Goal: Obtain resource: Download file/media

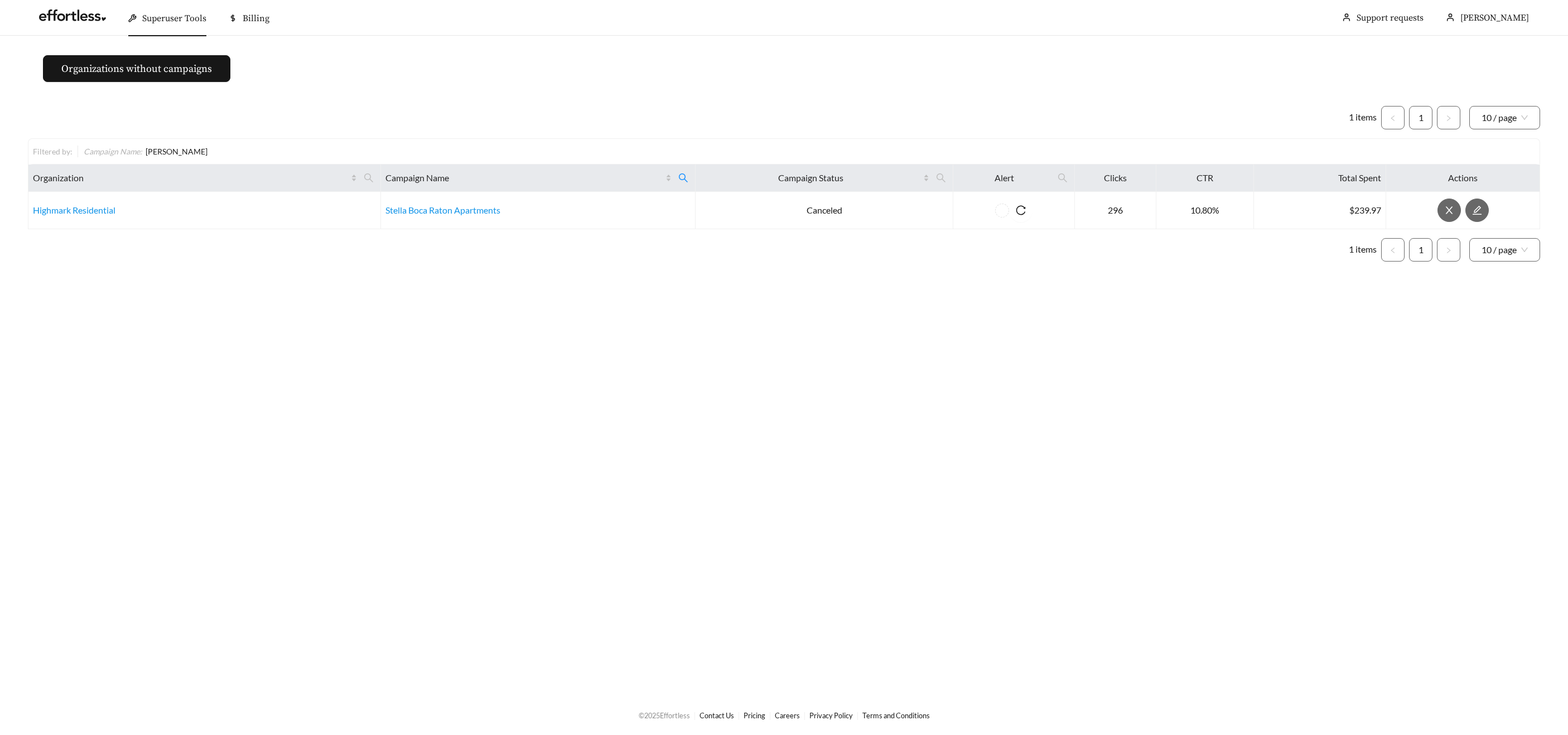
drag, startPoint x: 151, startPoint y: 20, endPoint x: 155, endPoint y: 30, distance: 10.8
click at [151, 21] on span "Superuser Tools" at bounding box center [174, 18] width 64 height 11
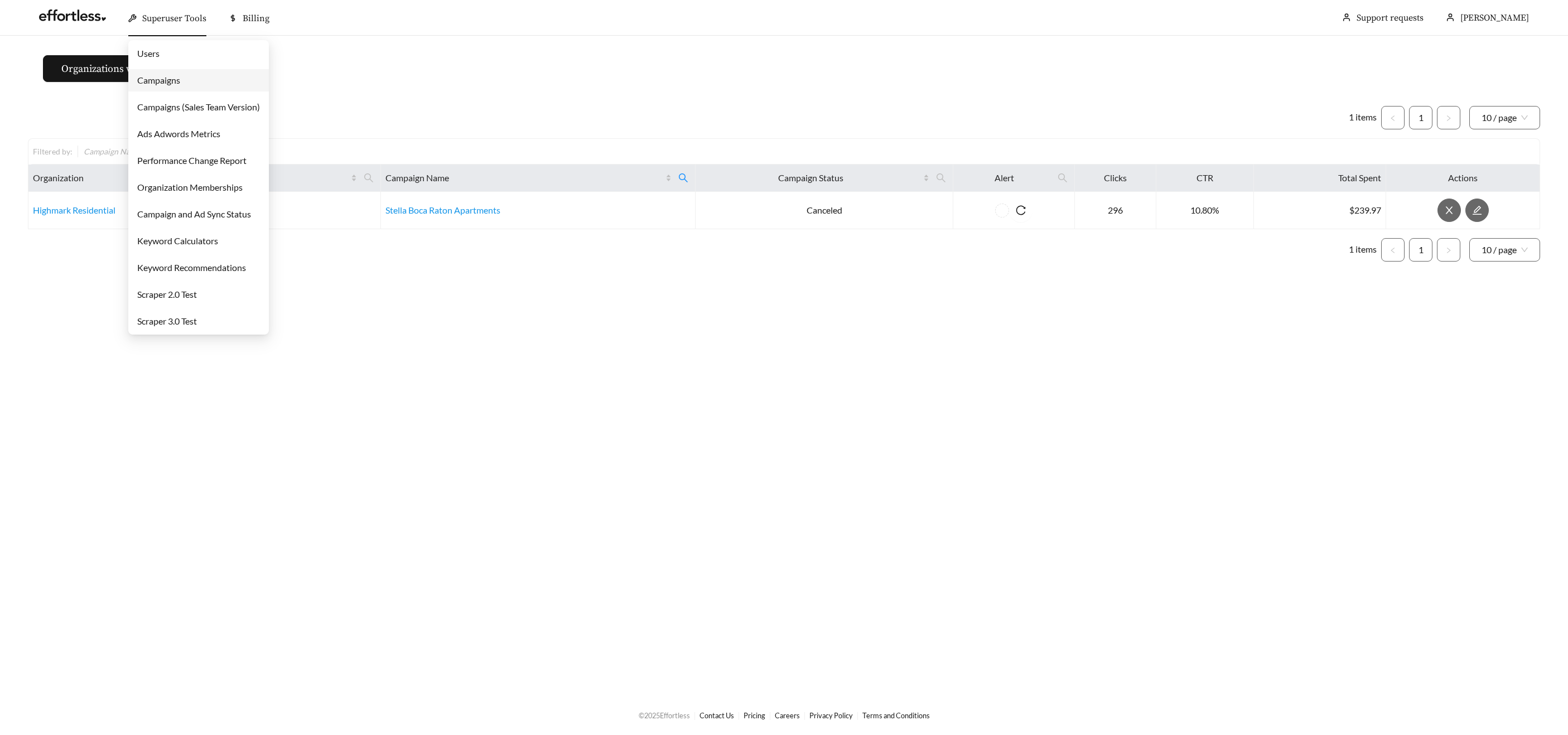
click at [159, 58] on link "Users" at bounding box center [148, 53] width 23 height 10
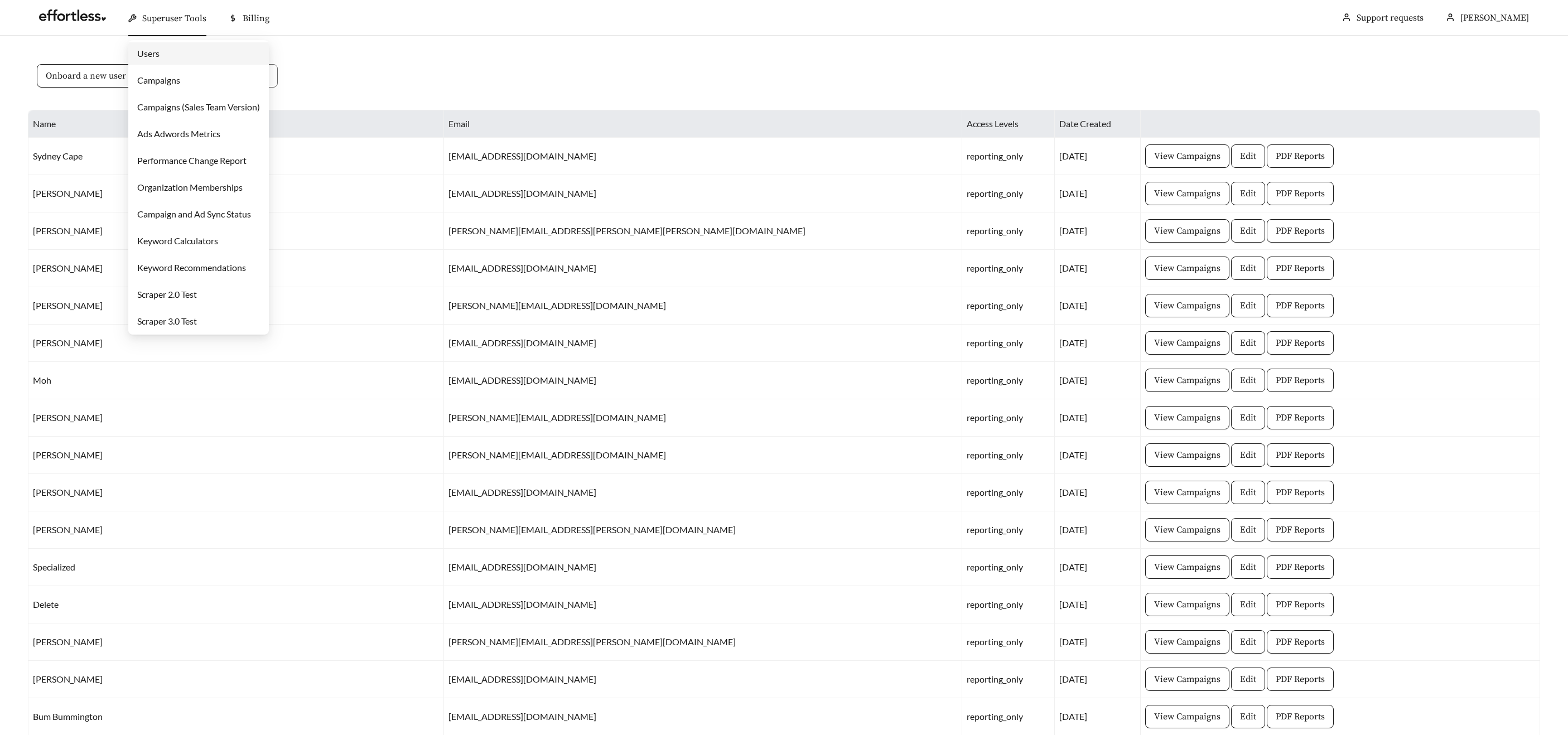
click at [169, 15] on span "Superuser Tools" at bounding box center [174, 18] width 64 height 11
click at [165, 79] on link "Campaigns" at bounding box center [158, 80] width 43 height 10
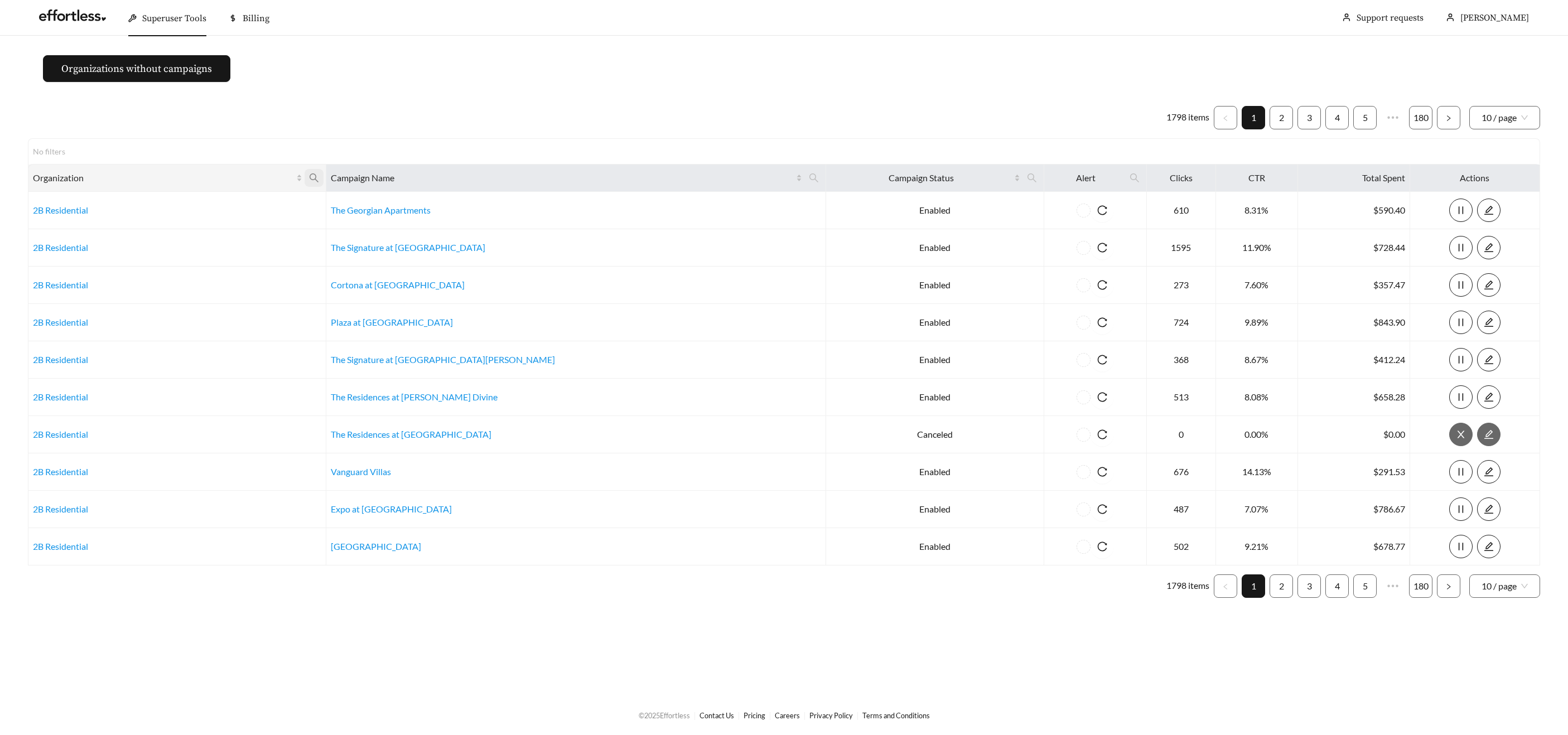
click at [319, 178] on icon "search" at bounding box center [314, 178] width 10 height 10
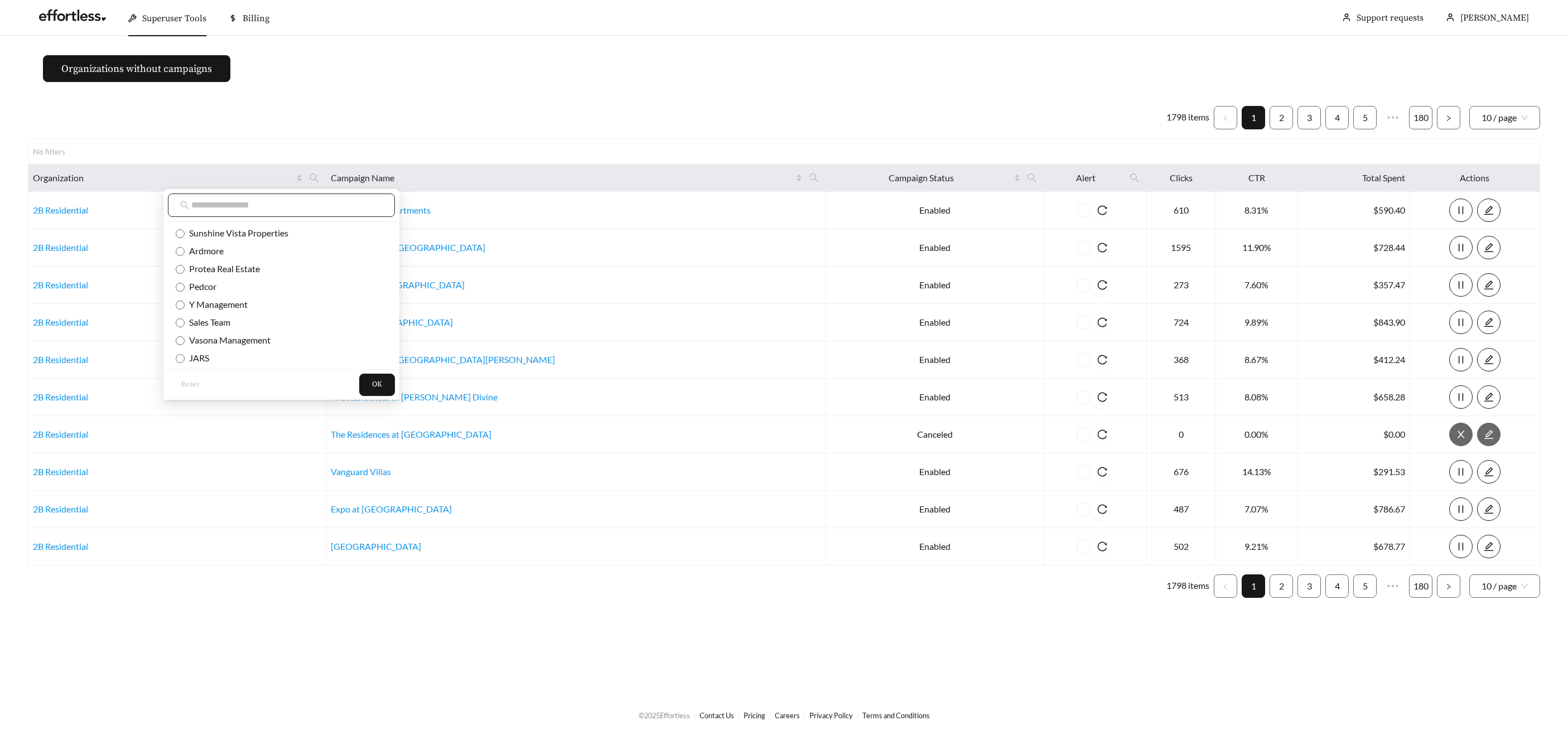
click at [329, 204] on input "text" at bounding box center [287, 205] width 191 height 13
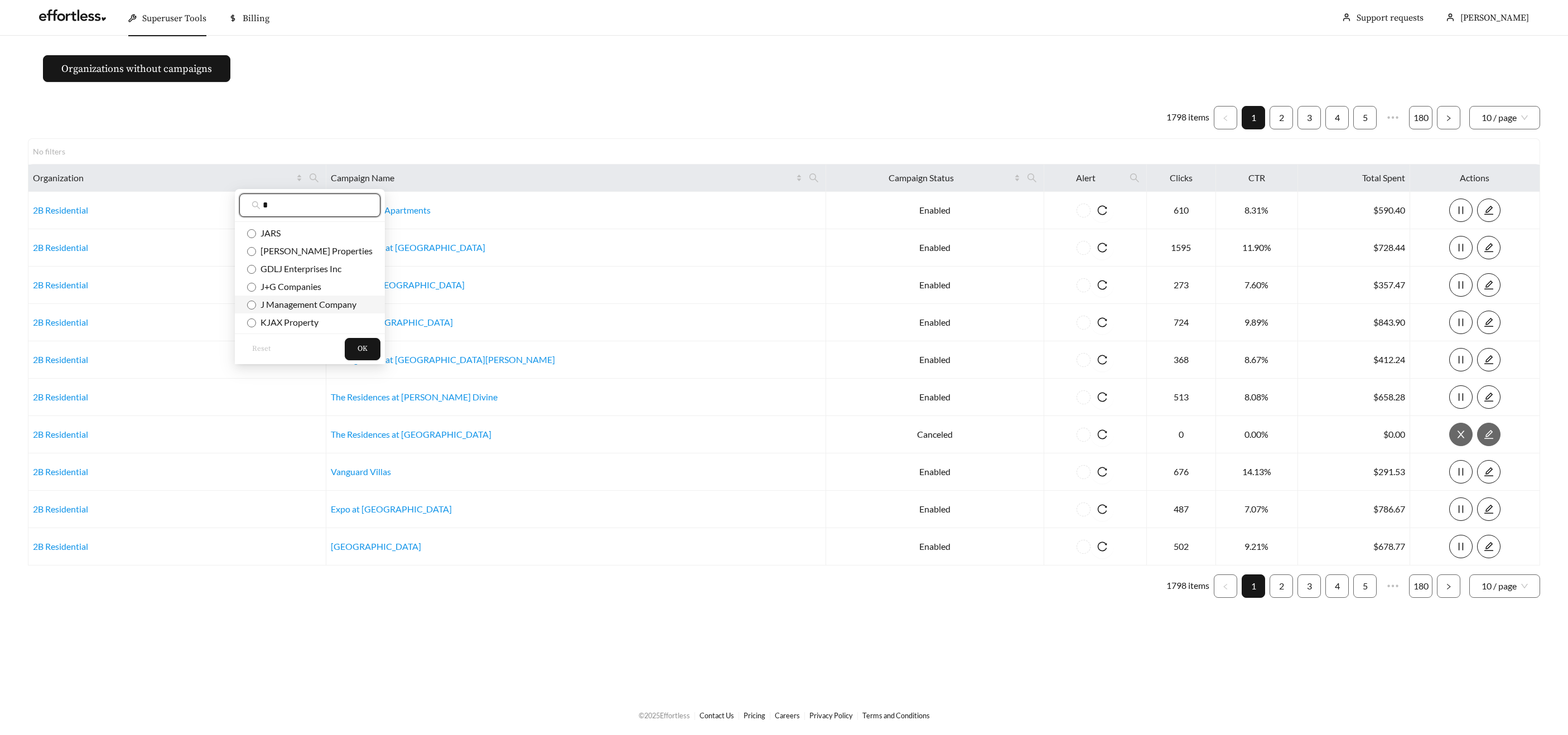
type input "*"
click at [312, 302] on span "J Management Company" at bounding box center [306, 304] width 100 height 10
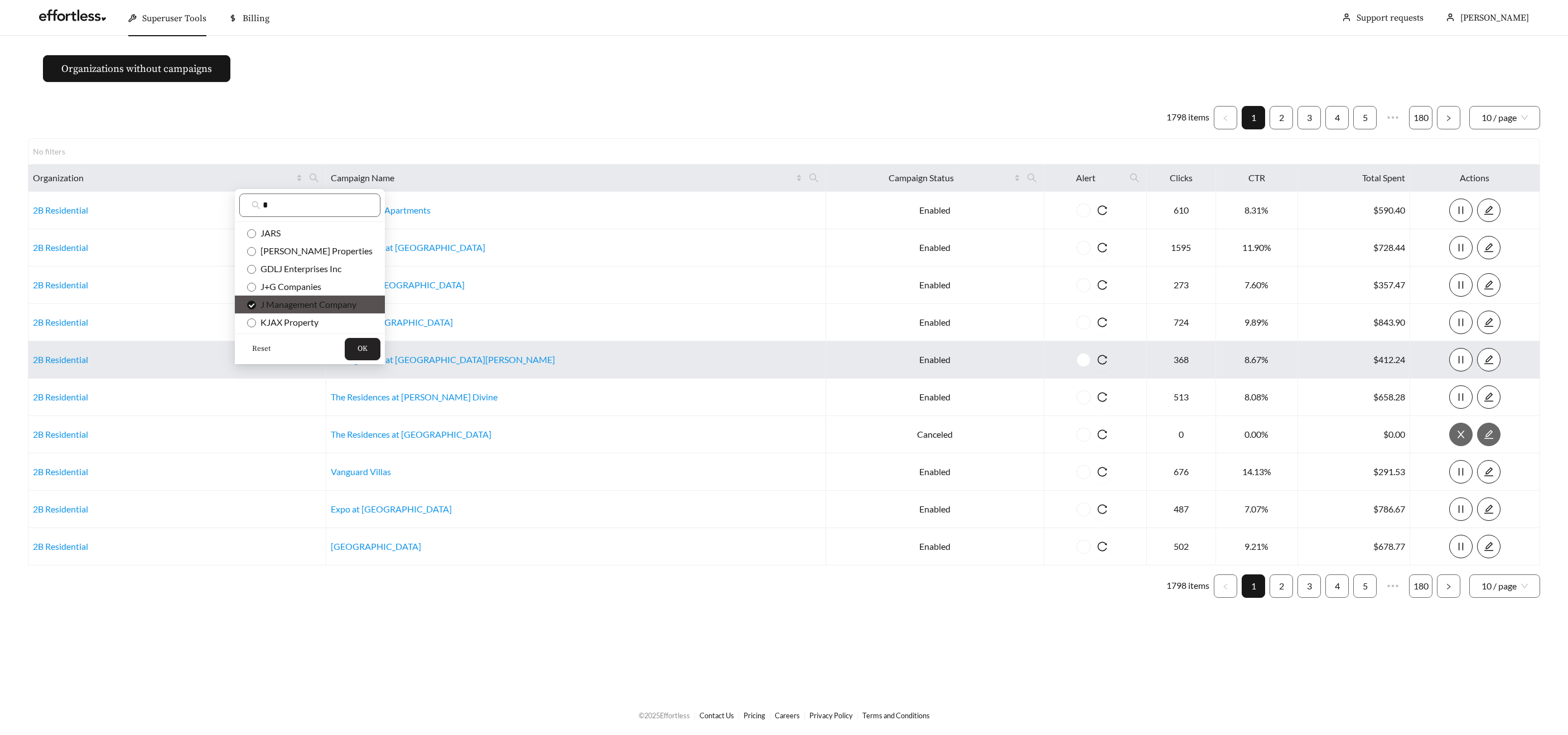
drag, startPoint x: 337, startPoint y: 345, endPoint x: 357, endPoint y: 341, distance: 20.4
click at [345, 345] on button "OK" at bounding box center [362, 349] width 36 height 23
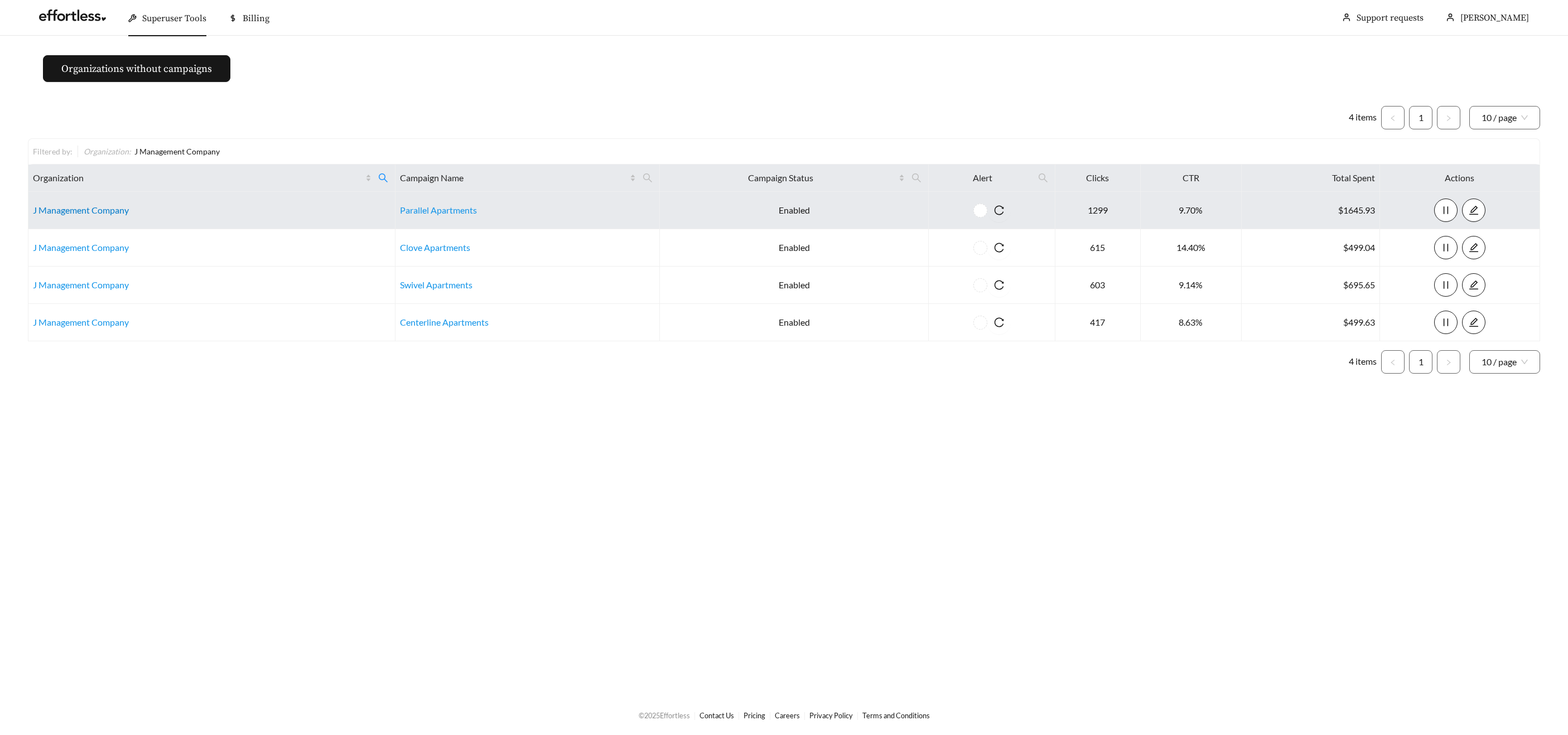
click at [89, 204] on link "J Management Company" at bounding box center [81, 209] width 96 height 10
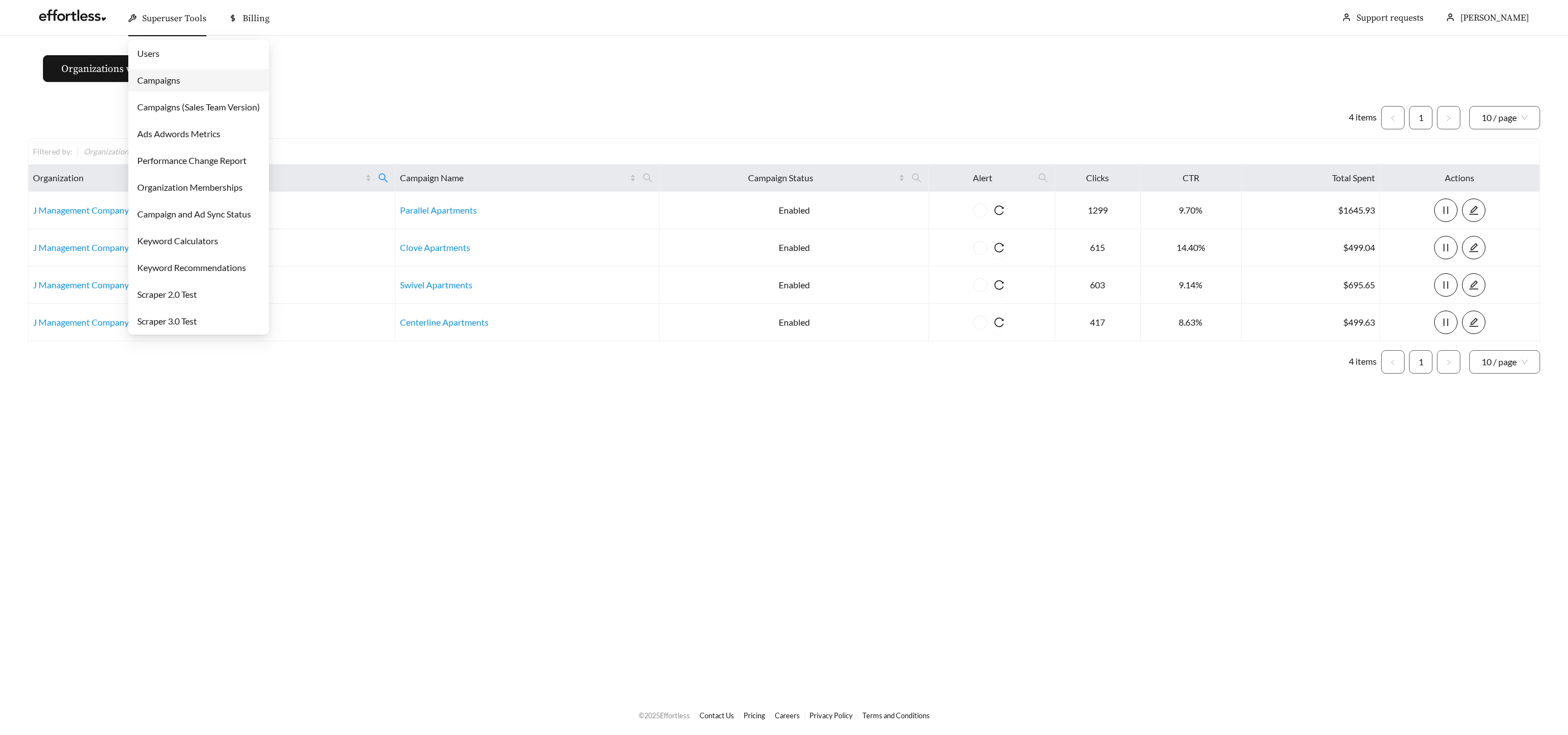
click at [150, 18] on span "Superuser Tools" at bounding box center [174, 18] width 64 height 11
drag, startPoint x: 161, startPoint y: 76, endPoint x: 197, endPoint y: 88, distance: 37.9
click at [161, 76] on link "Campaigns" at bounding box center [158, 80] width 43 height 10
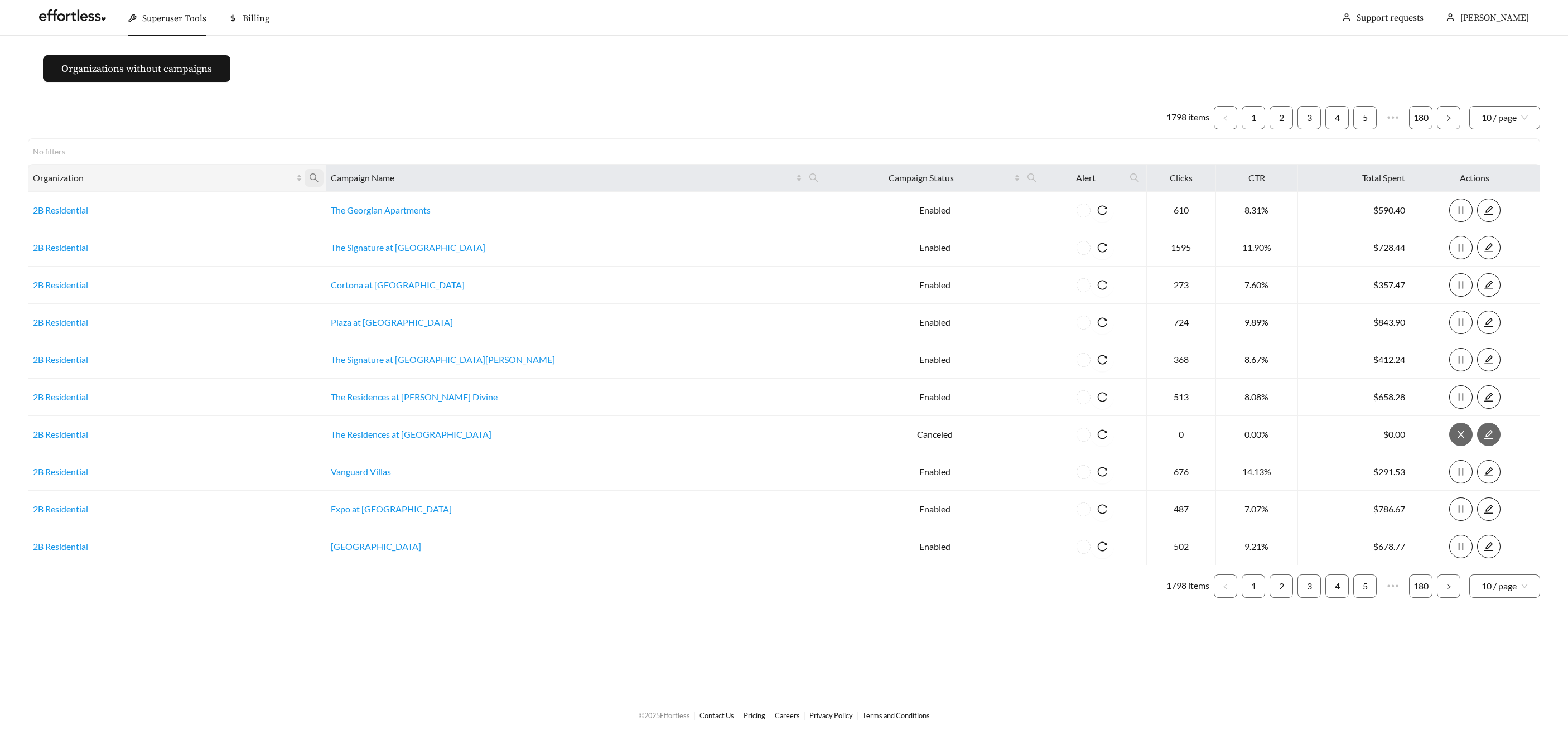
click at [318, 179] on icon "search" at bounding box center [314, 178] width 9 height 9
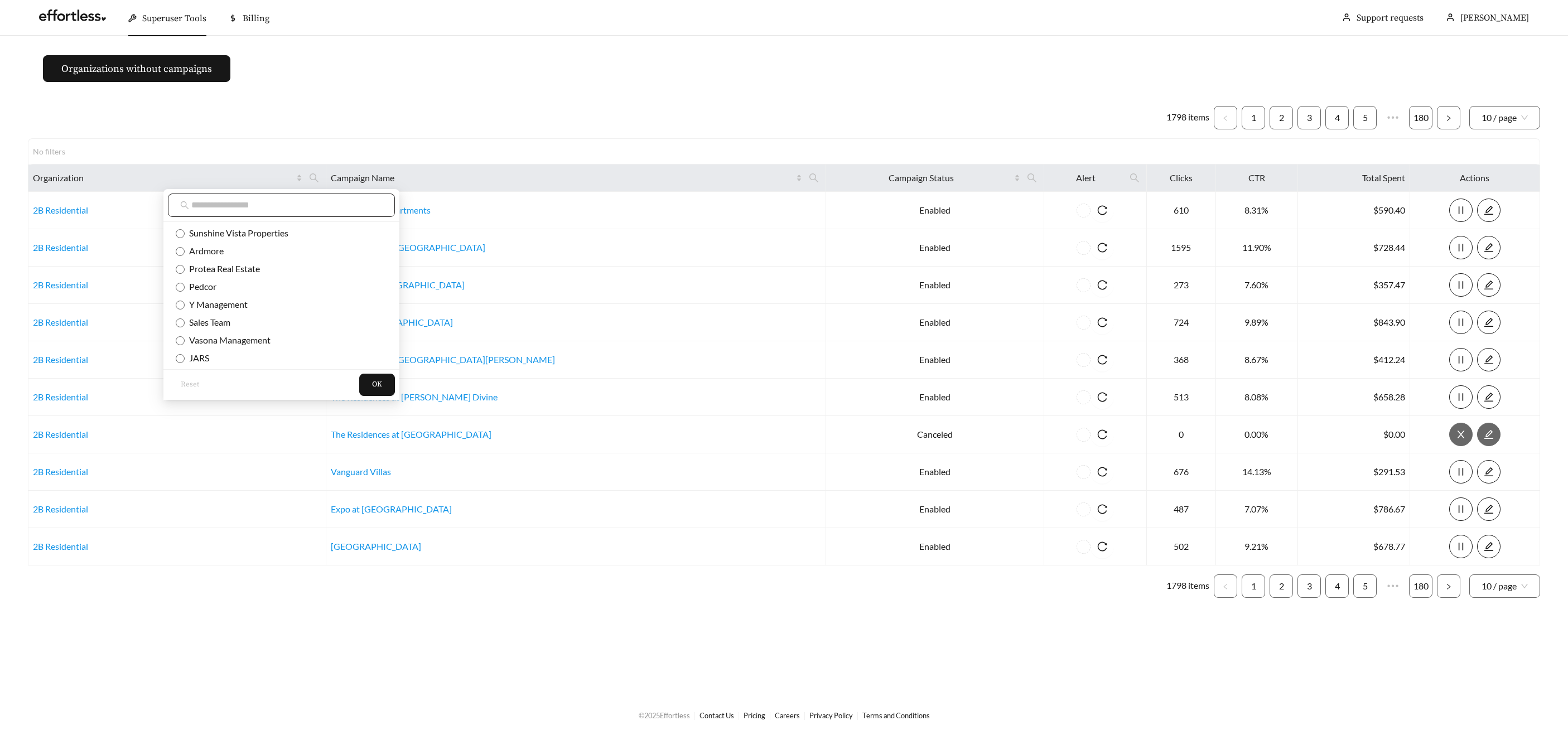
click at [334, 206] on input "text" at bounding box center [287, 205] width 191 height 13
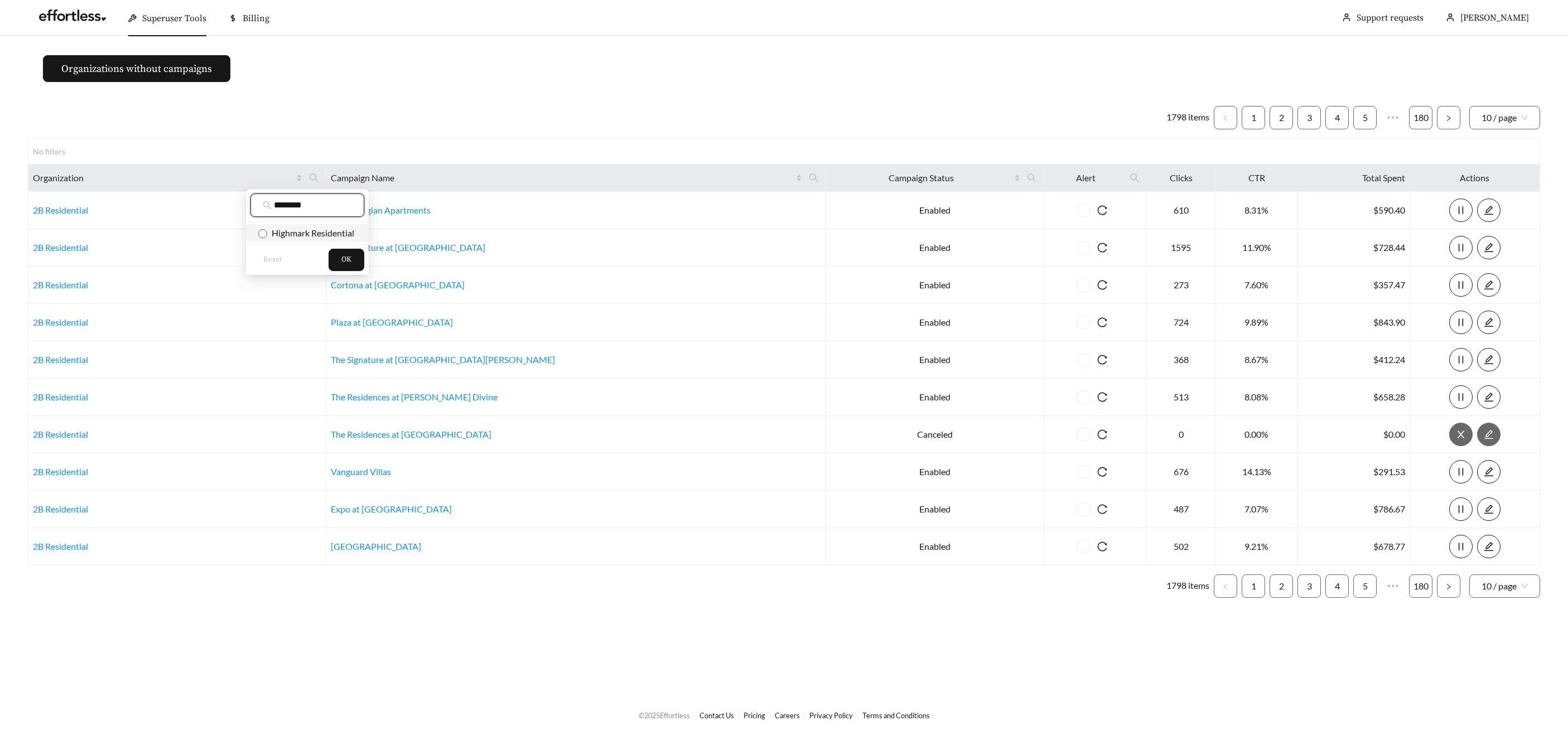
type input "********"
drag, startPoint x: 335, startPoint y: 231, endPoint x: 341, endPoint y: 243, distance: 13.4
click at [335, 231] on span "Highmark Residential" at bounding box center [310, 232] width 87 height 10
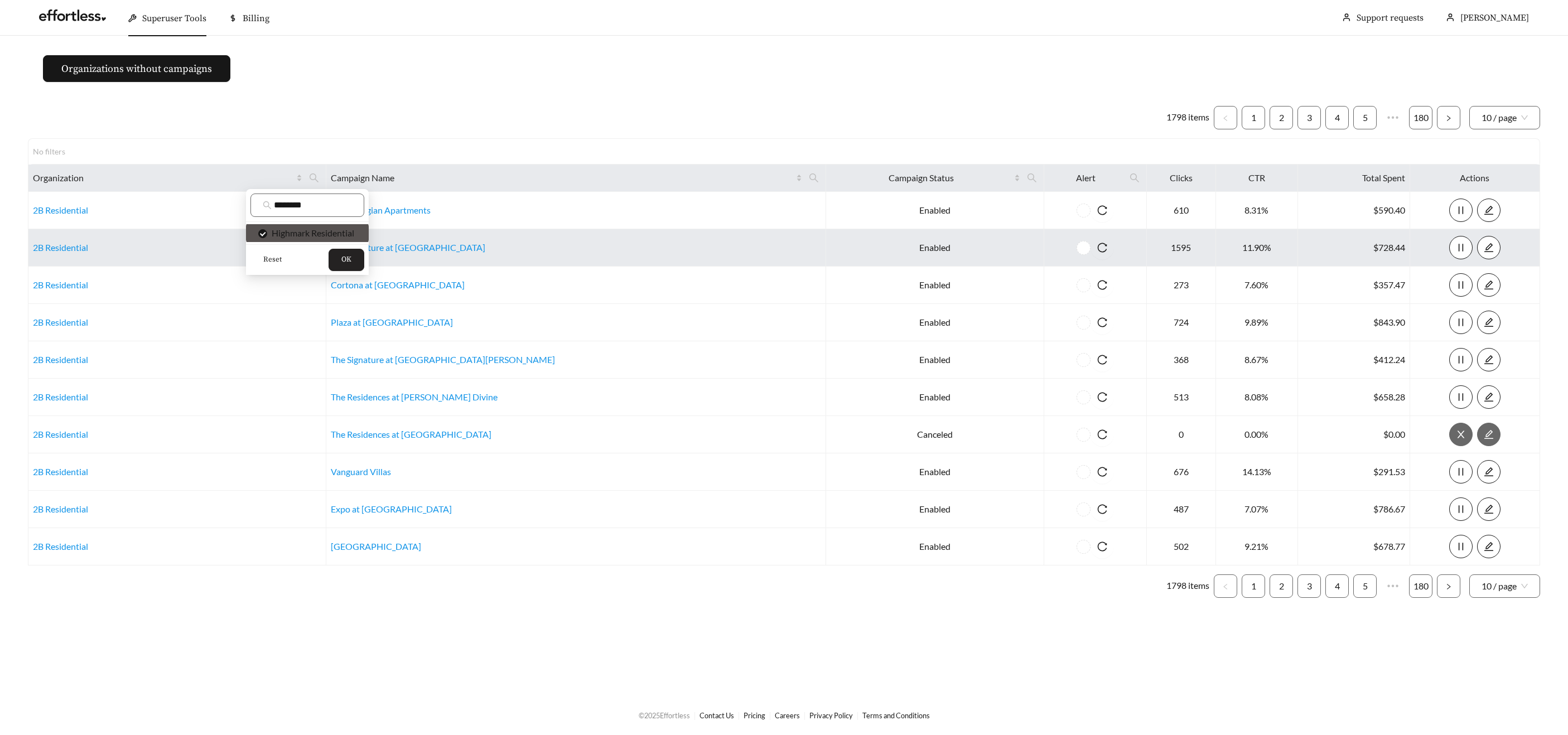
click at [350, 260] on span "OK" at bounding box center [346, 260] width 10 height 11
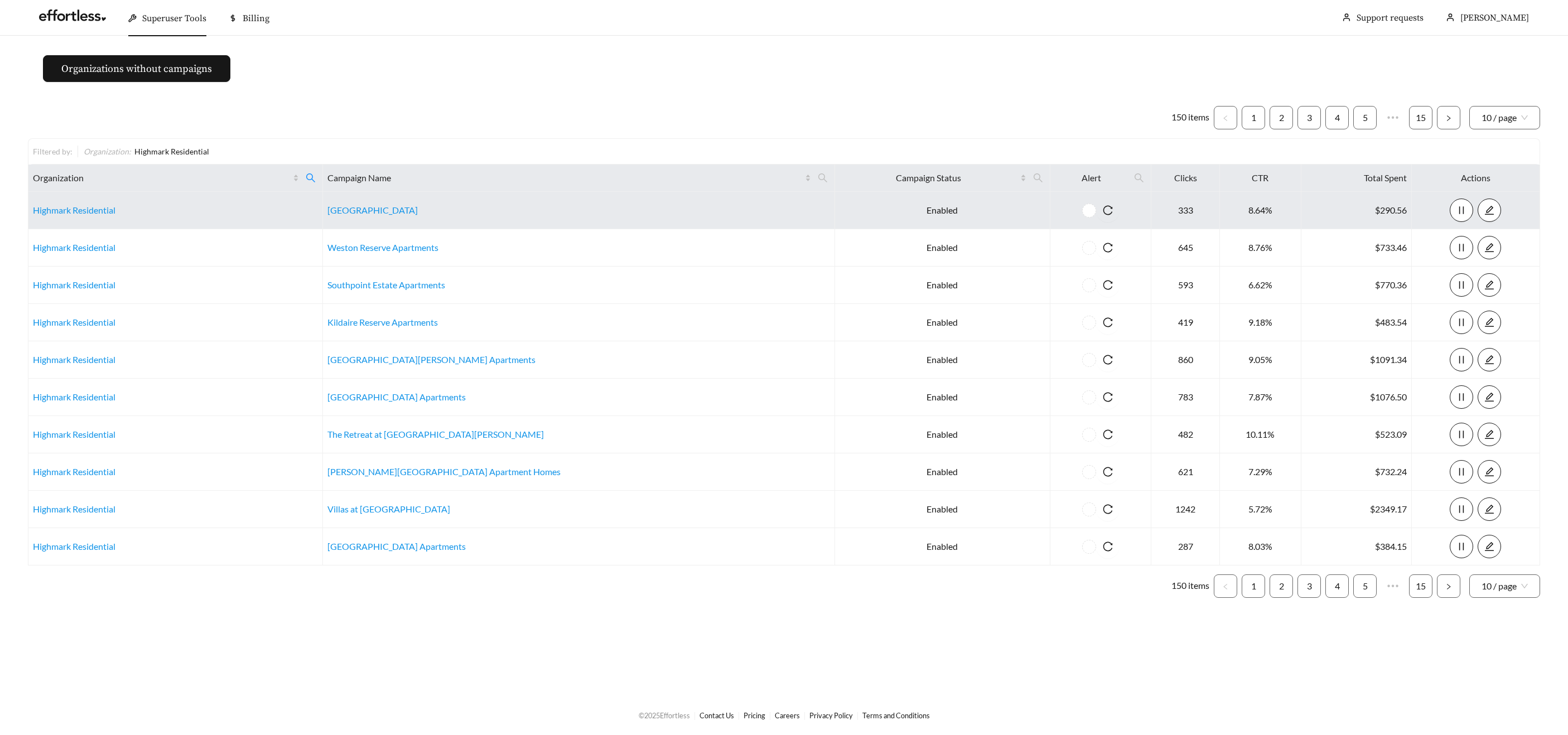
click at [87, 203] on td "Highmark Residential" at bounding box center [176, 210] width 295 height 37
click at [94, 209] on link "Highmark Residential" at bounding box center [74, 209] width 83 height 10
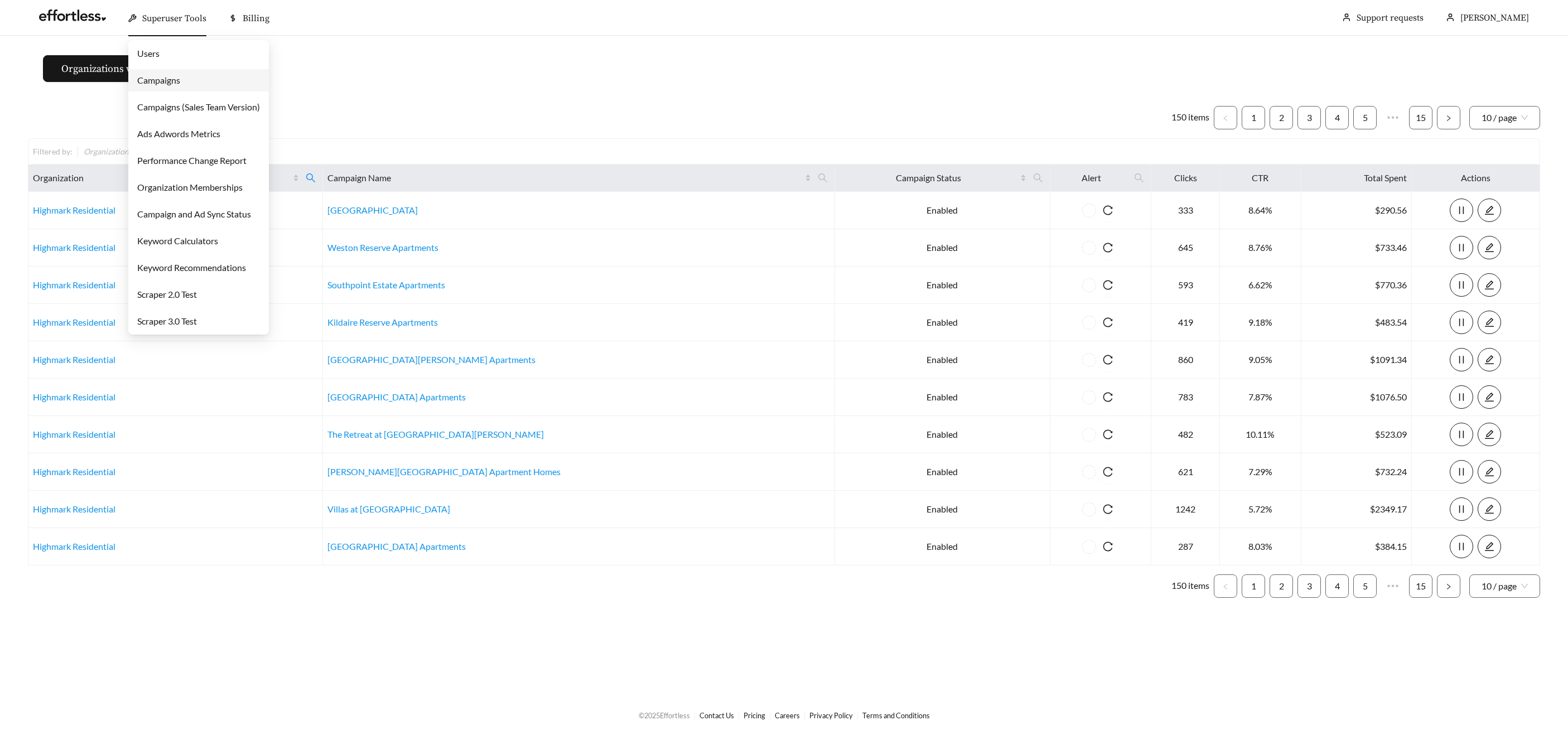
click at [146, 18] on span "Superuser Tools" at bounding box center [174, 18] width 64 height 11
click at [159, 83] on link "Campaigns" at bounding box center [158, 80] width 43 height 10
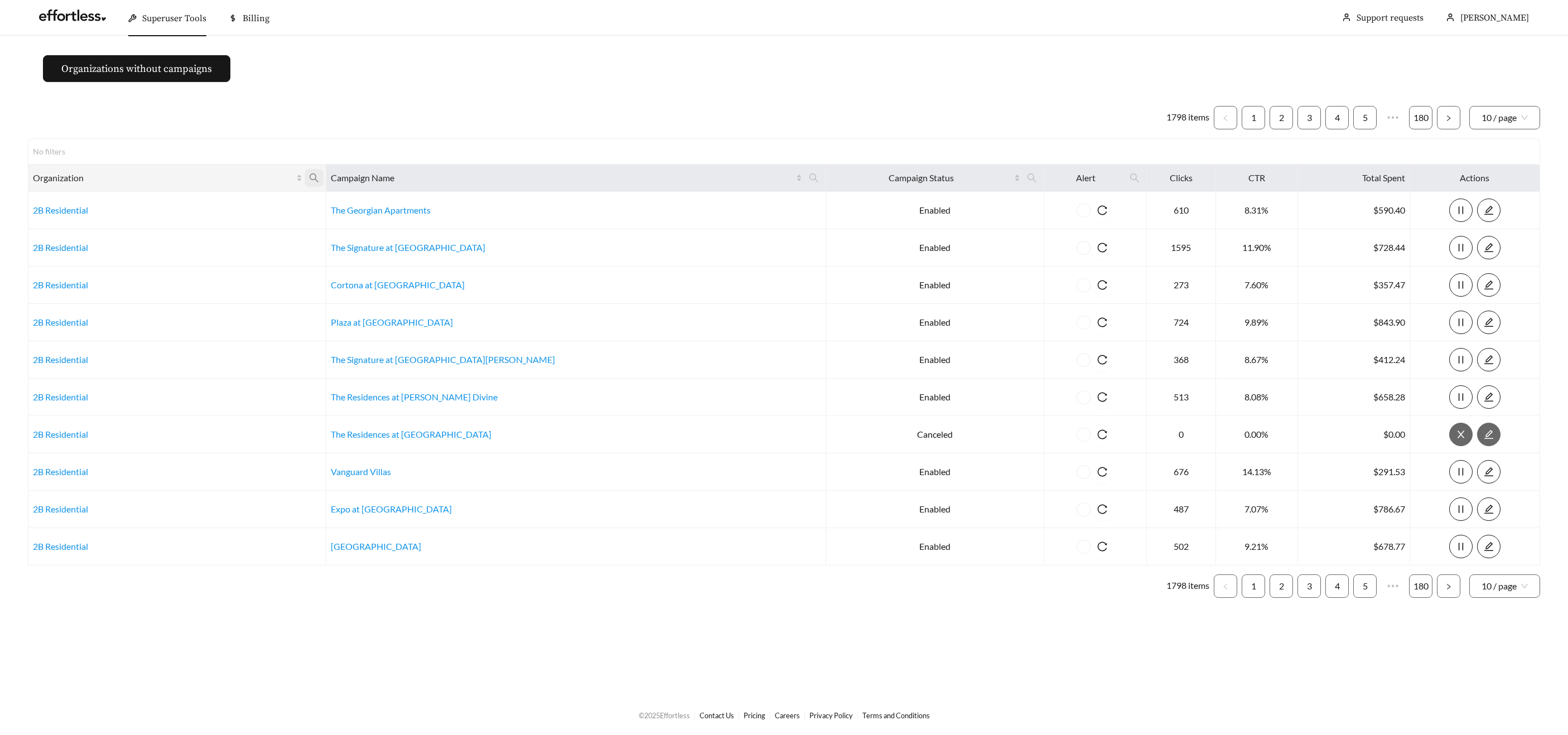
click at [319, 177] on icon "search" at bounding box center [314, 178] width 10 height 10
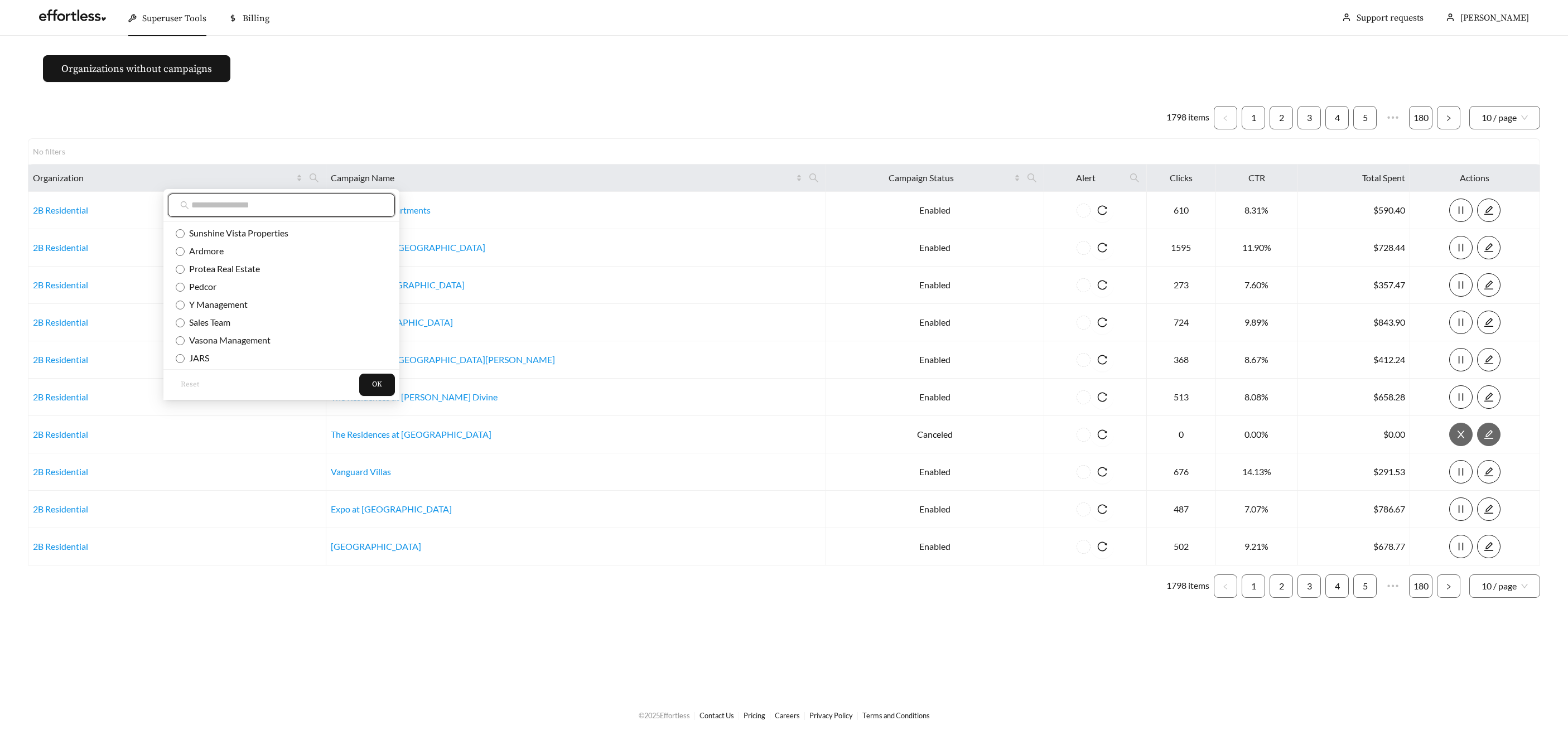
click at [337, 205] on input "text" at bounding box center [287, 205] width 191 height 13
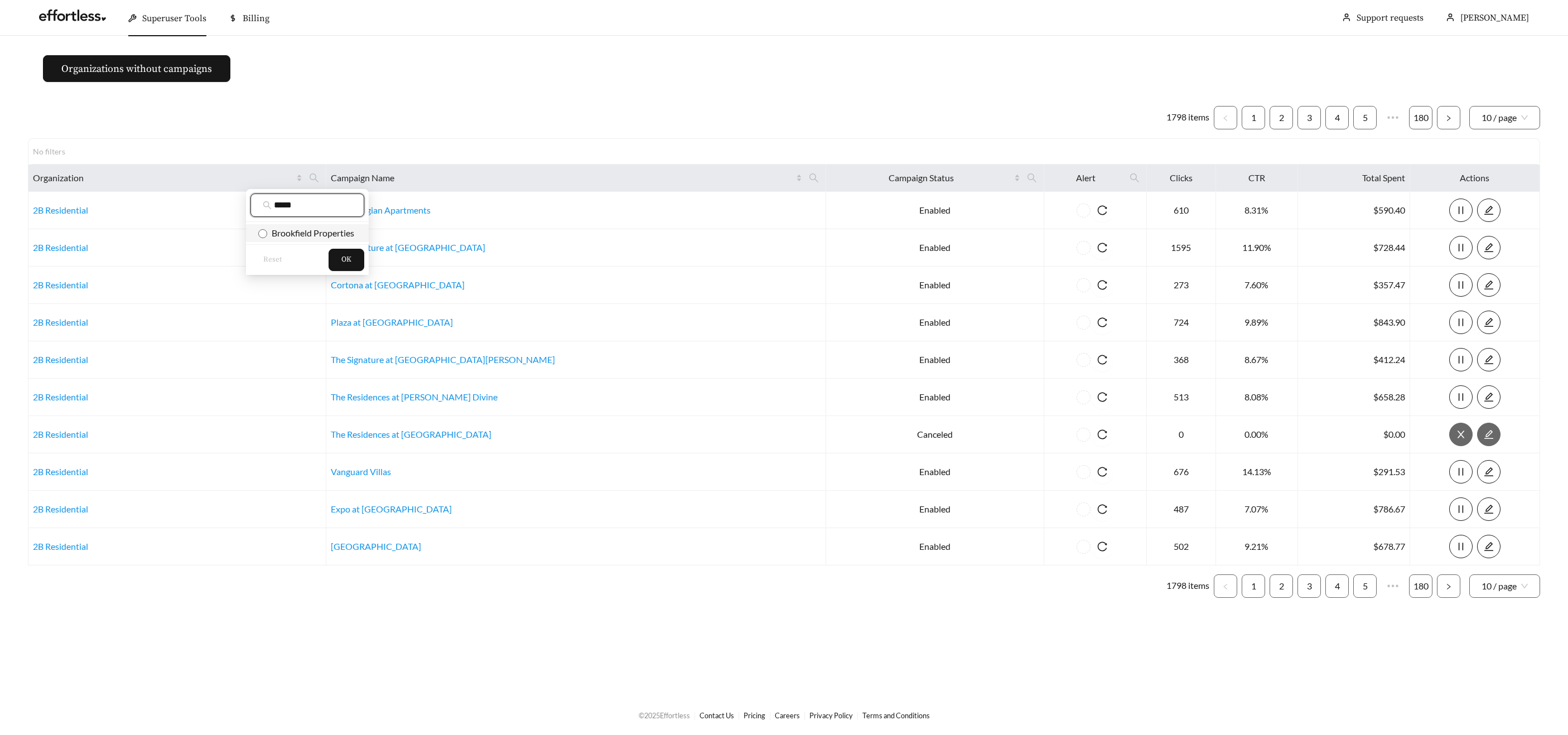
type input "*****"
click at [331, 233] on span "Brookfield Properties" at bounding box center [310, 232] width 87 height 10
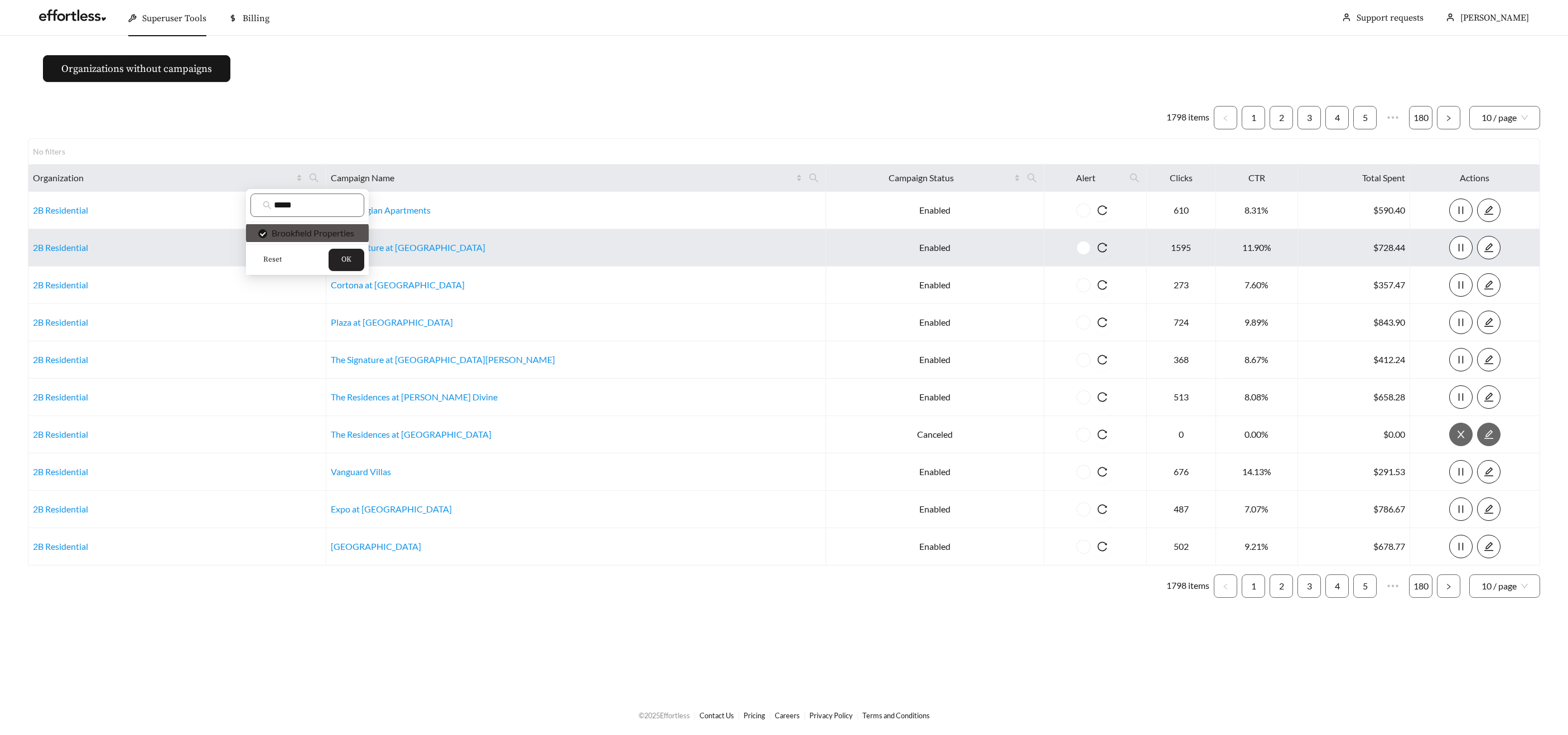
drag, startPoint x: 343, startPoint y: 265, endPoint x: 363, endPoint y: 262, distance: 20.2
click at [343, 265] on span "OK" at bounding box center [346, 260] width 10 height 11
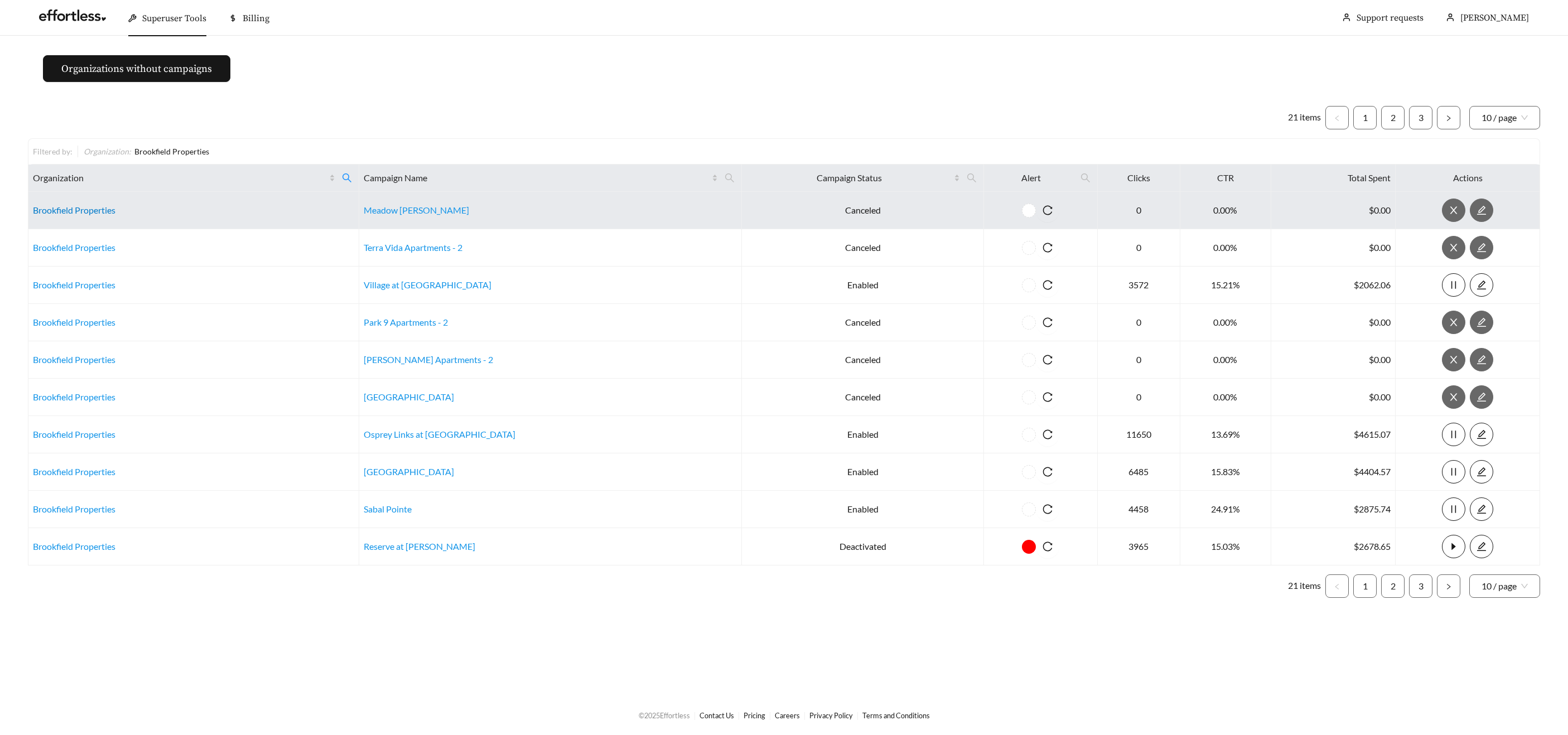
click at [109, 209] on link "Brookfield Properties" at bounding box center [74, 209] width 83 height 10
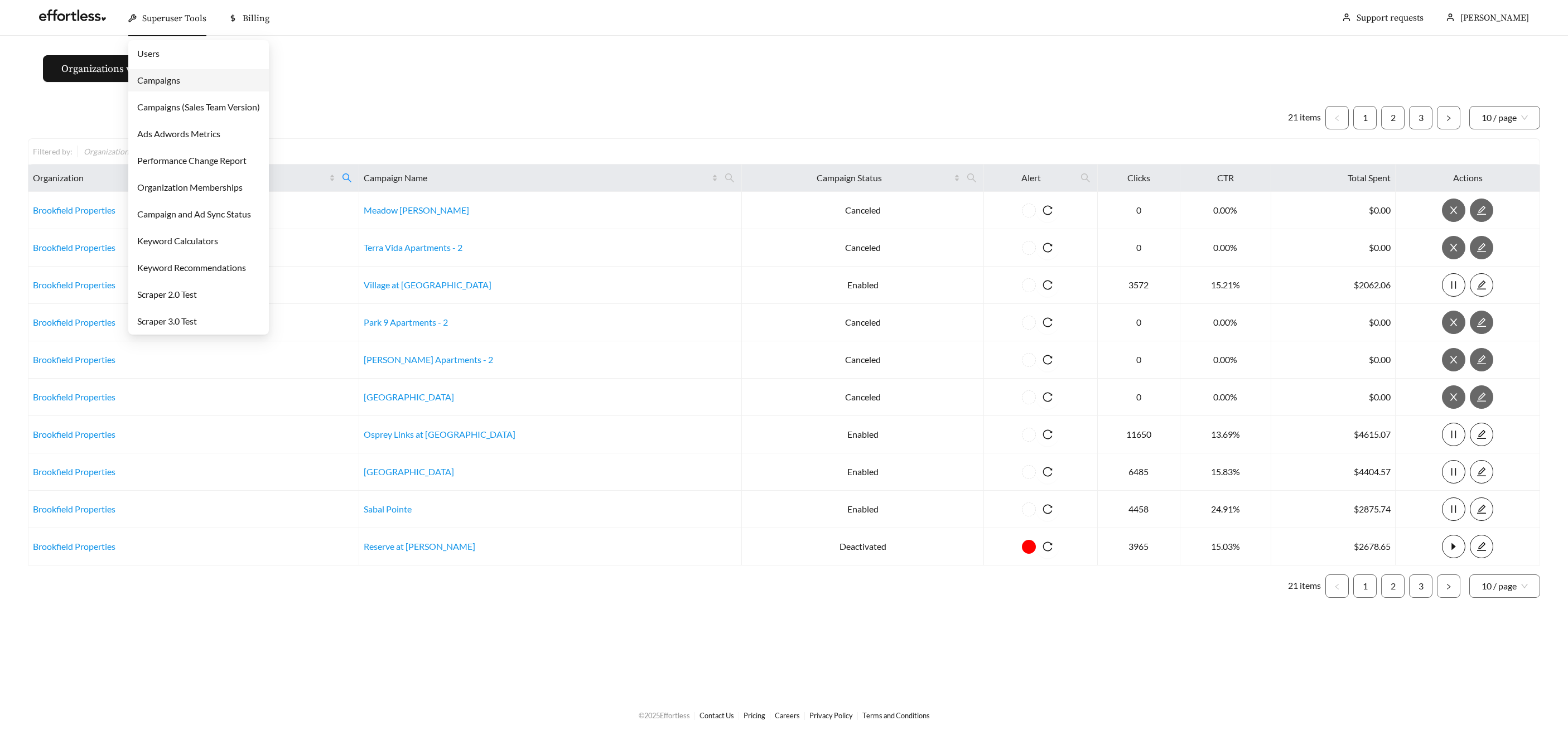
click at [153, 24] on div "Superuser Tools" at bounding box center [167, 18] width 78 height 36
click at [158, 77] on link "Campaigns" at bounding box center [158, 80] width 43 height 10
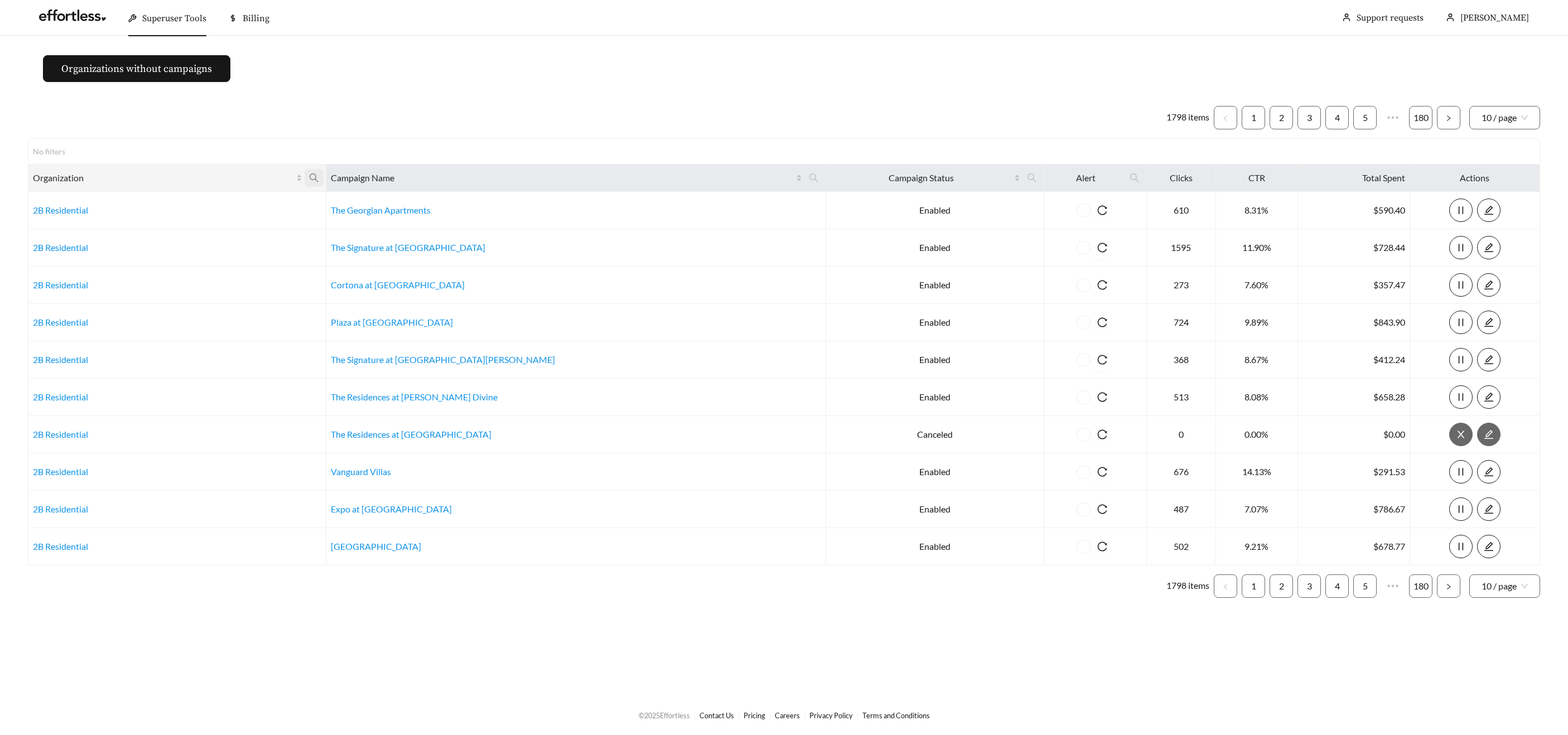
click at [318, 179] on icon "search" at bounding box center [314, 178] width 9 height 9
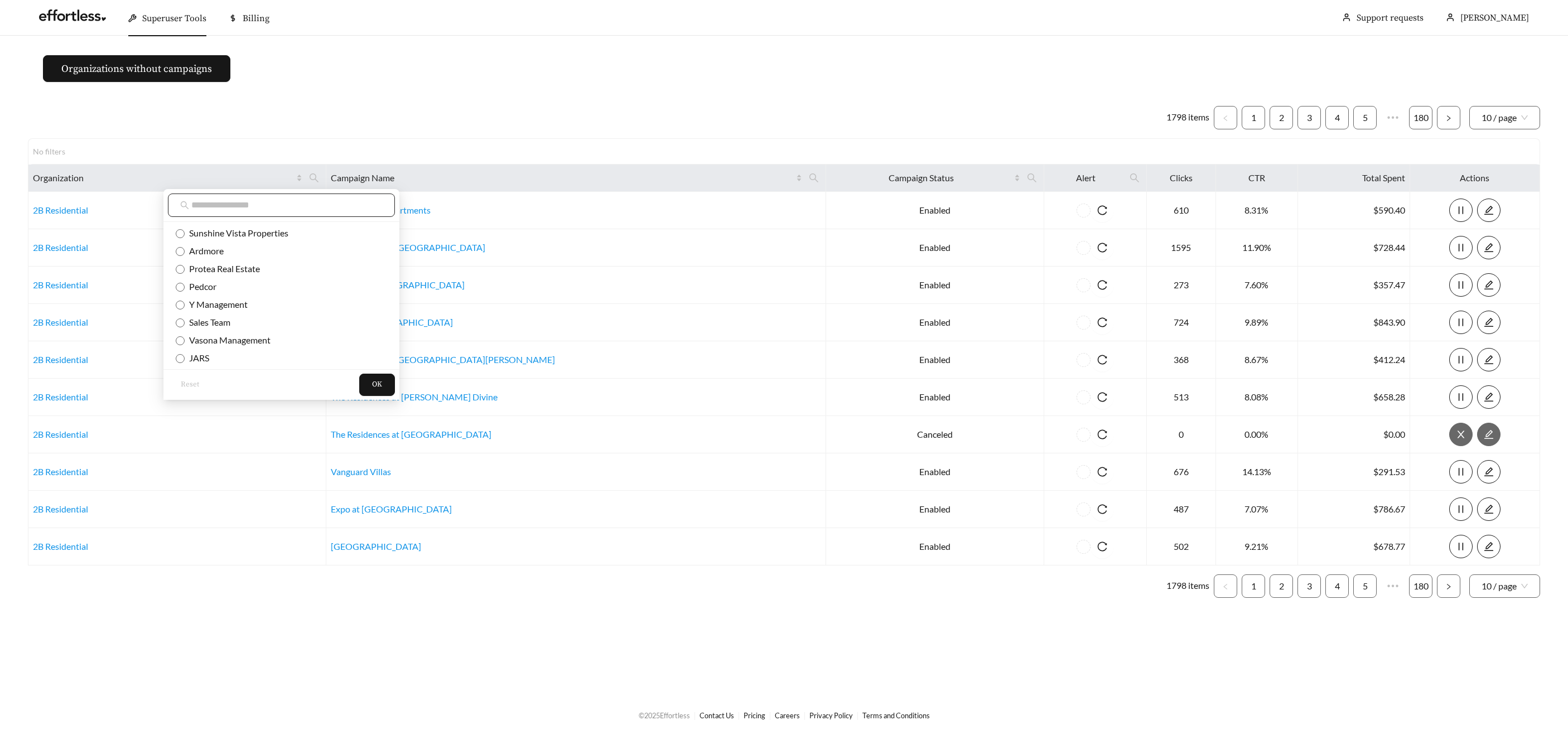
click at [337, 205] on input "text" at bounding box center [287, 205] width 191 height 13
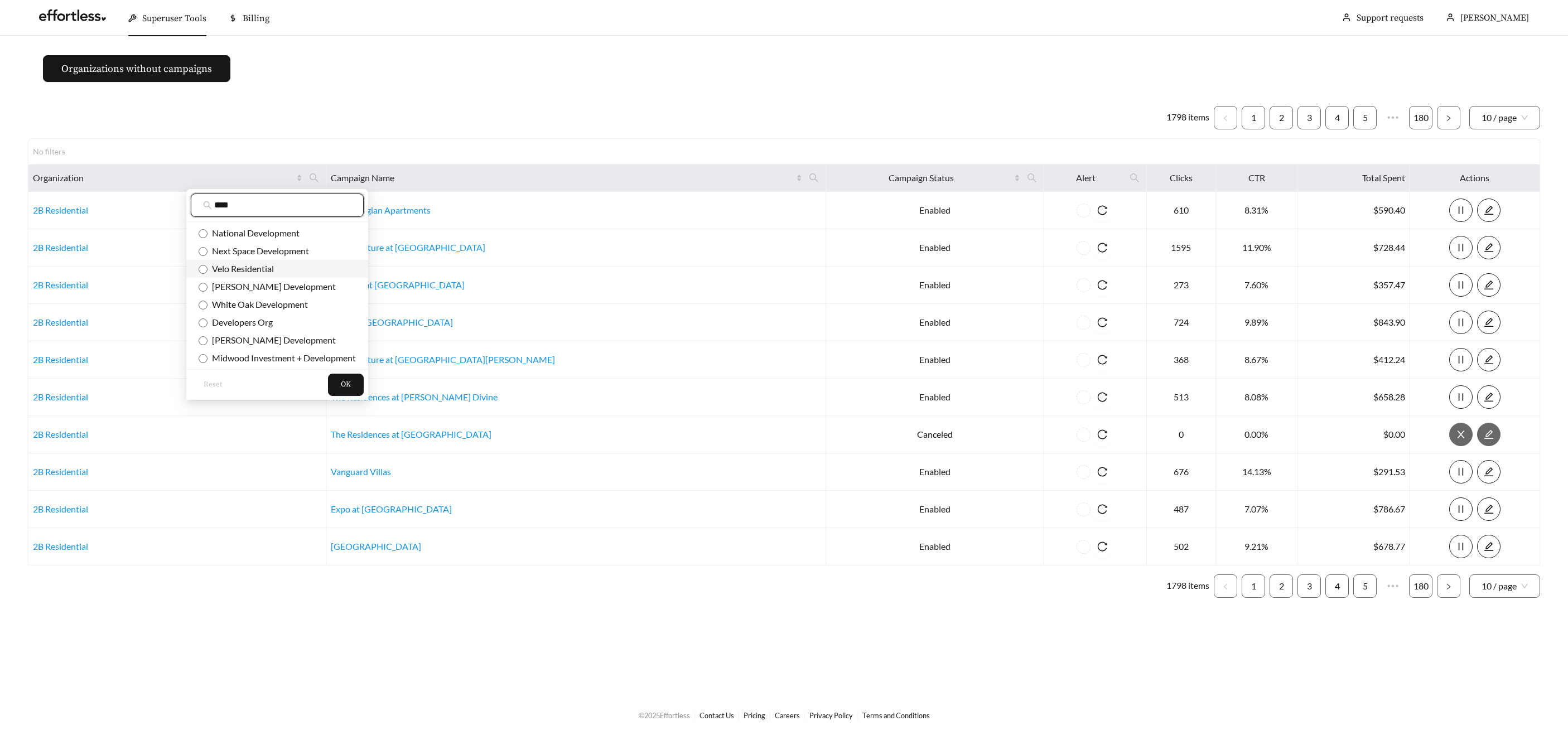
type input "****"
click at [264, 268] on span "Velo Residential" at bounding box center [240, 268] width 66 height 10
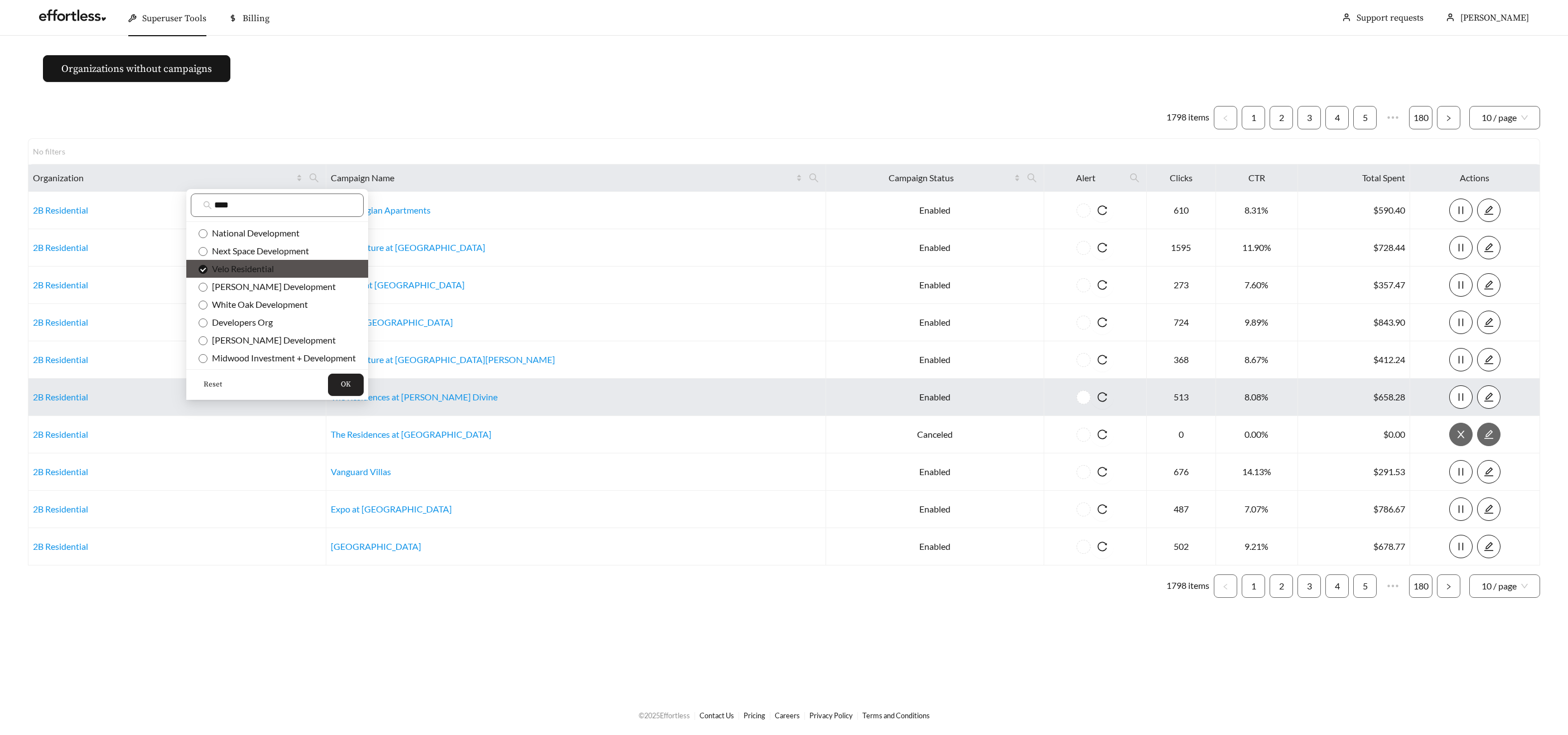
click at [338, 380] on button "OK" at bounding box center [346, 385] width 36 height 23
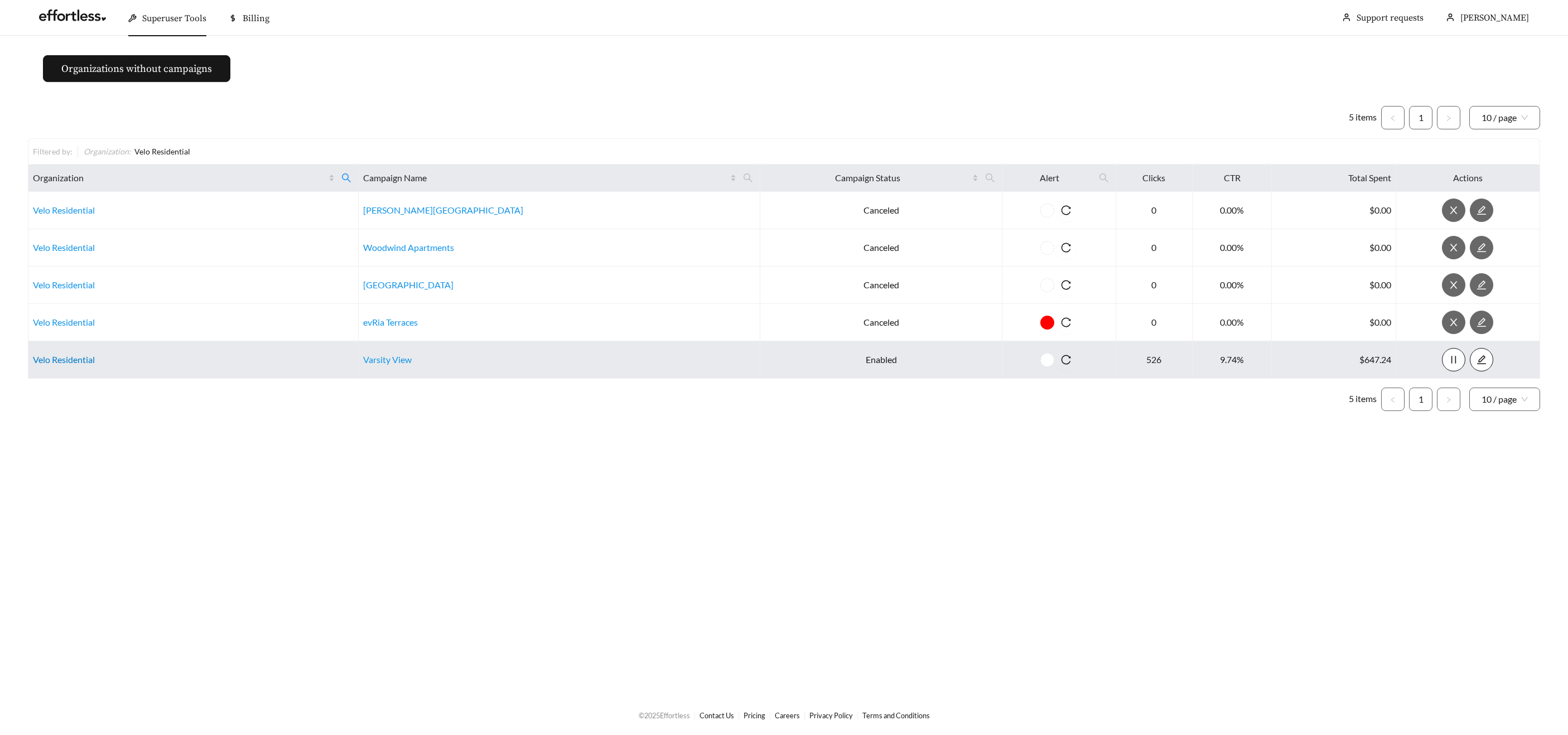
click at [74, 361] on link "Velo Residential" at bounding box center [64, 359] width 62 height 10
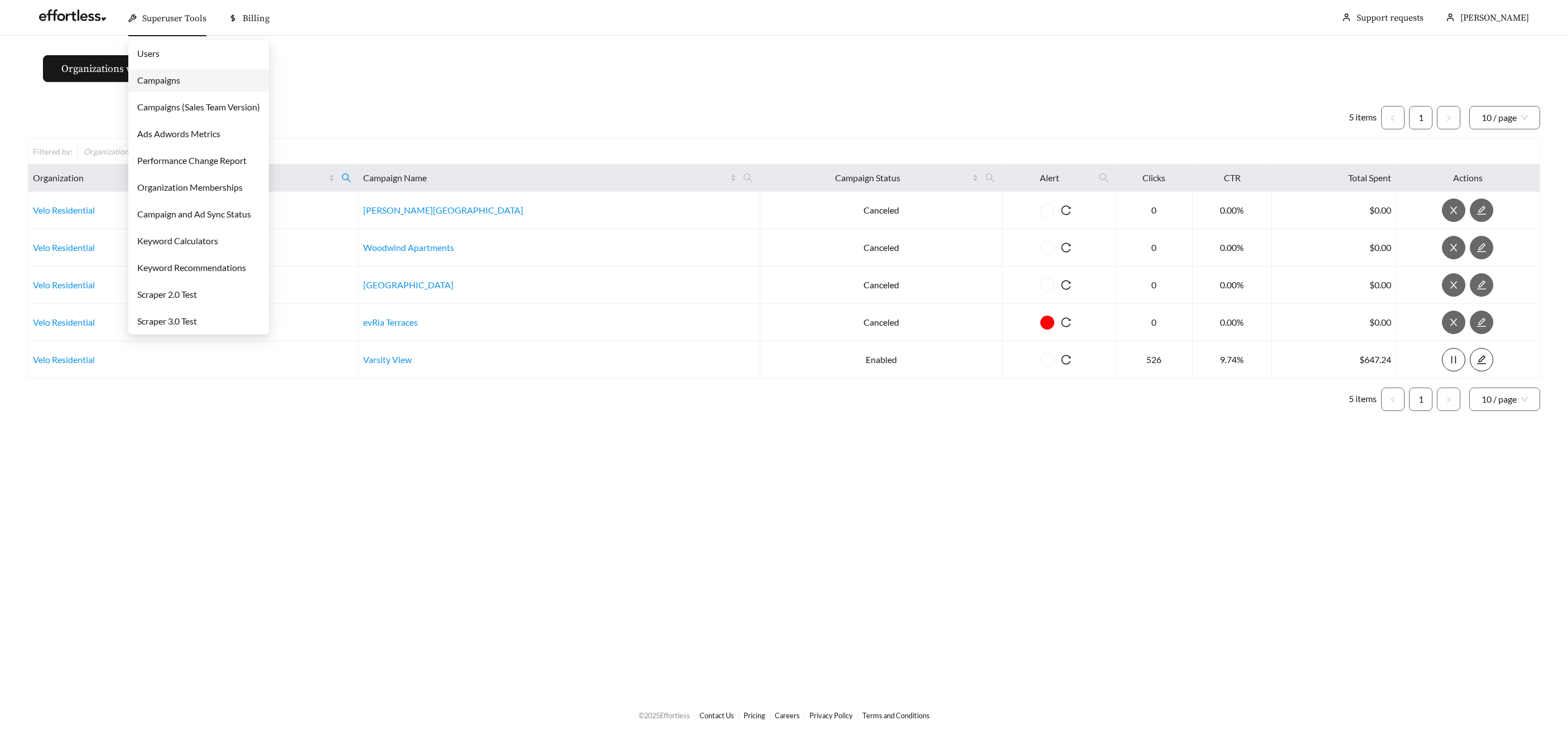
click at [168, 20] on span "Superuser Tools" at bounding box center [174, 18] width 64 height 11
click at [180, 83] on link "Campaigns" at bounding box center [158, 80] width 43 height 10
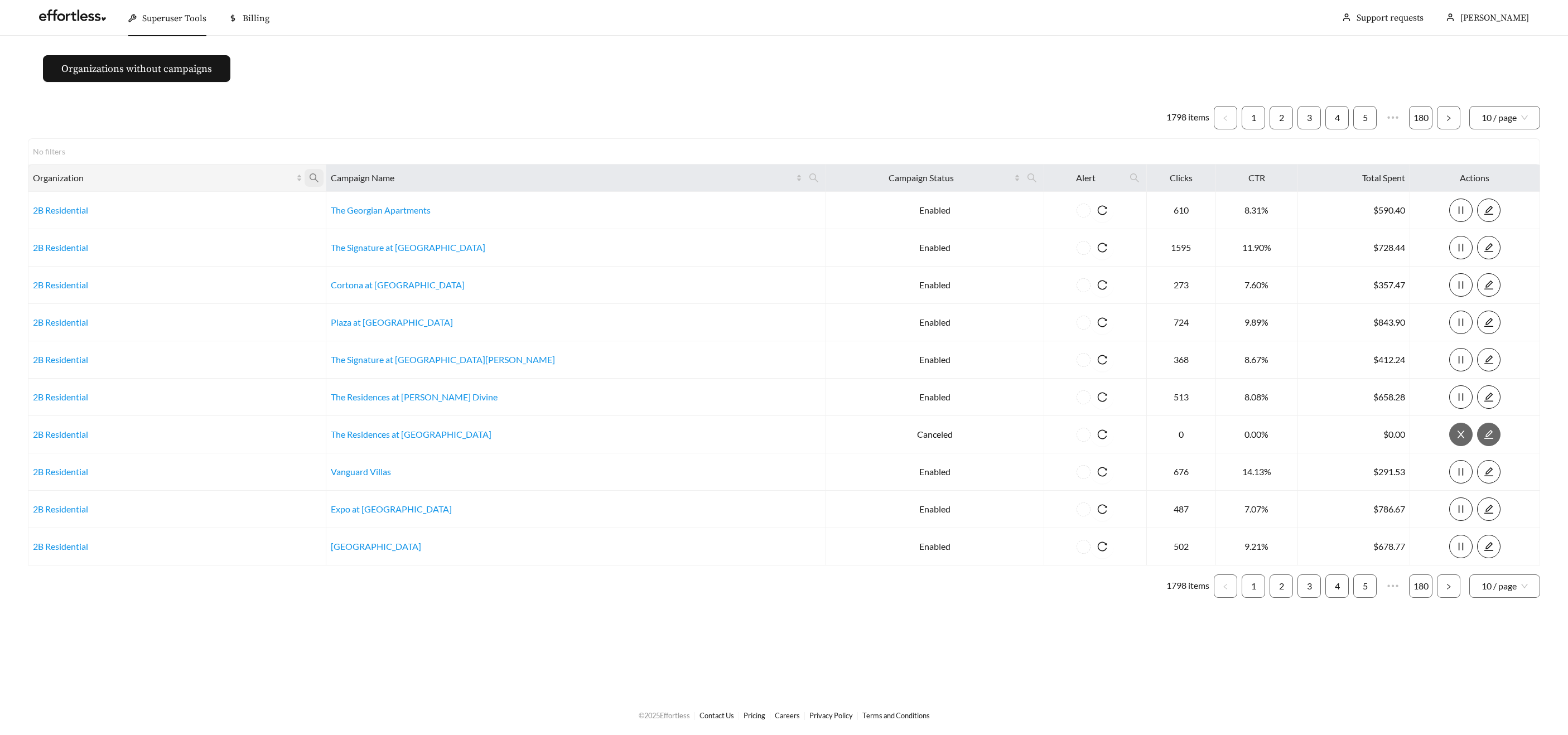
click at [318, 176] on icon "search" at bounding box center [314, 178] width 9 height 9
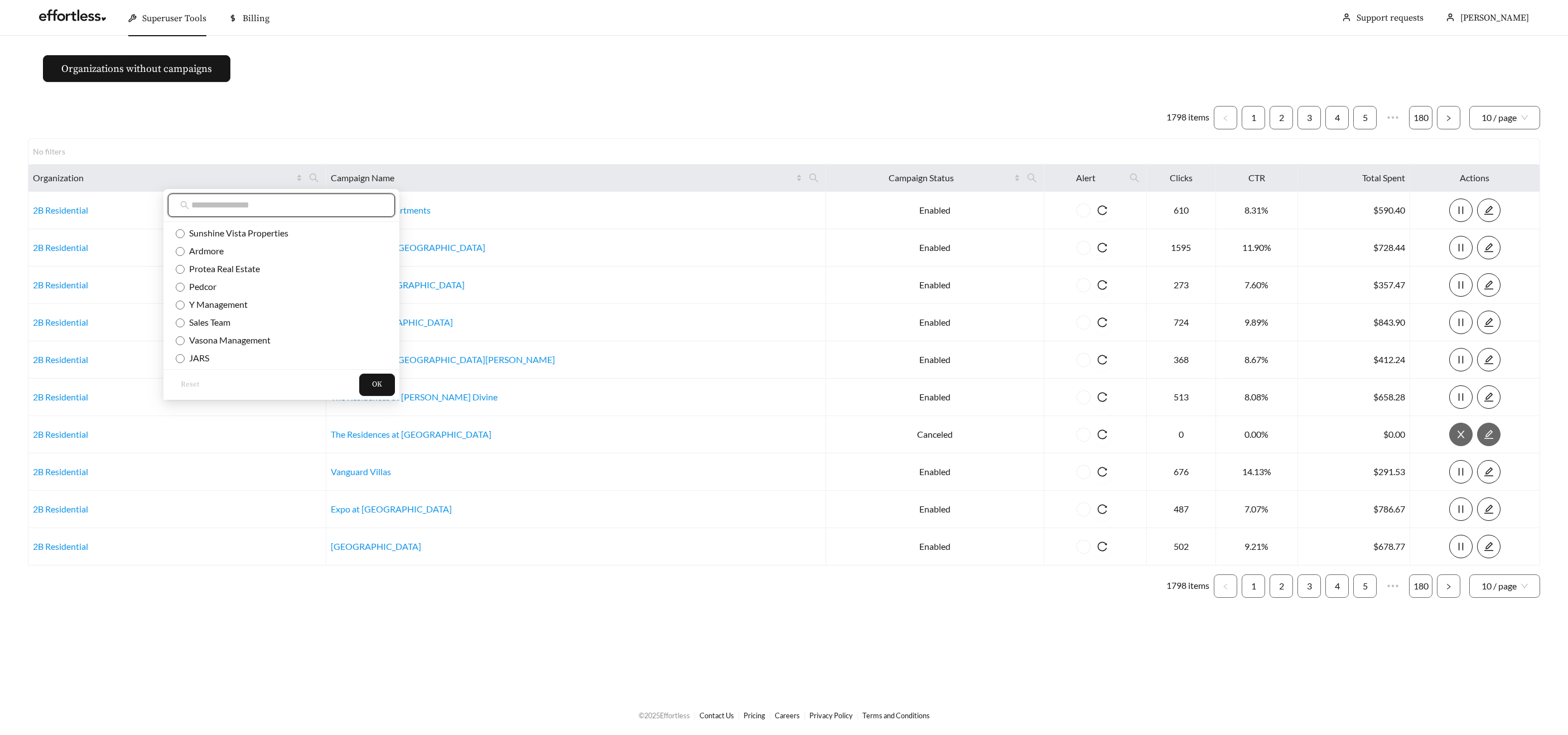
click at [331, 205] on input "text" at bounding box center [287, 205] width 191 height 13
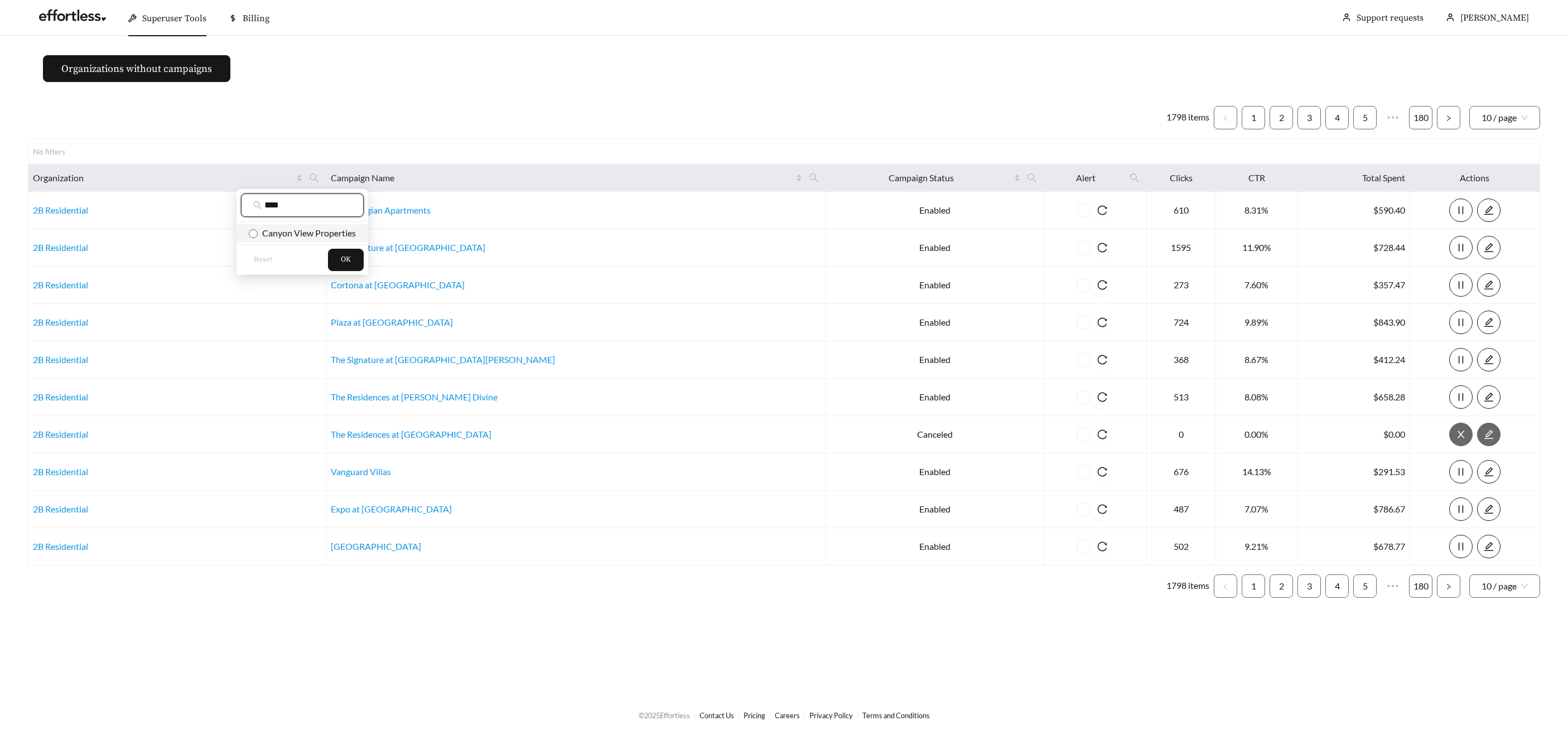
type input "****"
drag, startPoint x: 325, startPoint y: 234, endPoint x: 331, endPoint y: 245, distance: 12.5
click at [325, 234] on span "Canyon View Properties" at bounding box center [306, 232] width 98 height 10
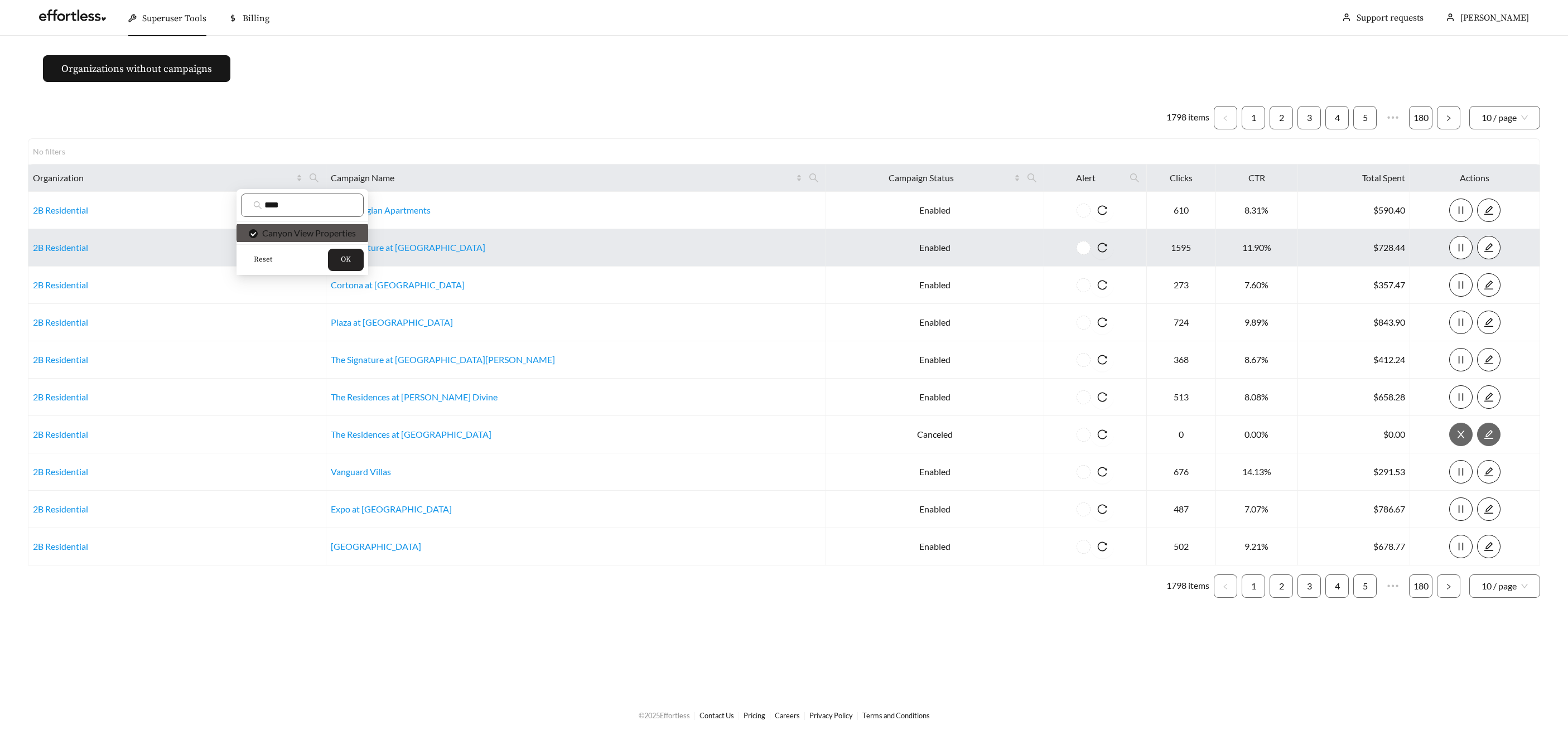
click at [346, 251] on button "OK" at bounding box center [346, 260] width 36 height 23
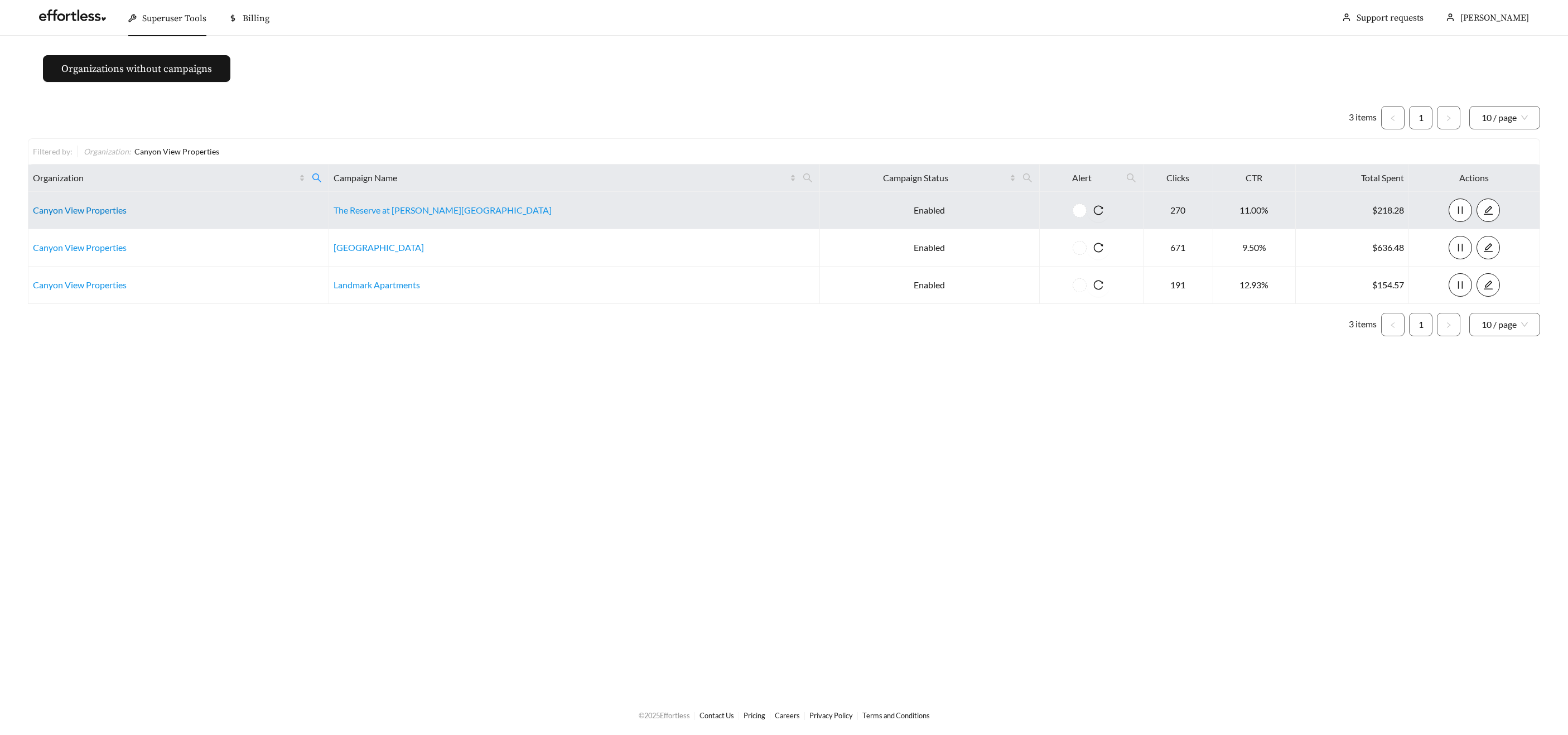
click at [112, 215] on link "Canyon View Properties" at bounding box center [80, 209] width 94 height 10
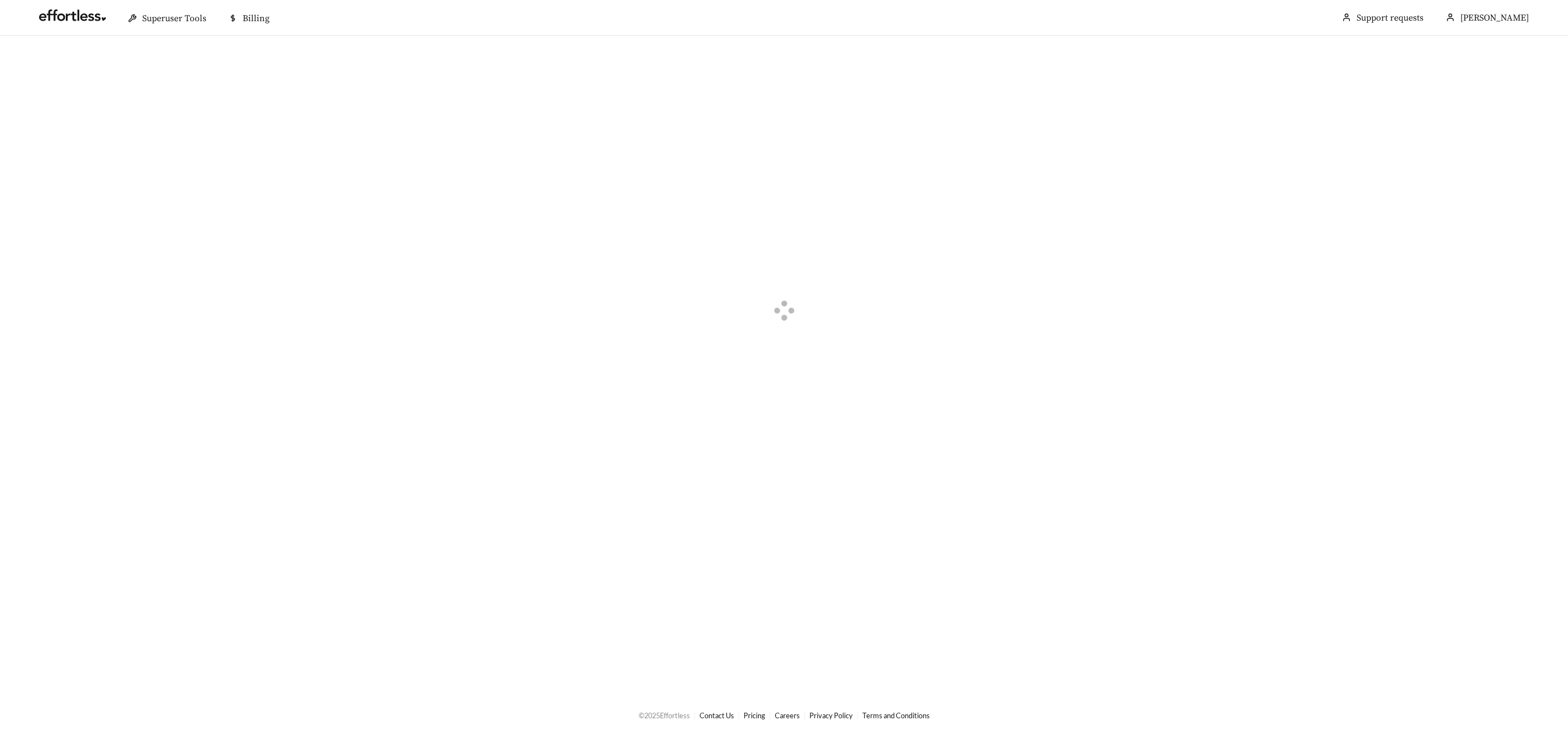
scroll to position [131, 0]
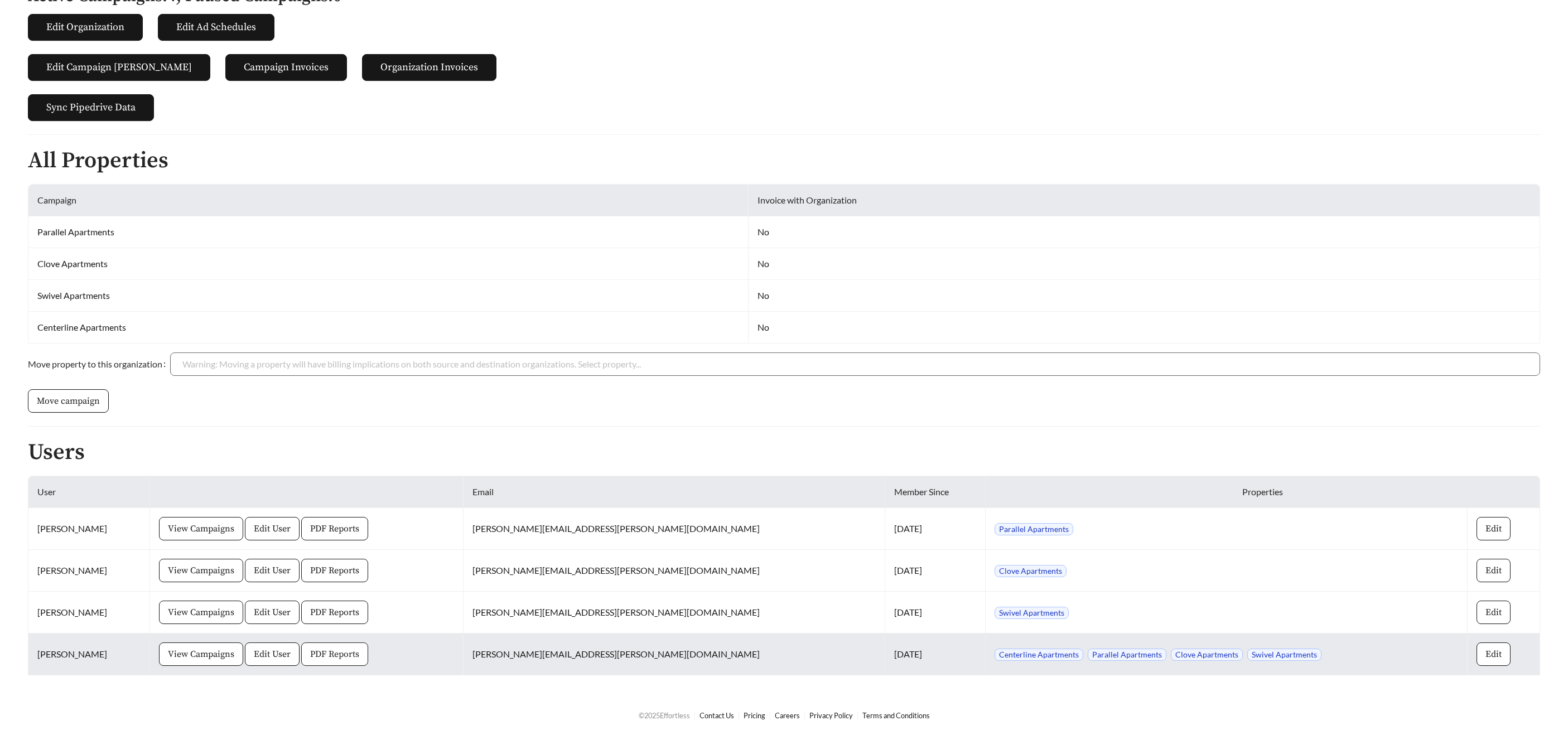
click at [342, 654] on span "PDF Reports" at bounding box center [335, 654] width 49 height 13
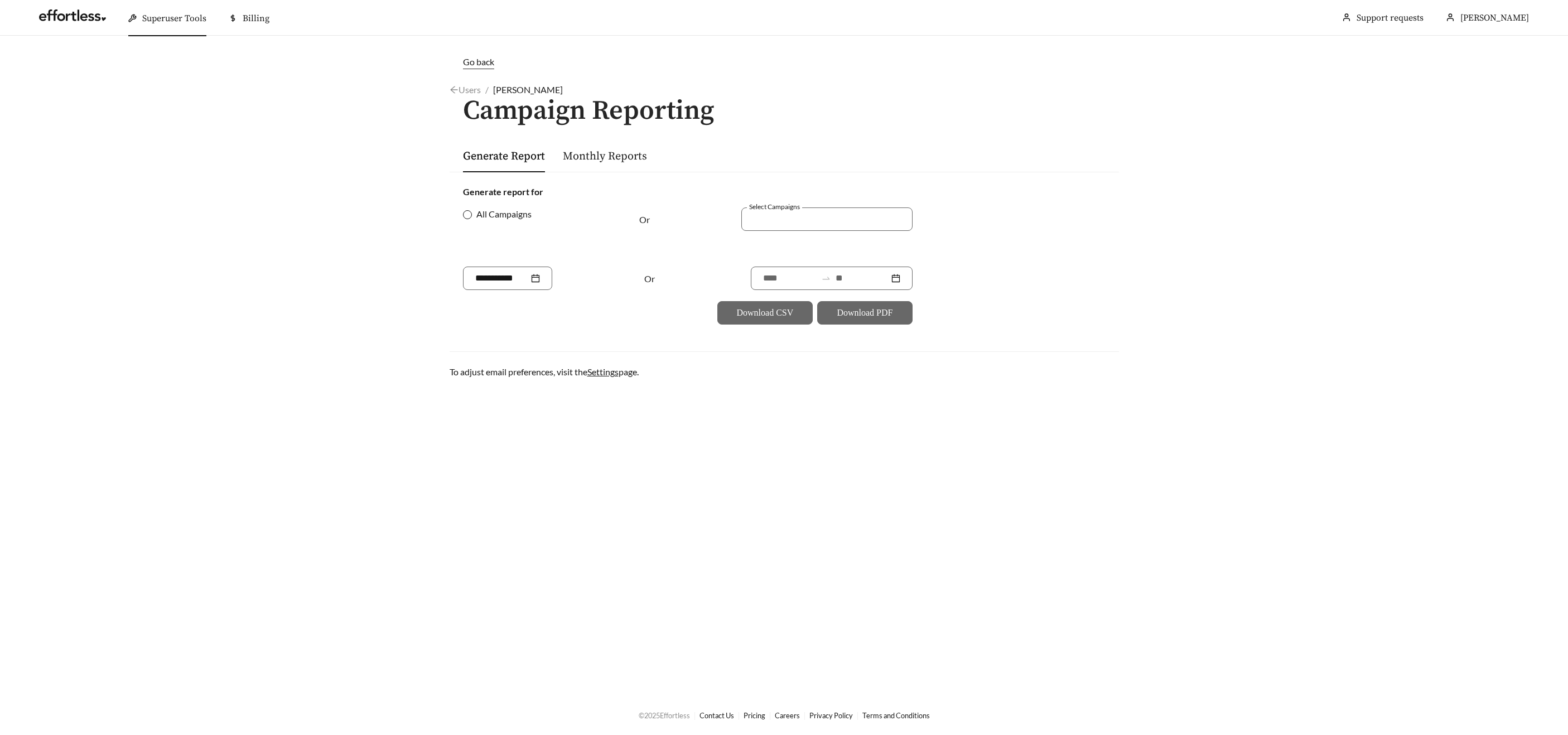
click at [474, 214] on label "All Campaigns" at bounding box center [500, 214] width 73 height 13
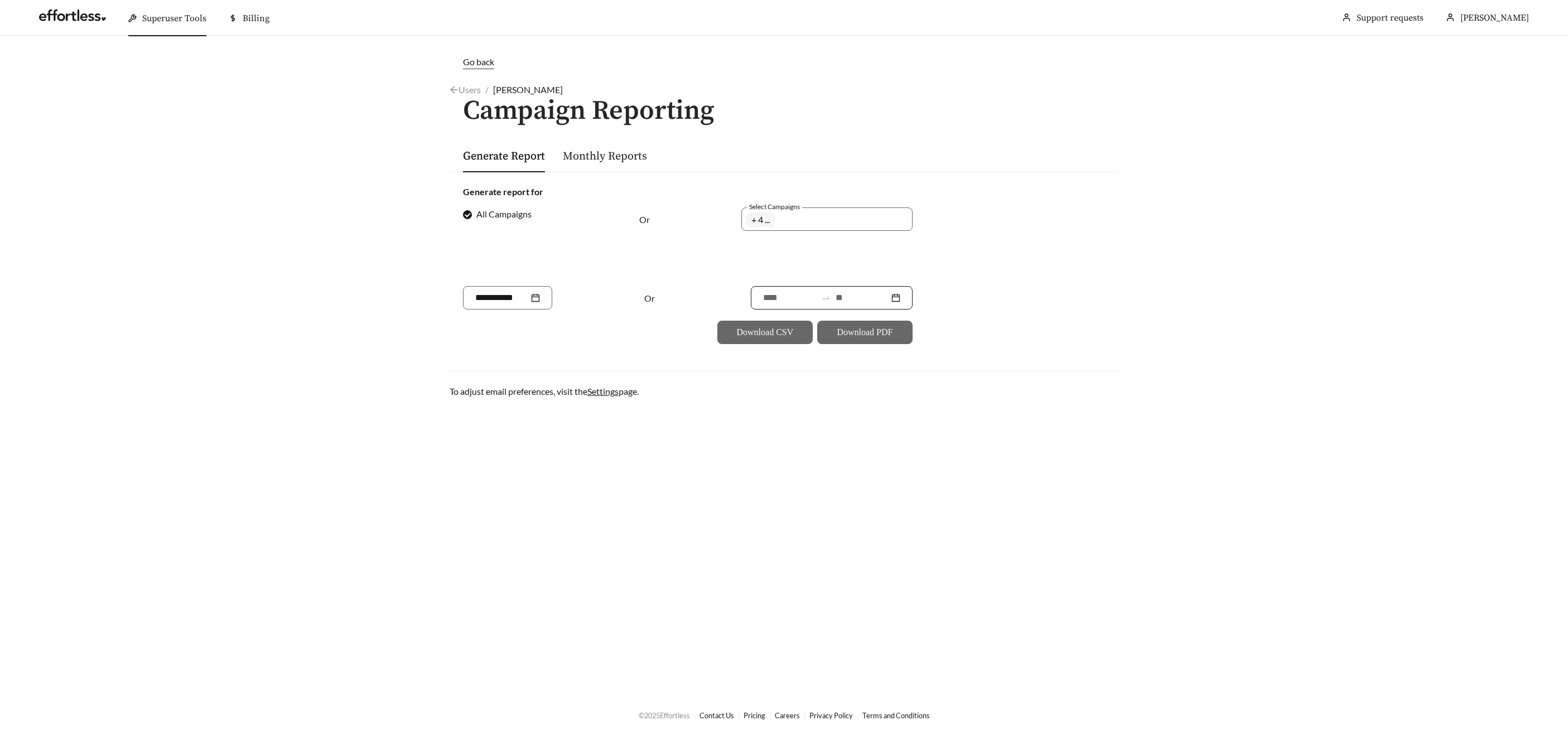
click at [847, 298] on input at bounding box center [863, 298] width 54 height 13
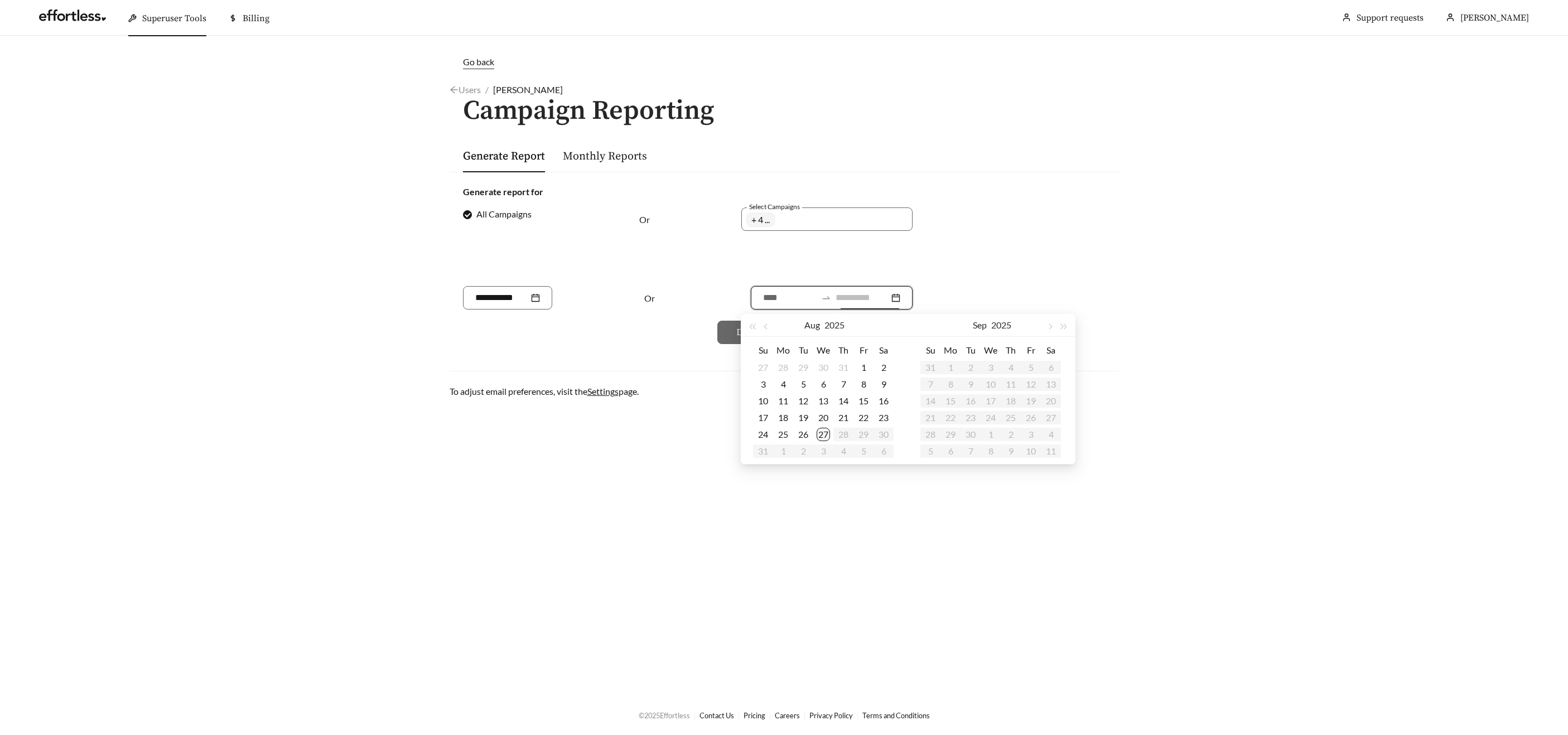
type input "**********"
click at [814, 430] on td "27" at bounding box center [823, 434] width 20 height 16
type input "**********"
drag, startPoint x: 761, startPoint y: 325, endPoint x: 783, endPoint y: 357, distance: 38.8
click at [761, 325] on button "button" at bounding box center [767, 325] width 15 height 23
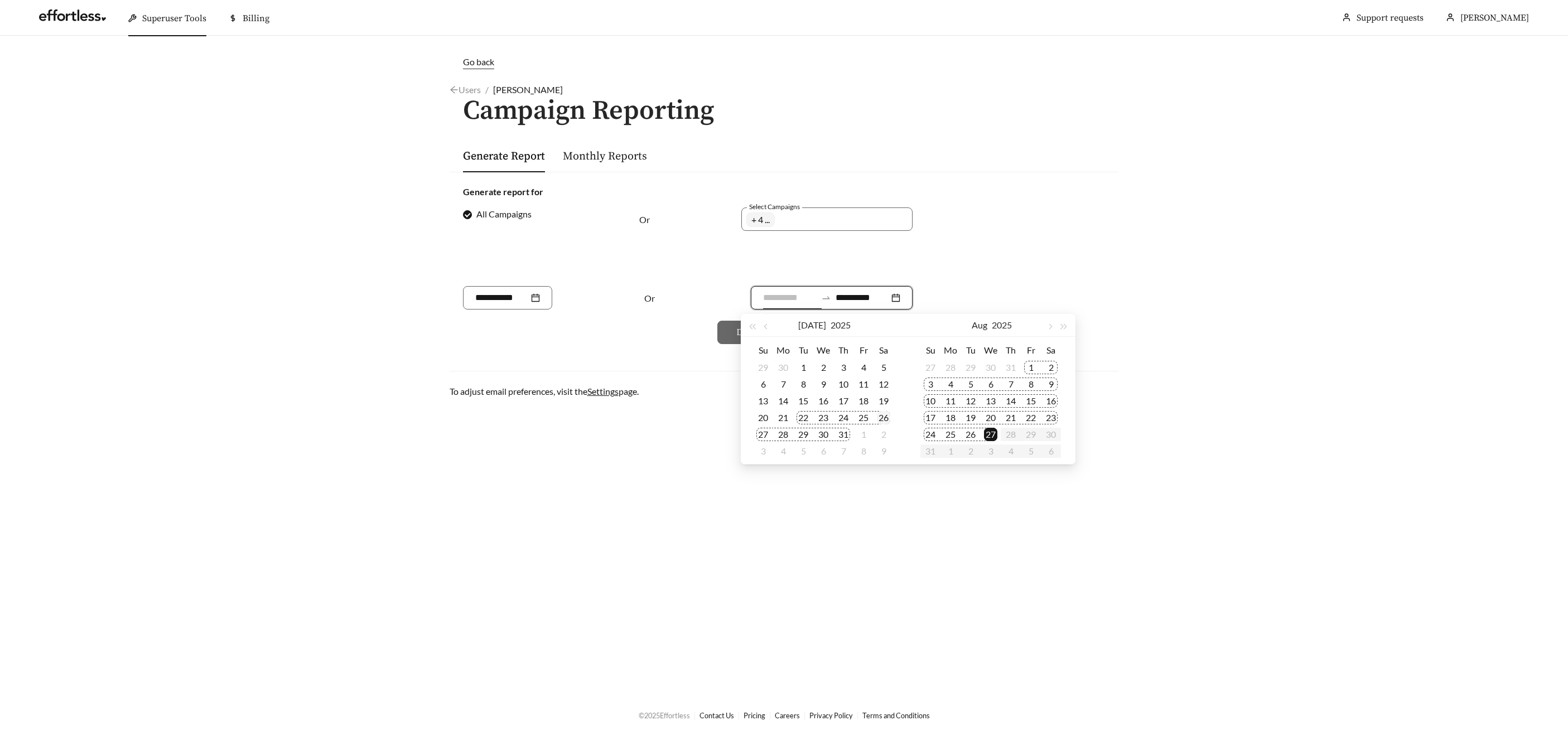
type input "**********"
click at [884, 419] on div "26" at bounding box center [884, 417] width 13 height 13
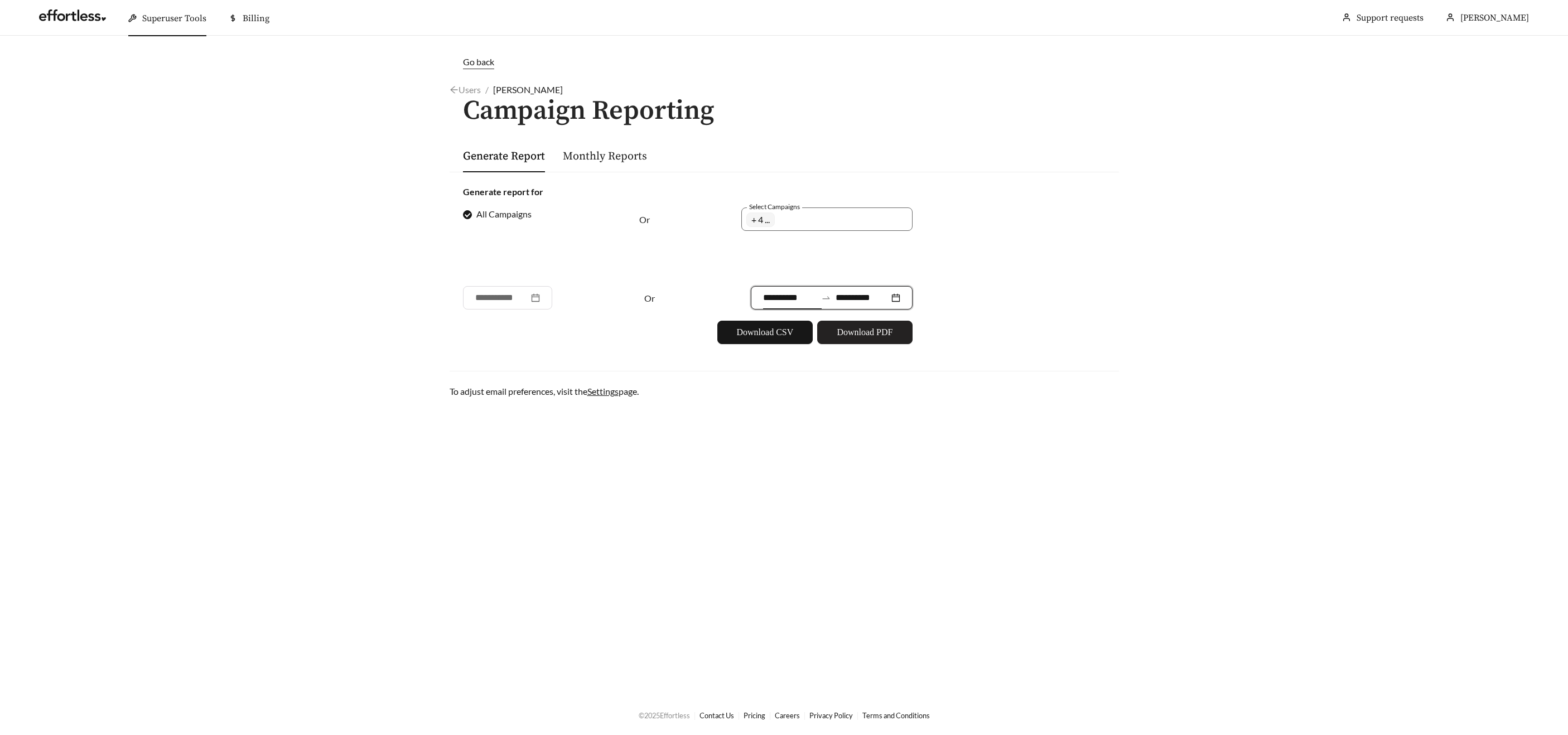
click at [844, 327] on span "Download PDF" at bounding box center [865, 332] width 56 height 13
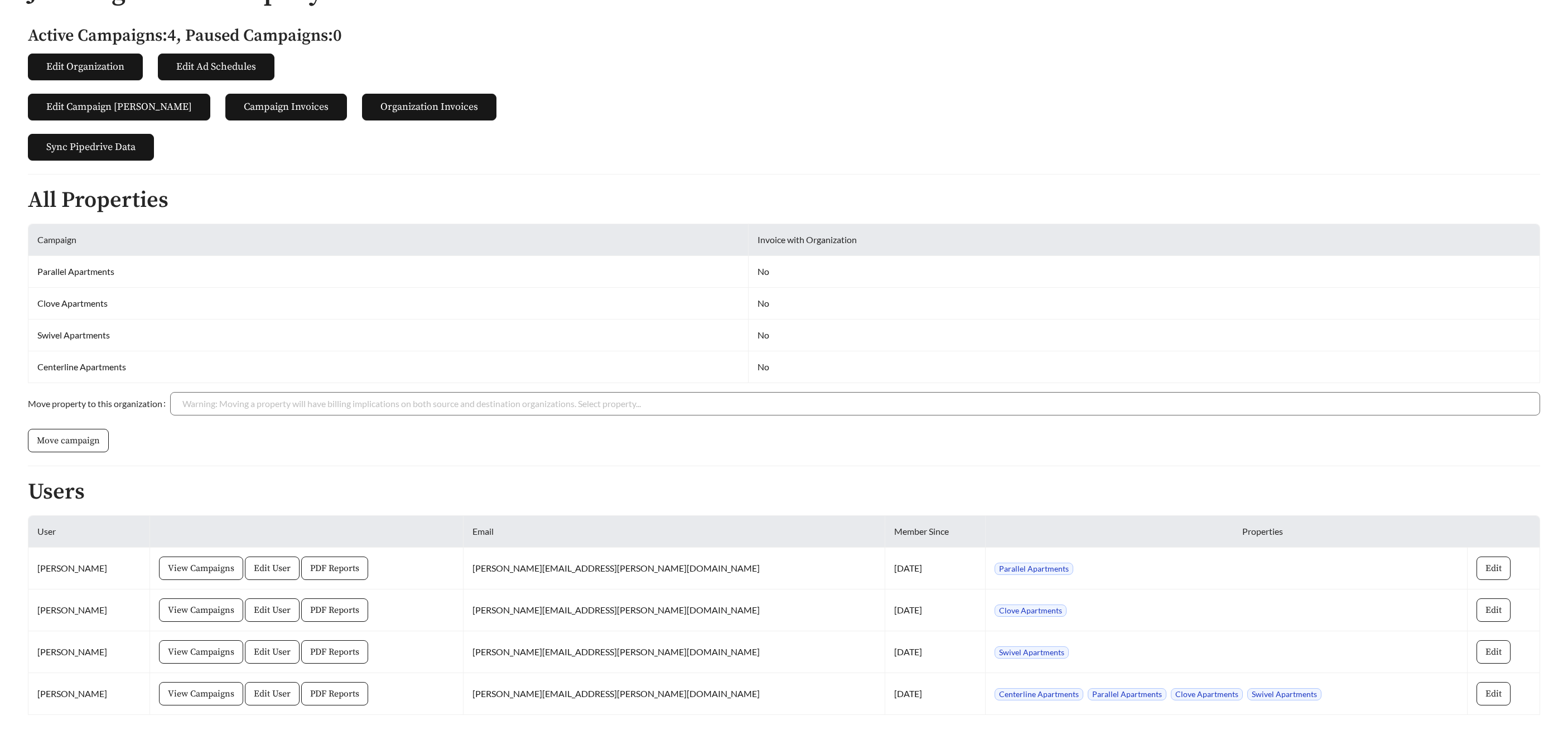
scroll to position [131, 0]
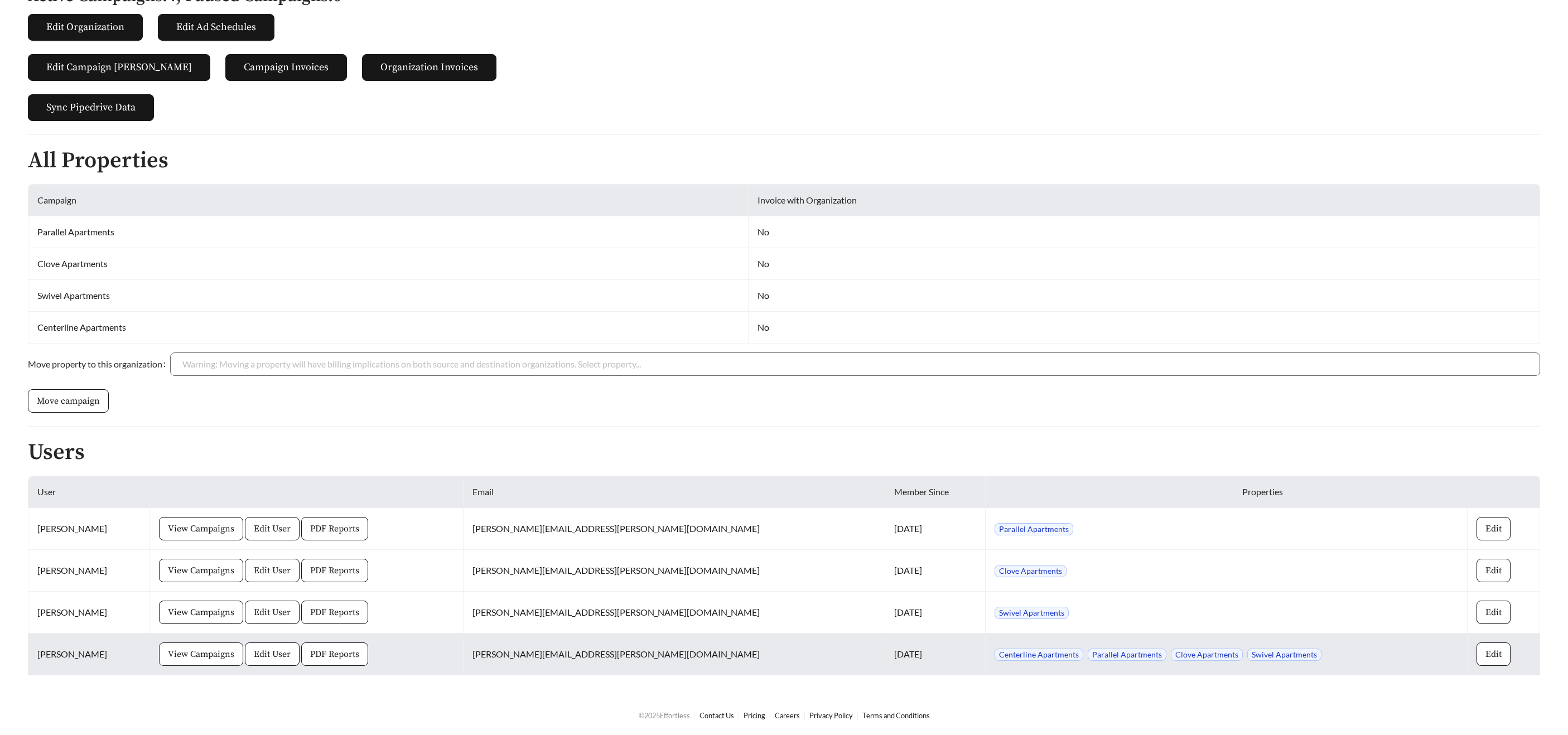
click at [213, 653] on span "View Campaigns" at bounding box center [201, 654] width 66 height 13
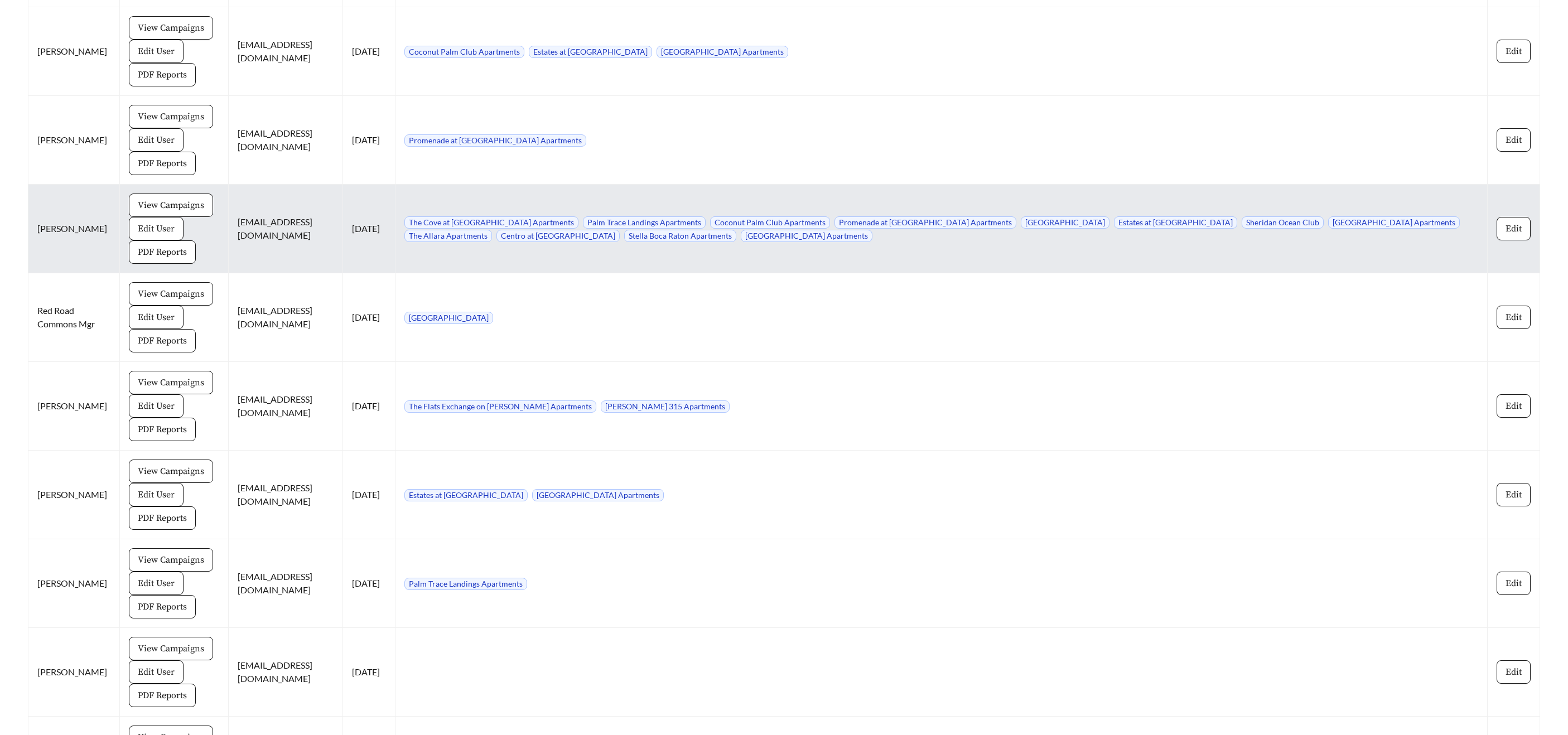
scroll to position [6045, 0]
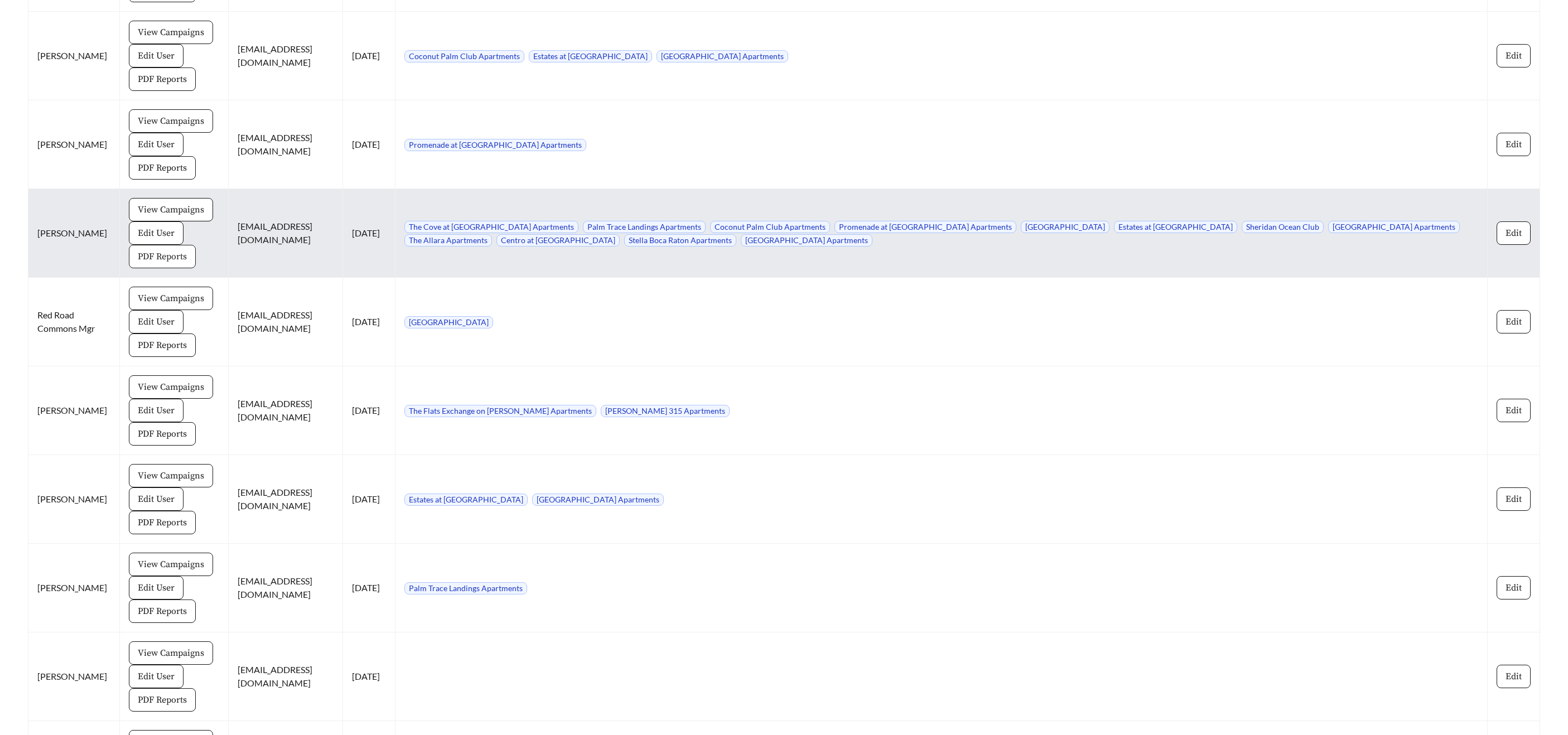
click at [156, 250] on span "PDF Reports" at bounding box center [162, 257] width 49 height 13
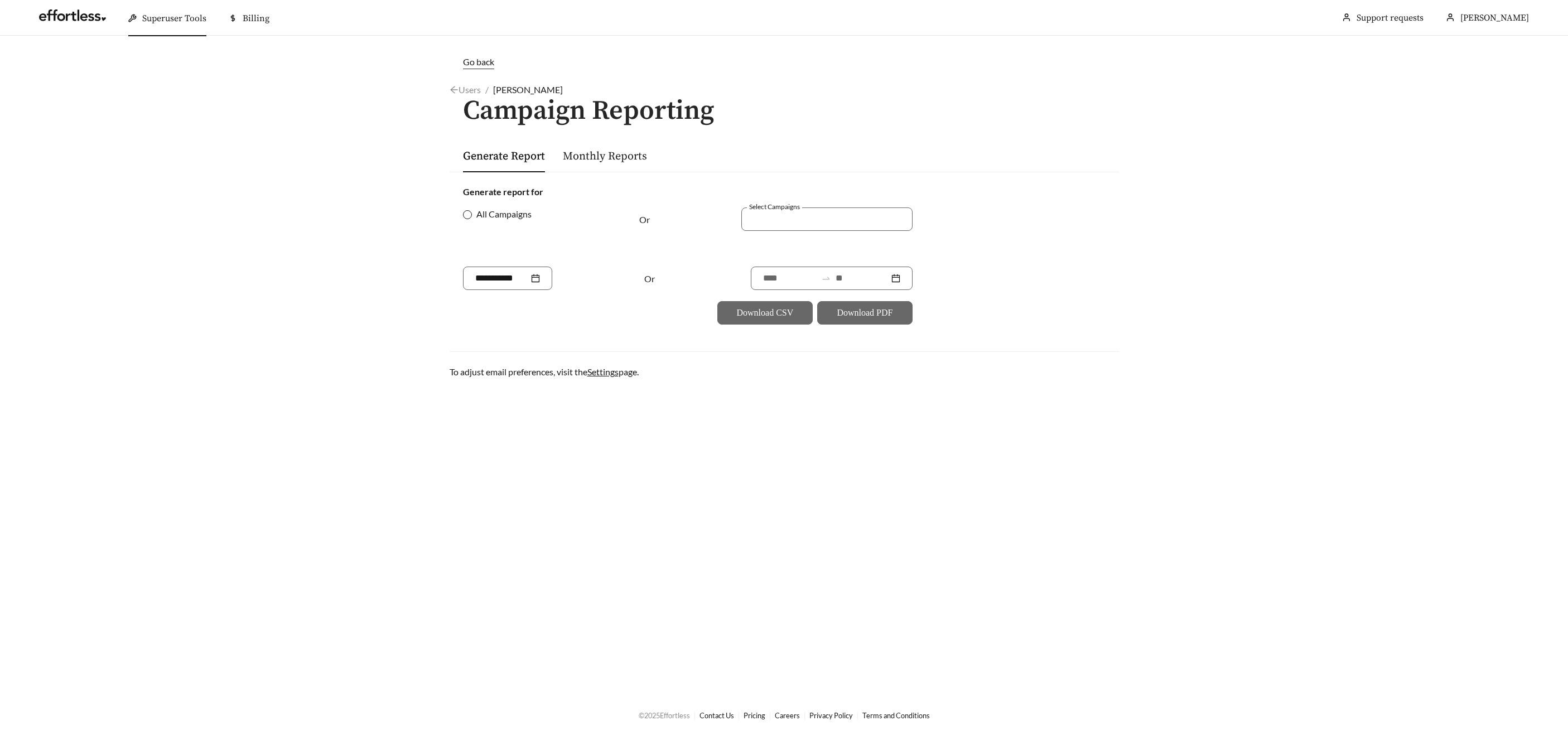
click at [474, 218] on span "All Campaigns" at bounding box center [503, 214] width 64 height 13
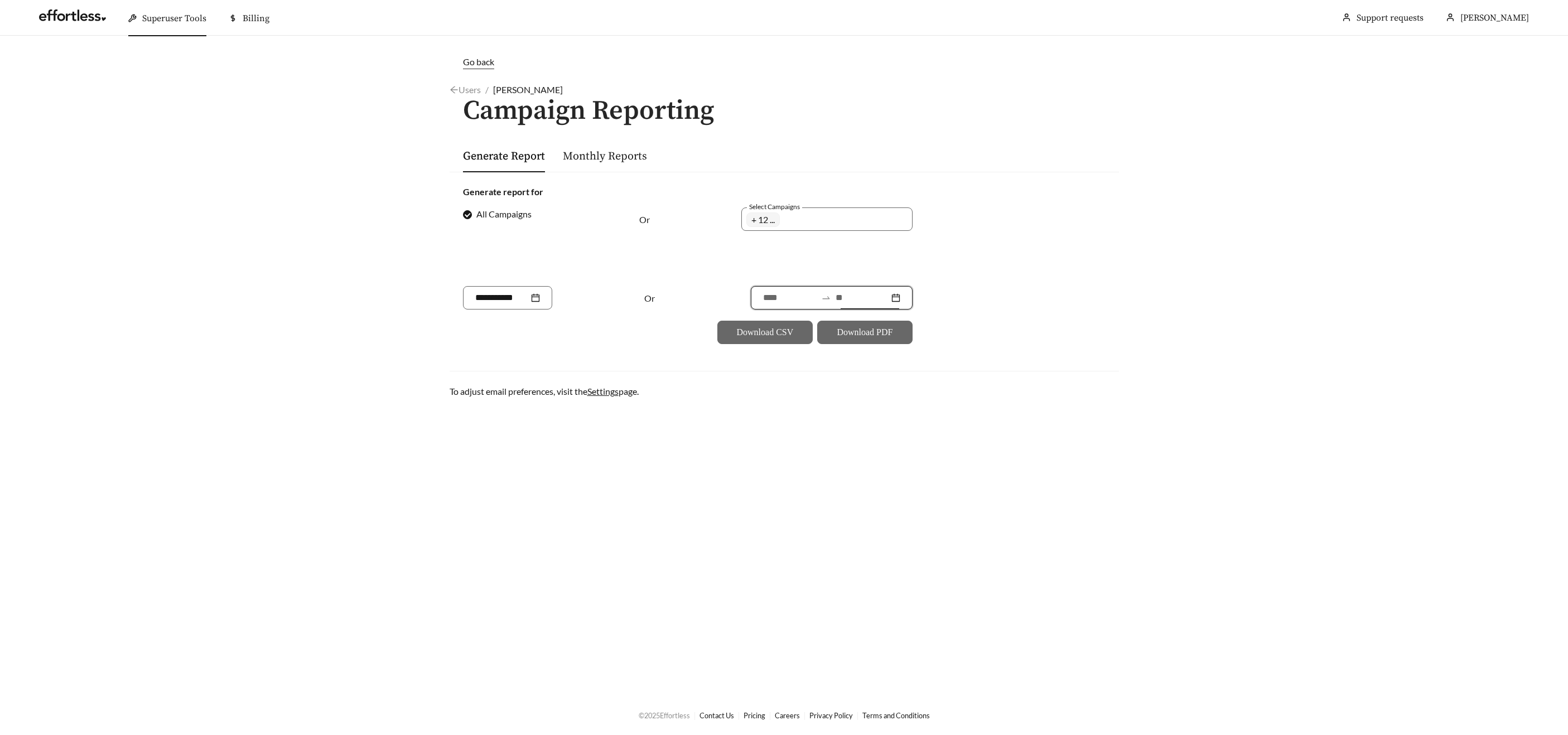
click at [851, 294] on input at bounding box center [863, 298] width 54 height 13
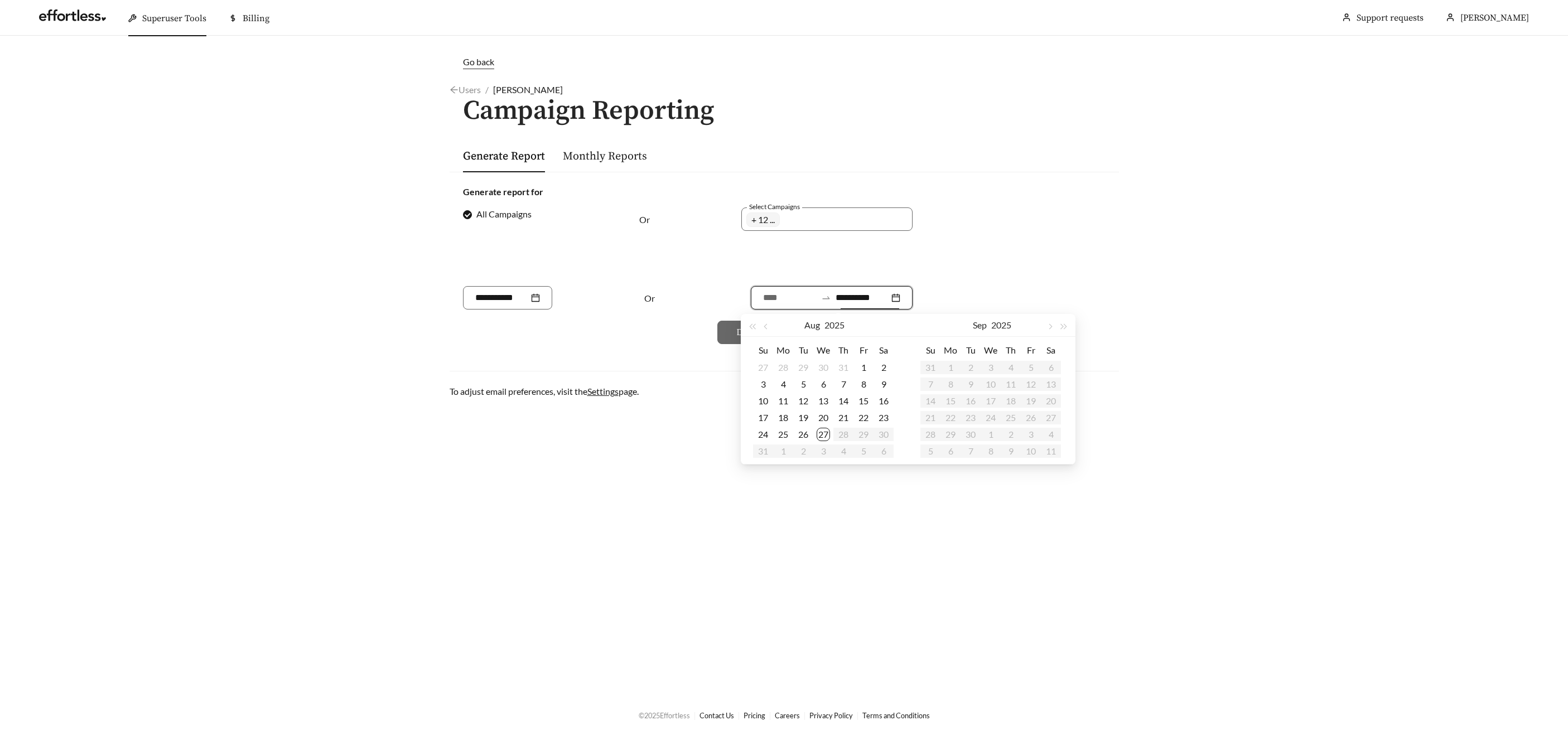
type input "**********"
click at [830, 438] on td "27" at bounding box center [823, 434] width 20 height 16
type input "**********"
click at [769, 328] on button "button" at bounding box center [767, 325] width 15 height 23
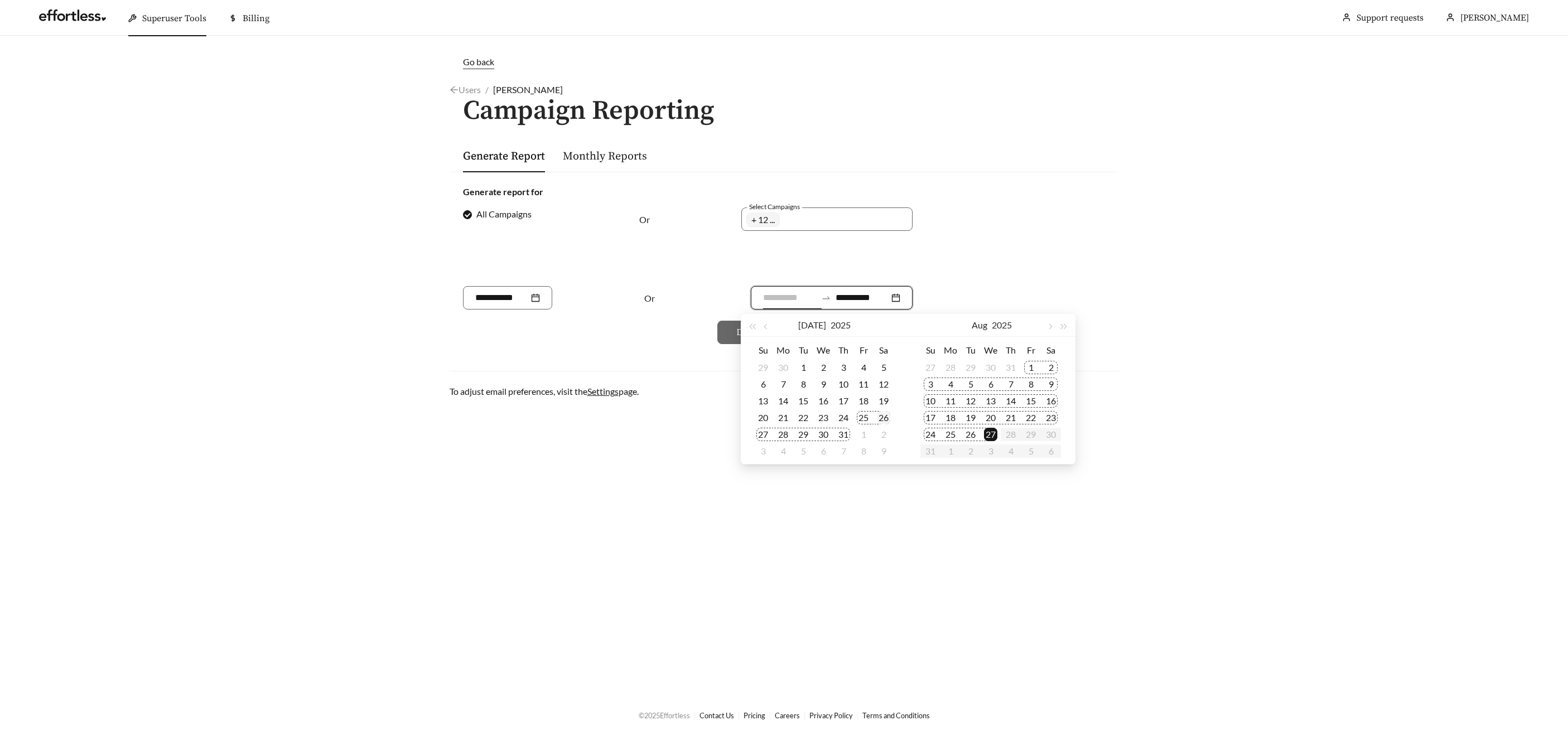
type input "**********"
click at [880, 422] on div "26" at bounding box center [884, 417] width 13 height 13
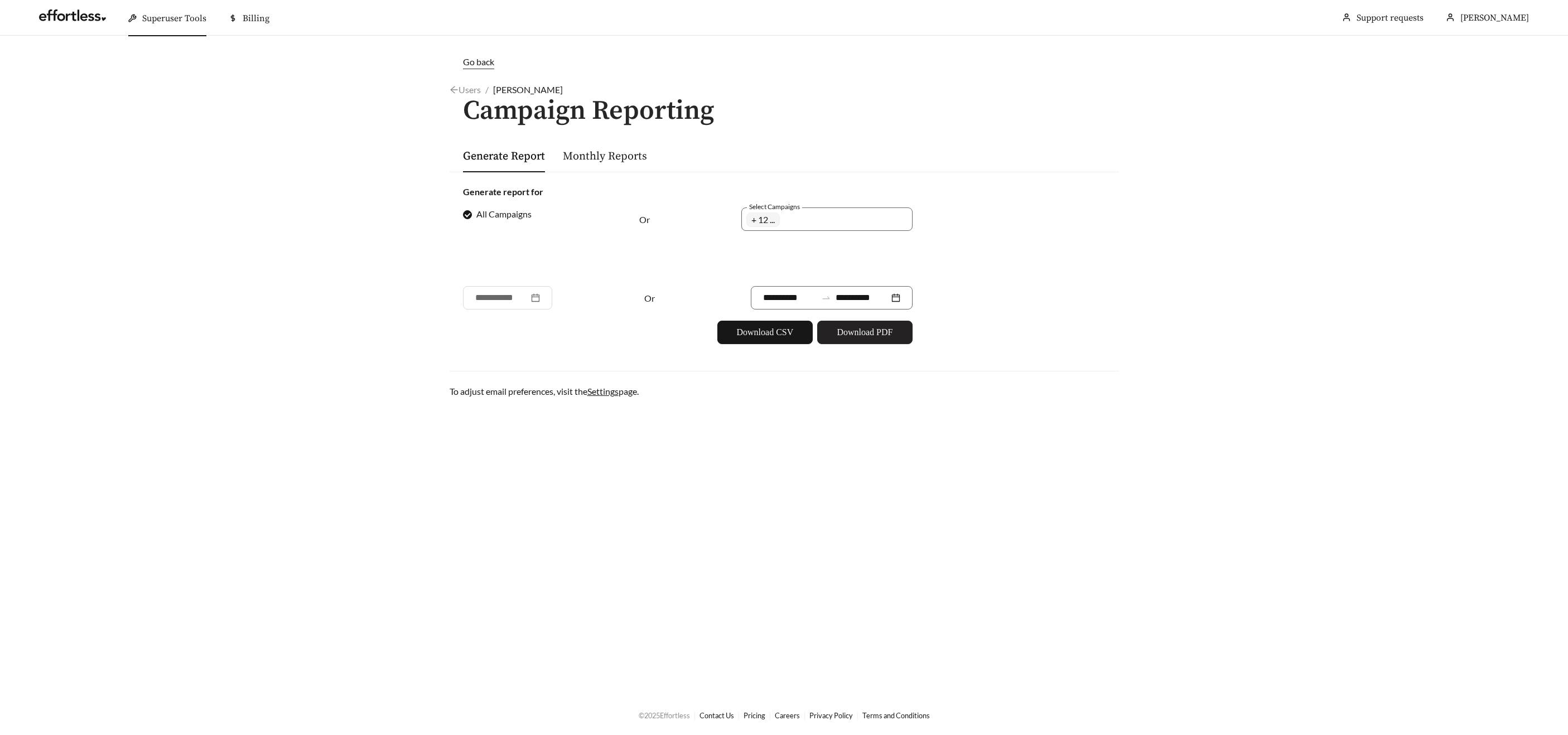
click at [883, 330] on span "Download PDF" at bounding box center [865, 332] width 56 height 13
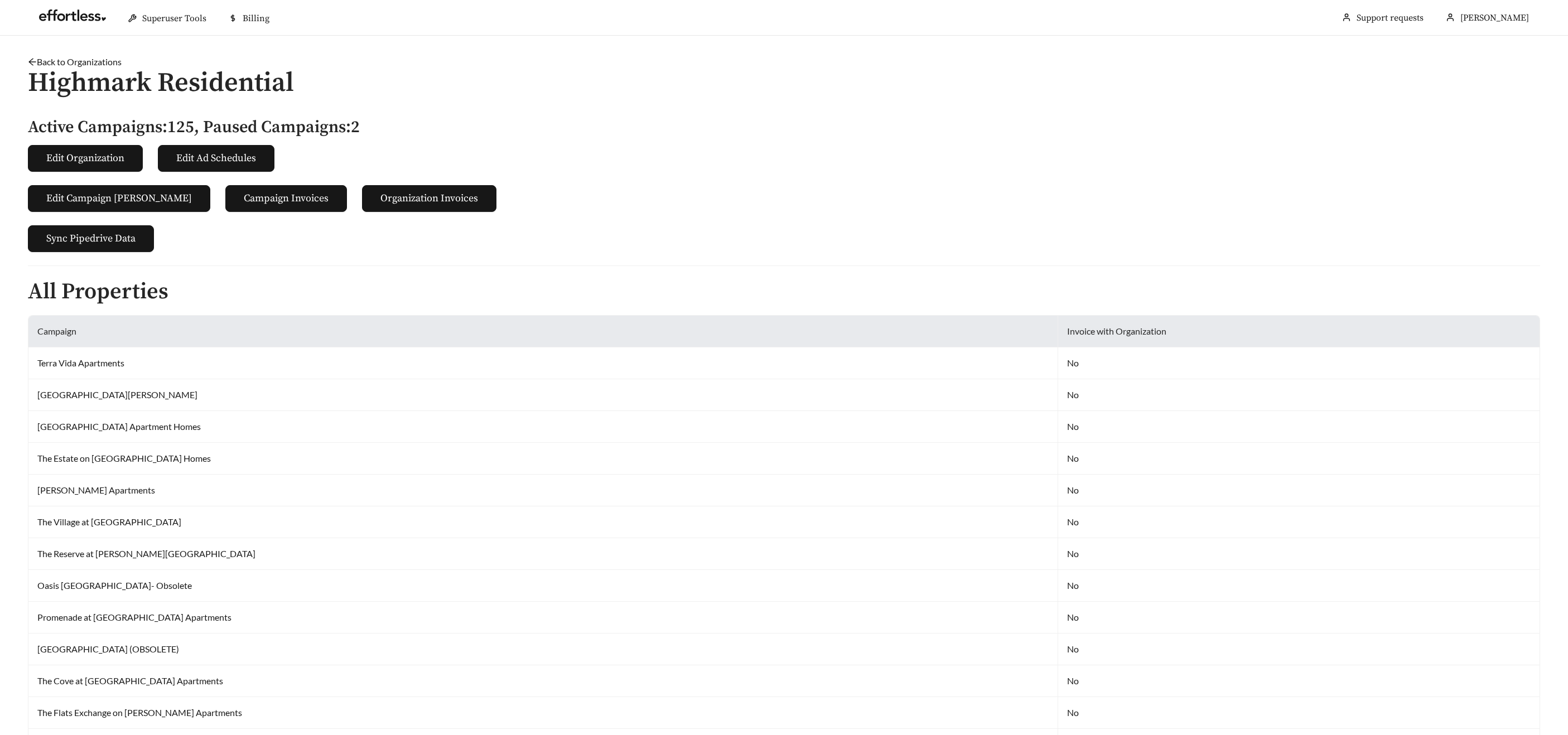
scroll to position [6045, 0]
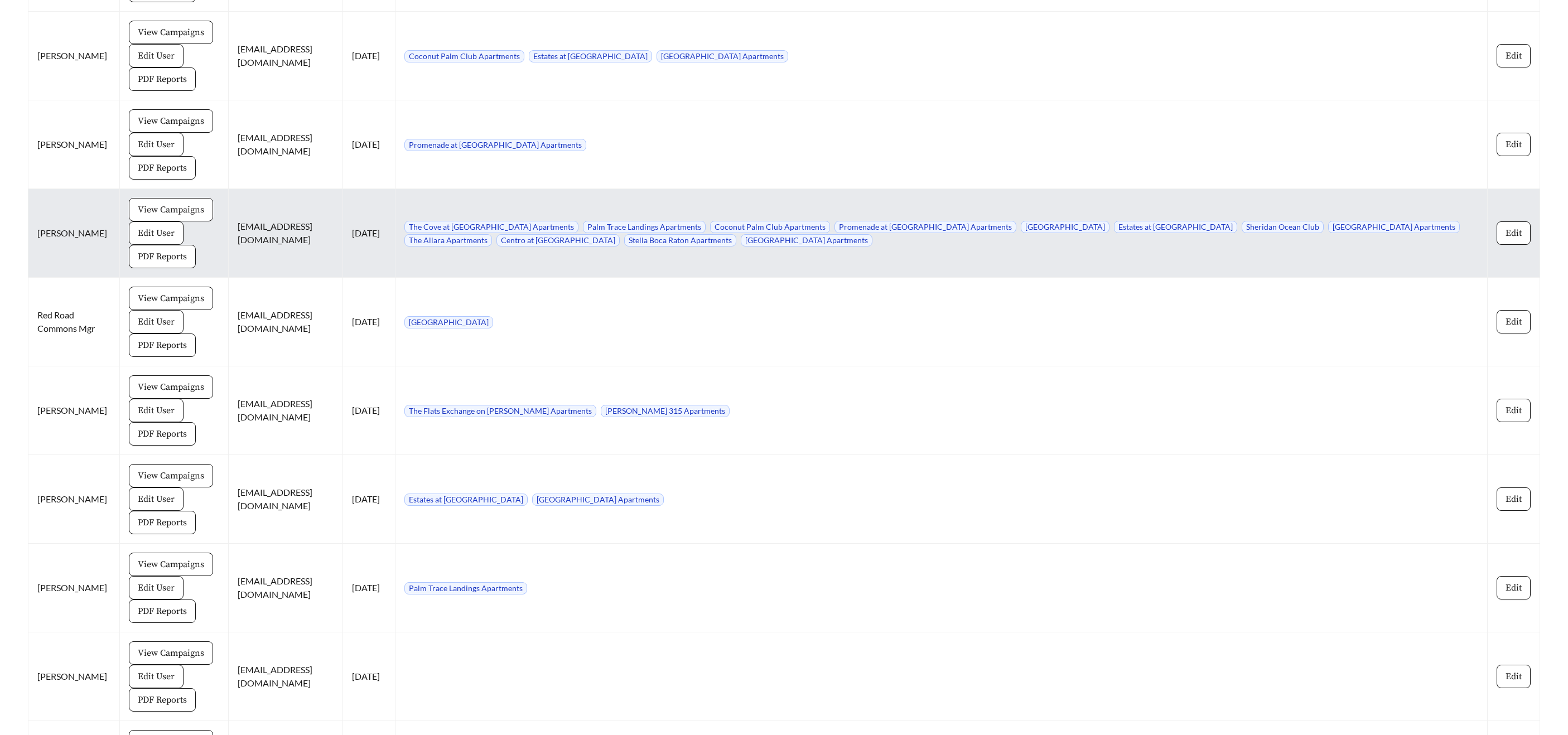
click at [153, 203] on span "View Campaigns" at bounding box center [170, 210] width 66 height 13
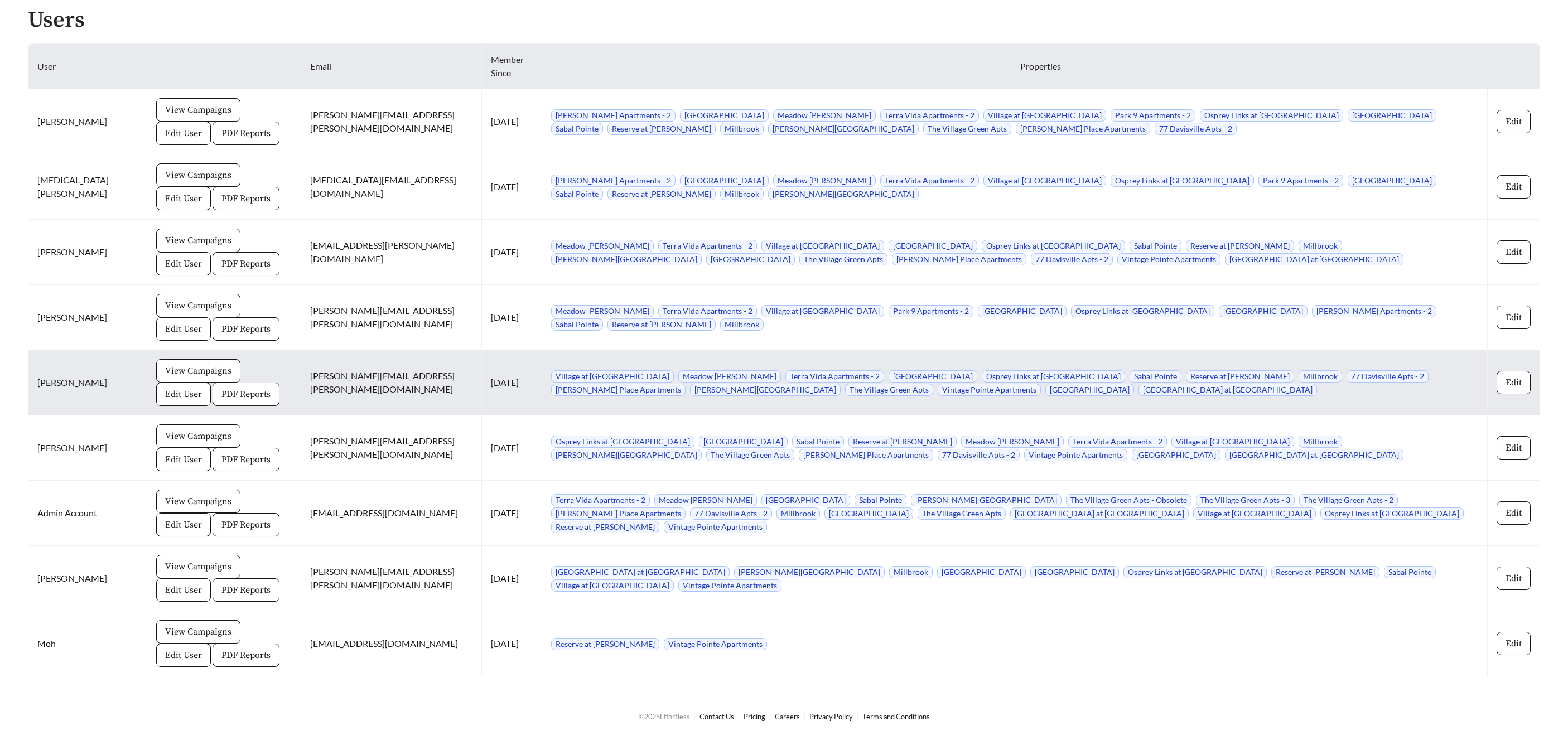
scroll to position [1099, 0]
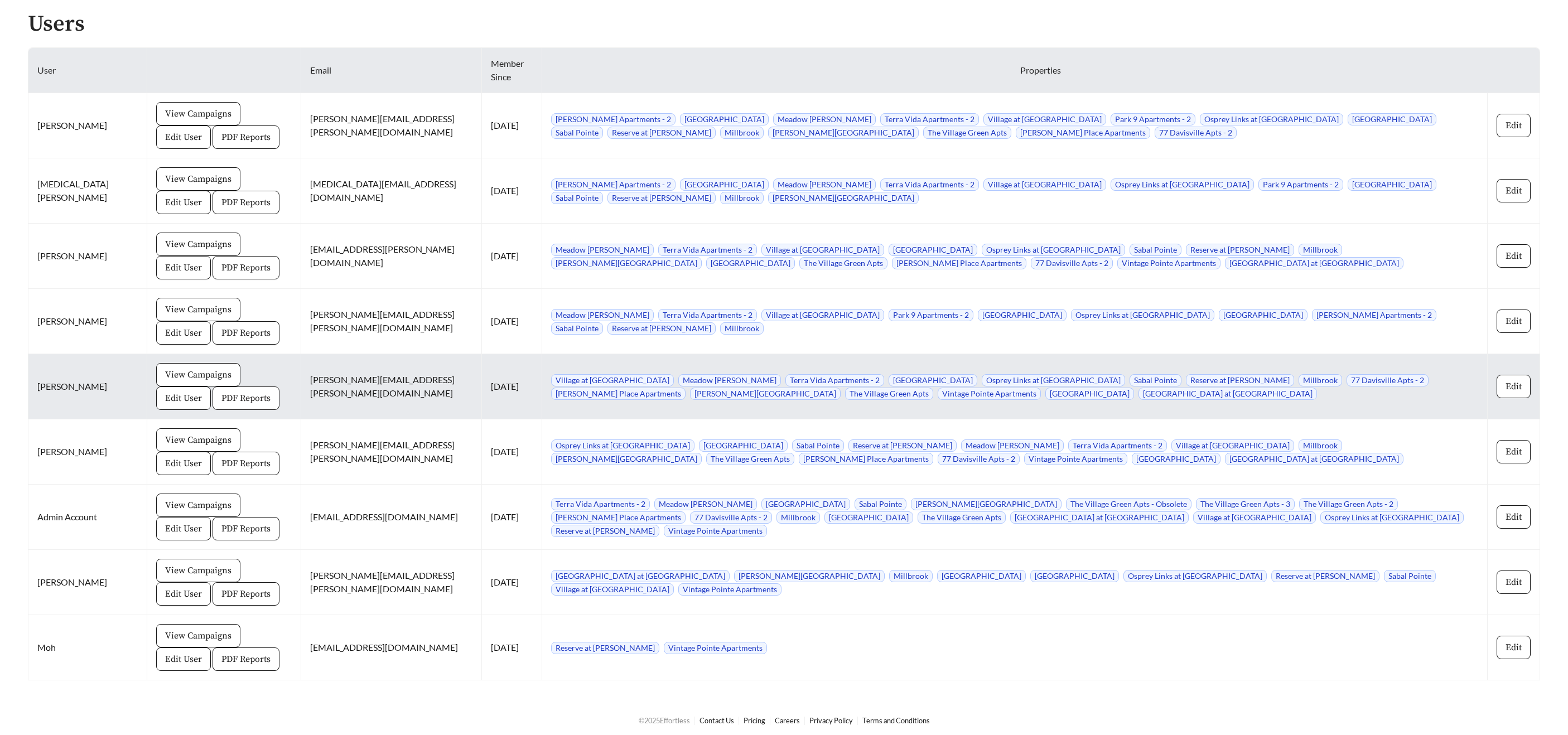
click at [222, 392] on span "PDF Reports" at bounding box center [246, 398] width 49 height 13
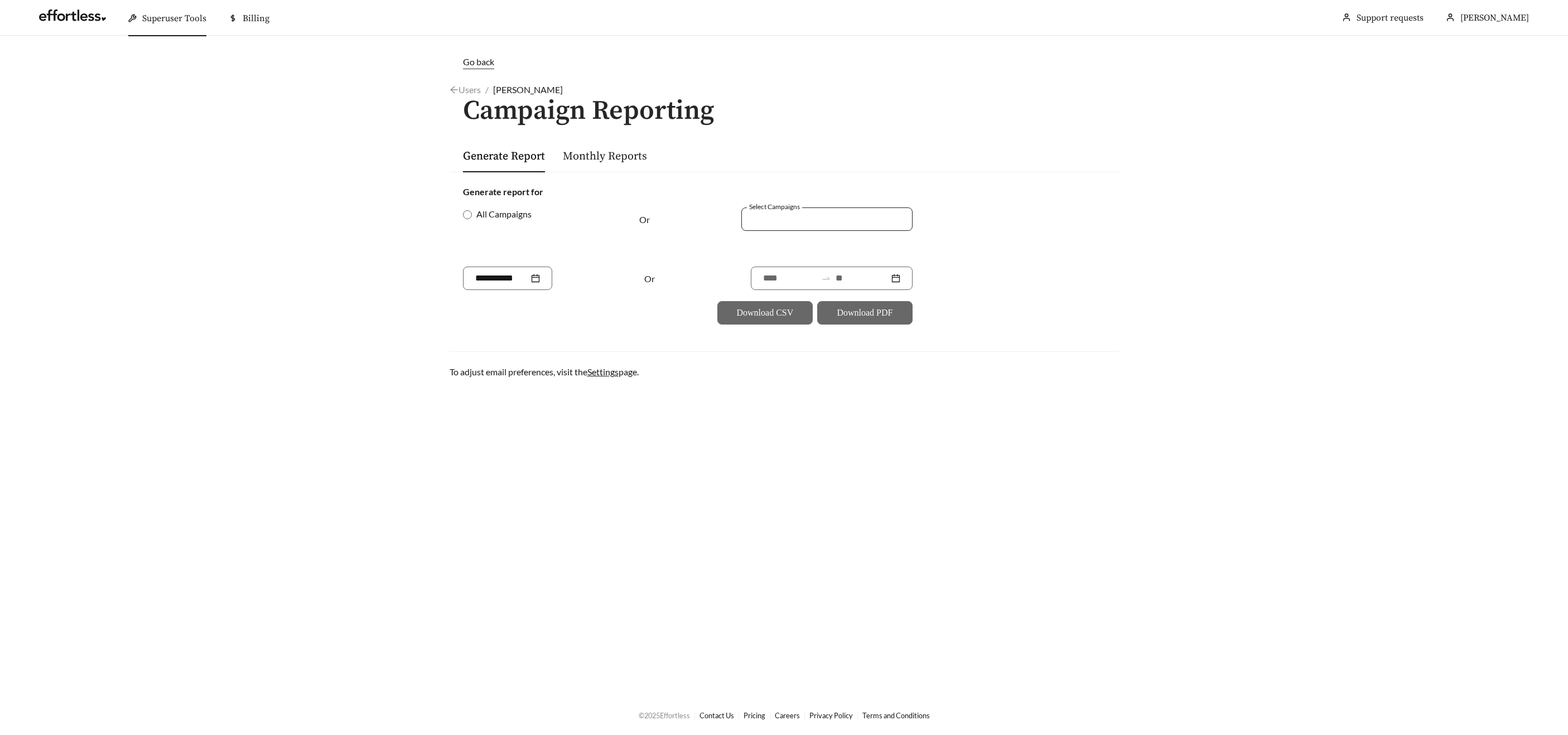
click at [767, 217] on div at bounding box center [819, 218] width 145 height 15
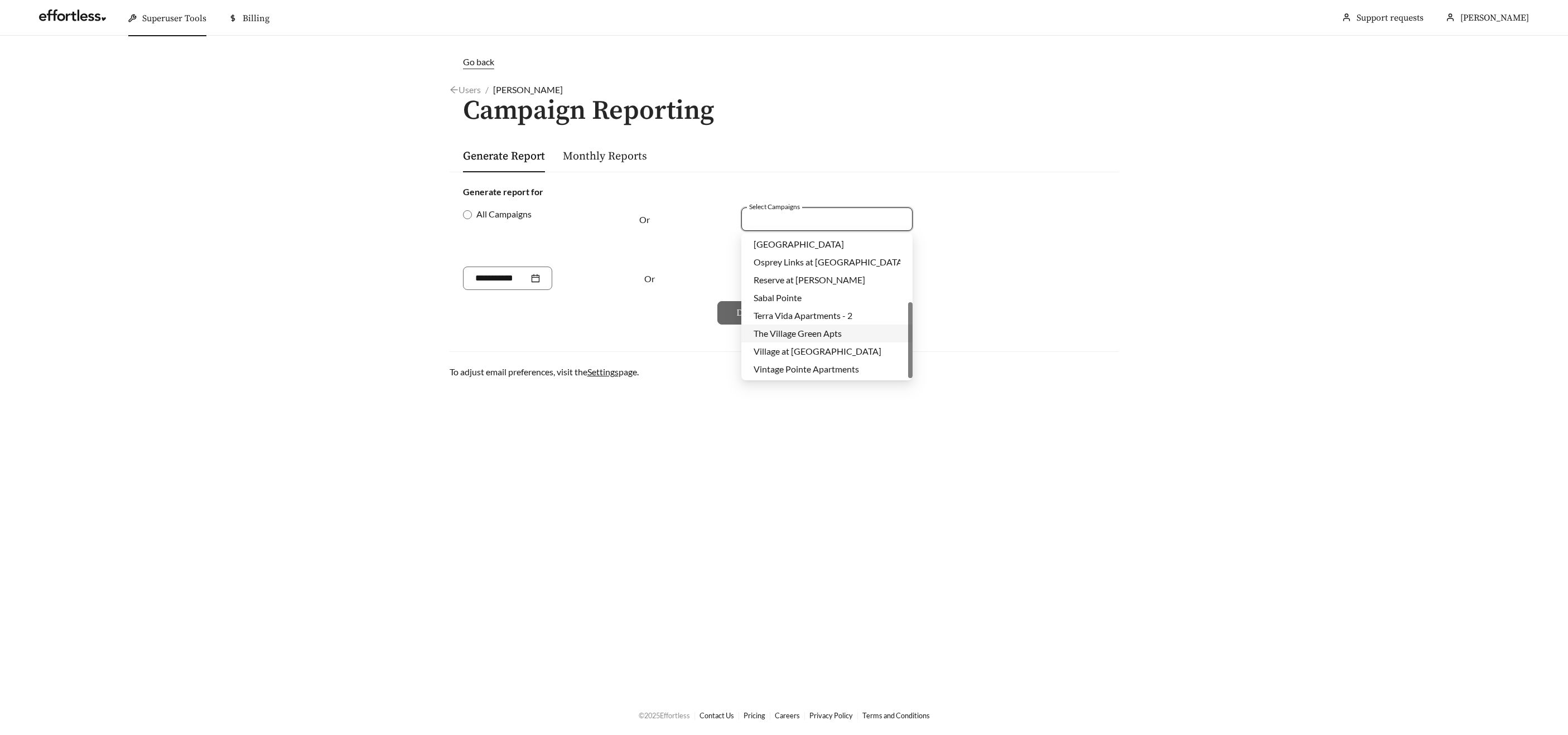
scroll to position [125, 0]
click at [777, 350] on span "Village at [GEOGRAPHIC_DATA]" at bounding box center [817, 350] width 128 height 10
drag, startPoint x: 663, startPoint y: 295, endPoint x: 673, endPoint y: 296, distance: 10.0
click at [663, 295] on form "Generate report for All Campaigns Or Select Campaigns Village at Legacy Ridge +…" at bounding box center [785, 254] width 643 height 139
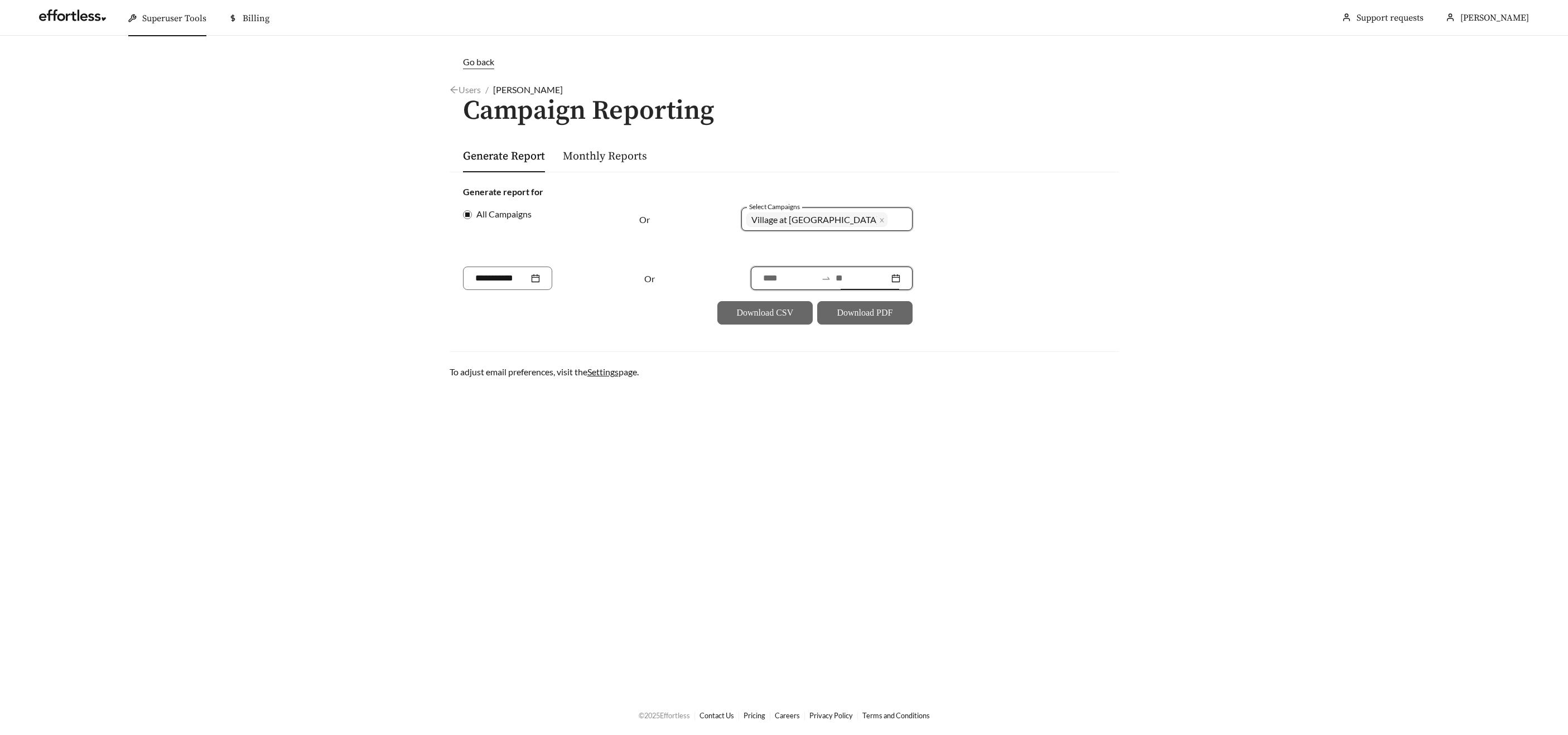
click at [839, 279] on input at bounding box center [863, 278] width 54 height 13
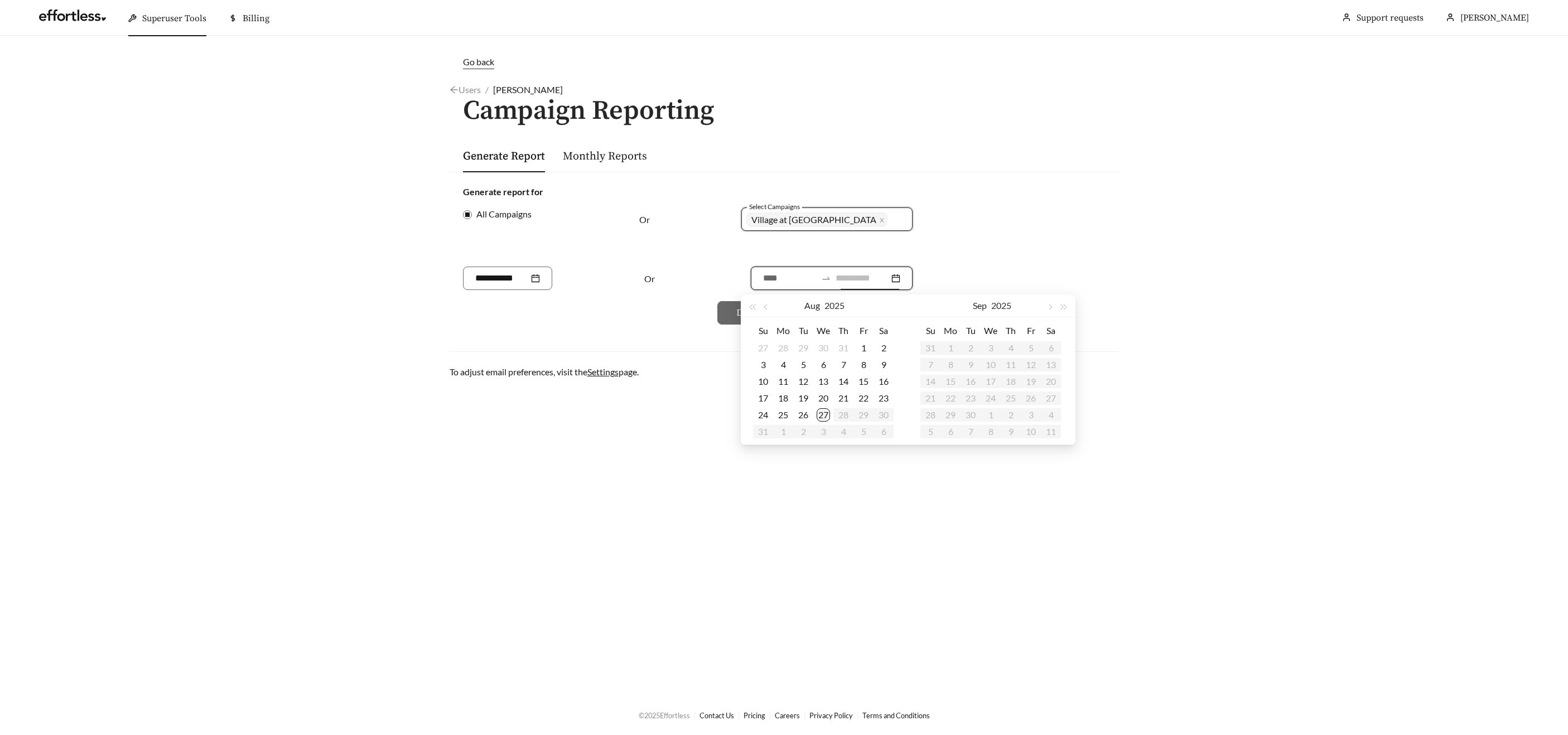
type input "**********"
click at [820, 410] on div "27" at bounding box center [824, 415] width 13 height 13
type input "**********"
click at [765, 304] on button "button" at bounding box center [767, 305] width 15 height 23
type input "**********"
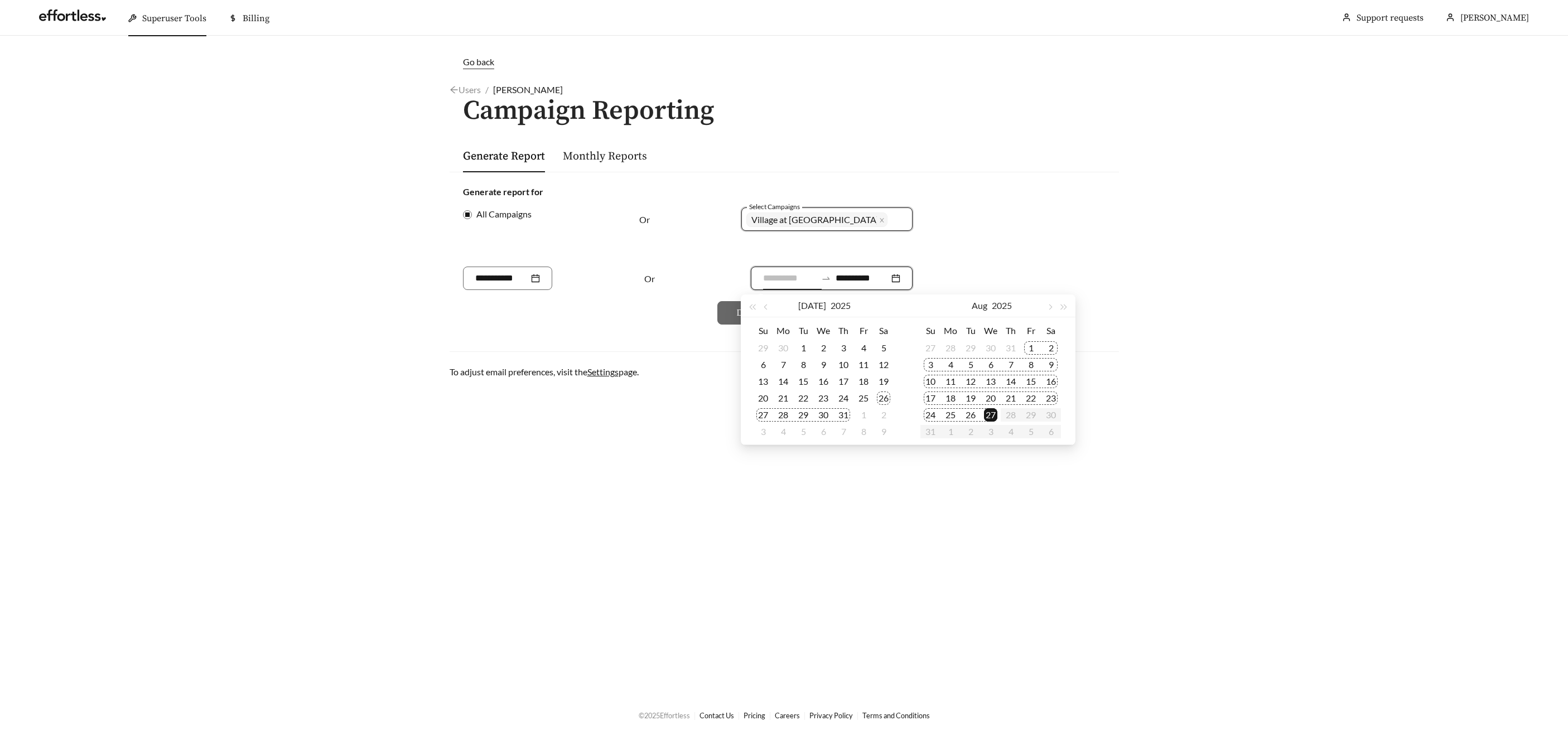
click at [882, 399] on div "26" at bounding box center [884, 398] width 13 height 13
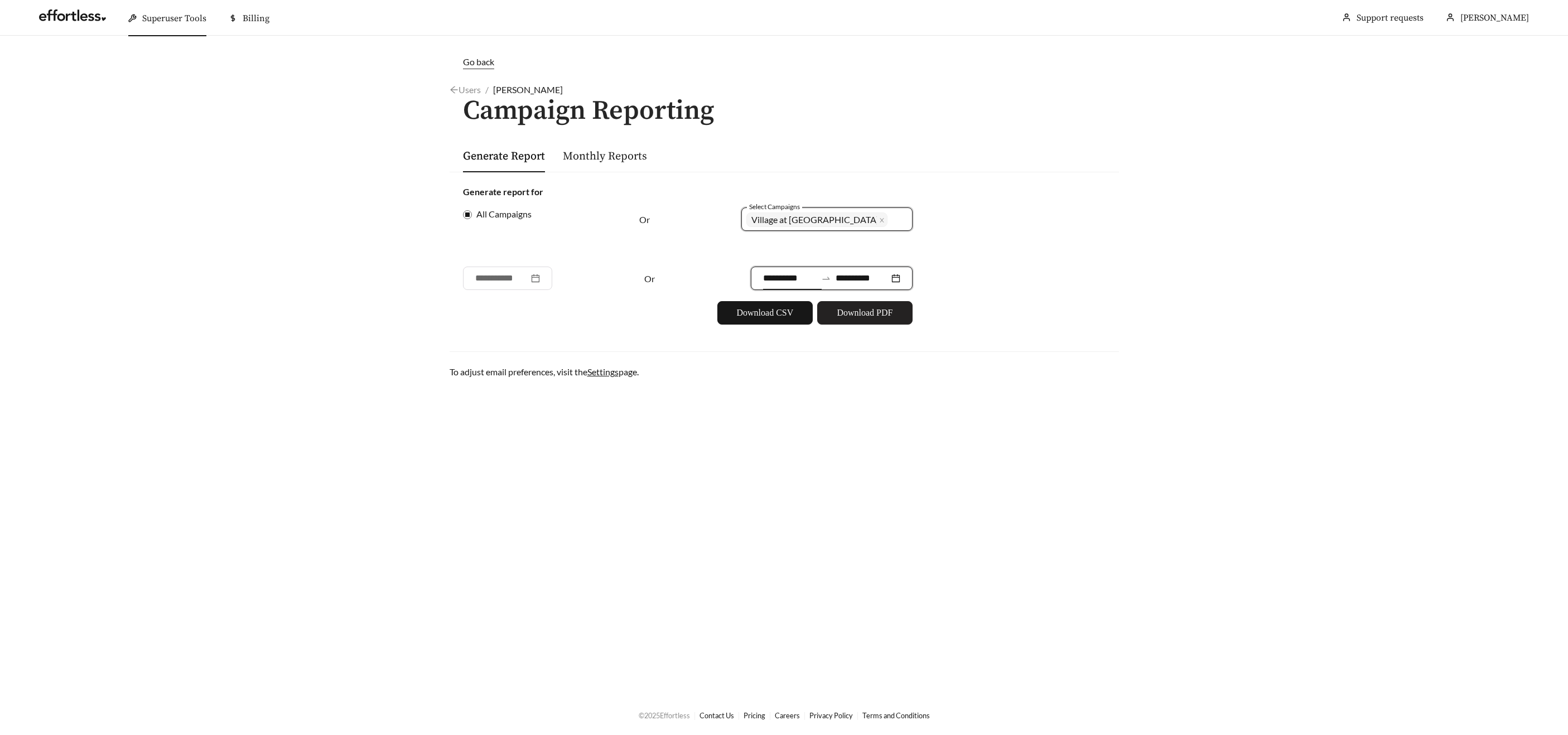
click at [854, 309] on span "Download PDF" at bounding box center [865, 313] width 56 height 13
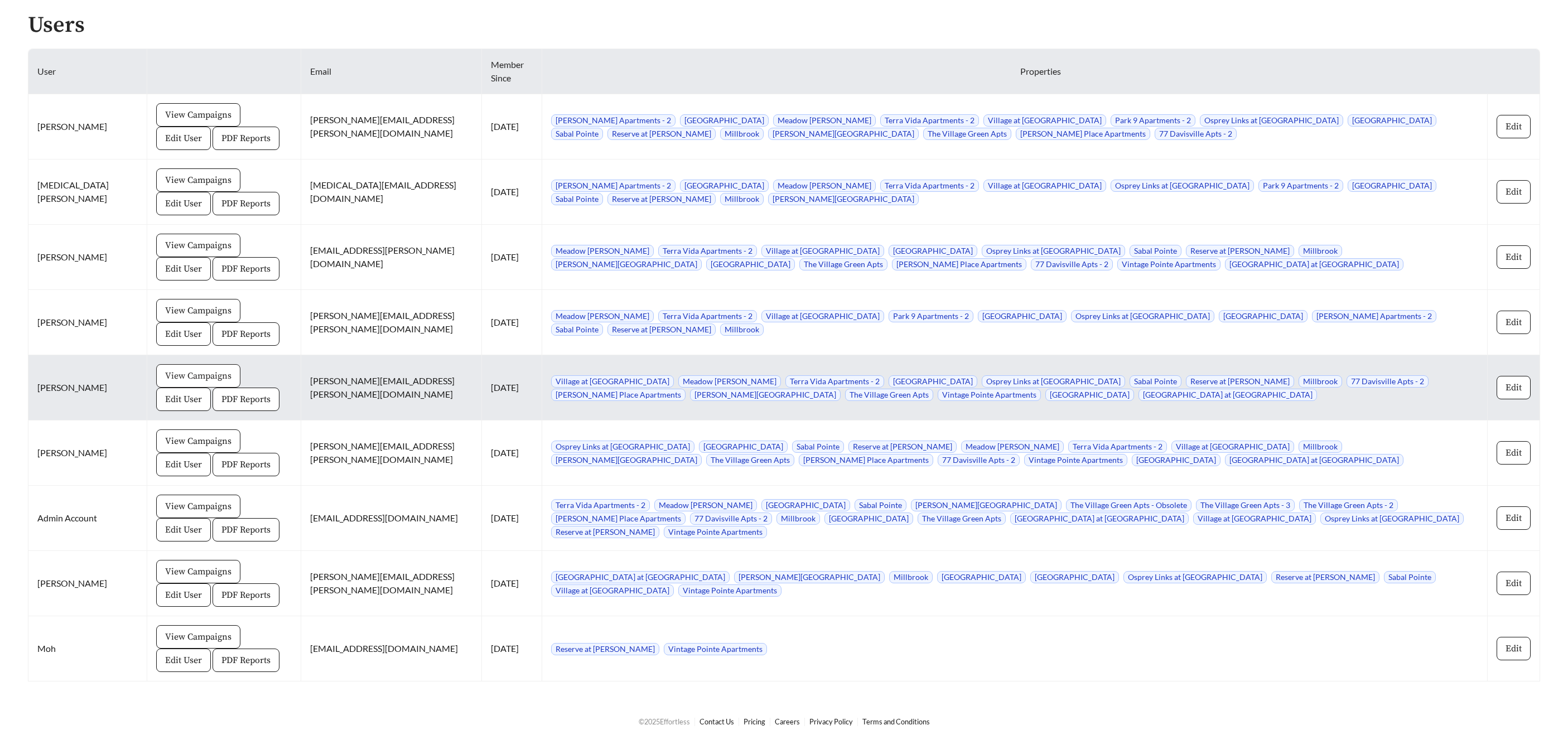
click at [166, 381] on span "View Campaigns" at bounding box center [198, 376] width 66 height 13
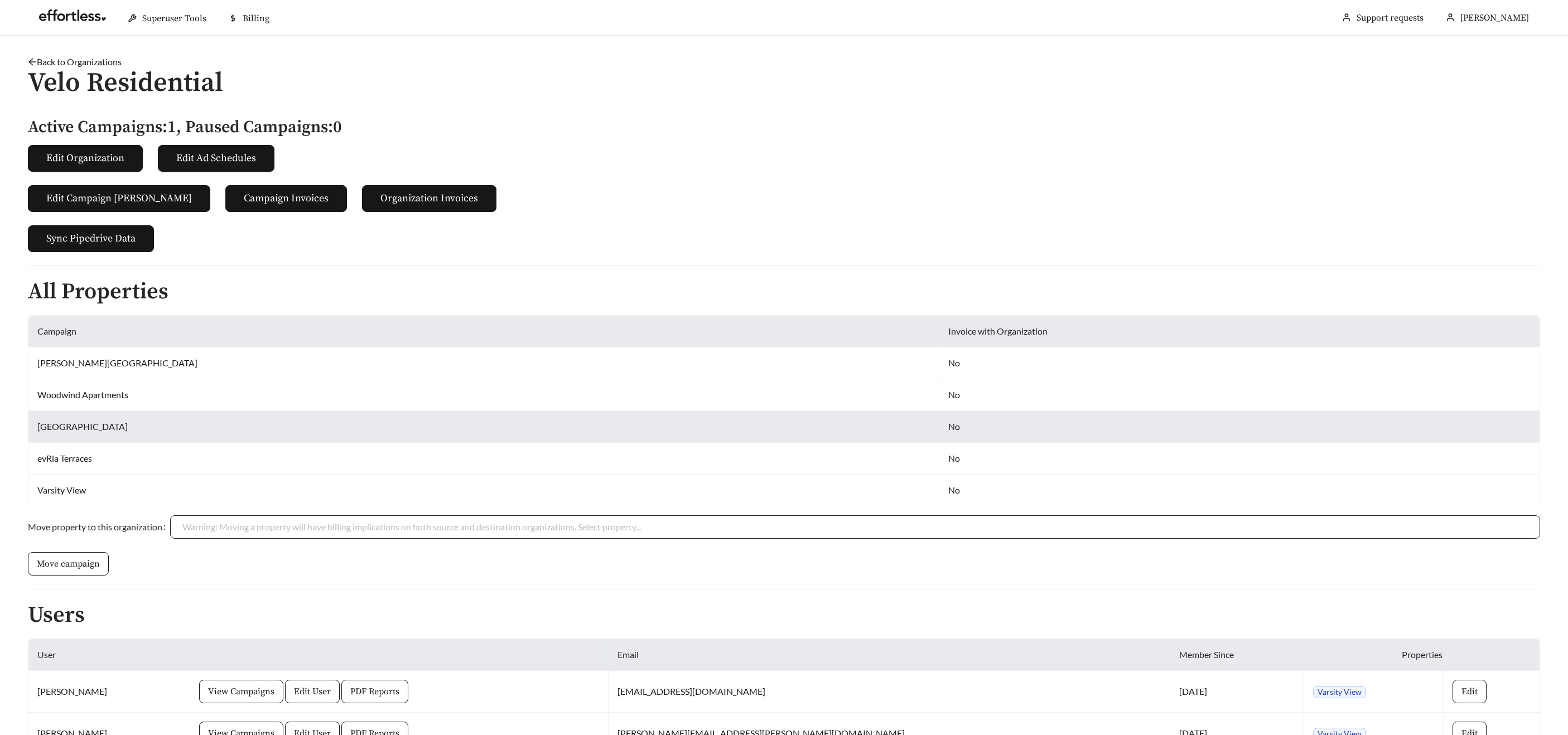
scroll to position [79, 0]
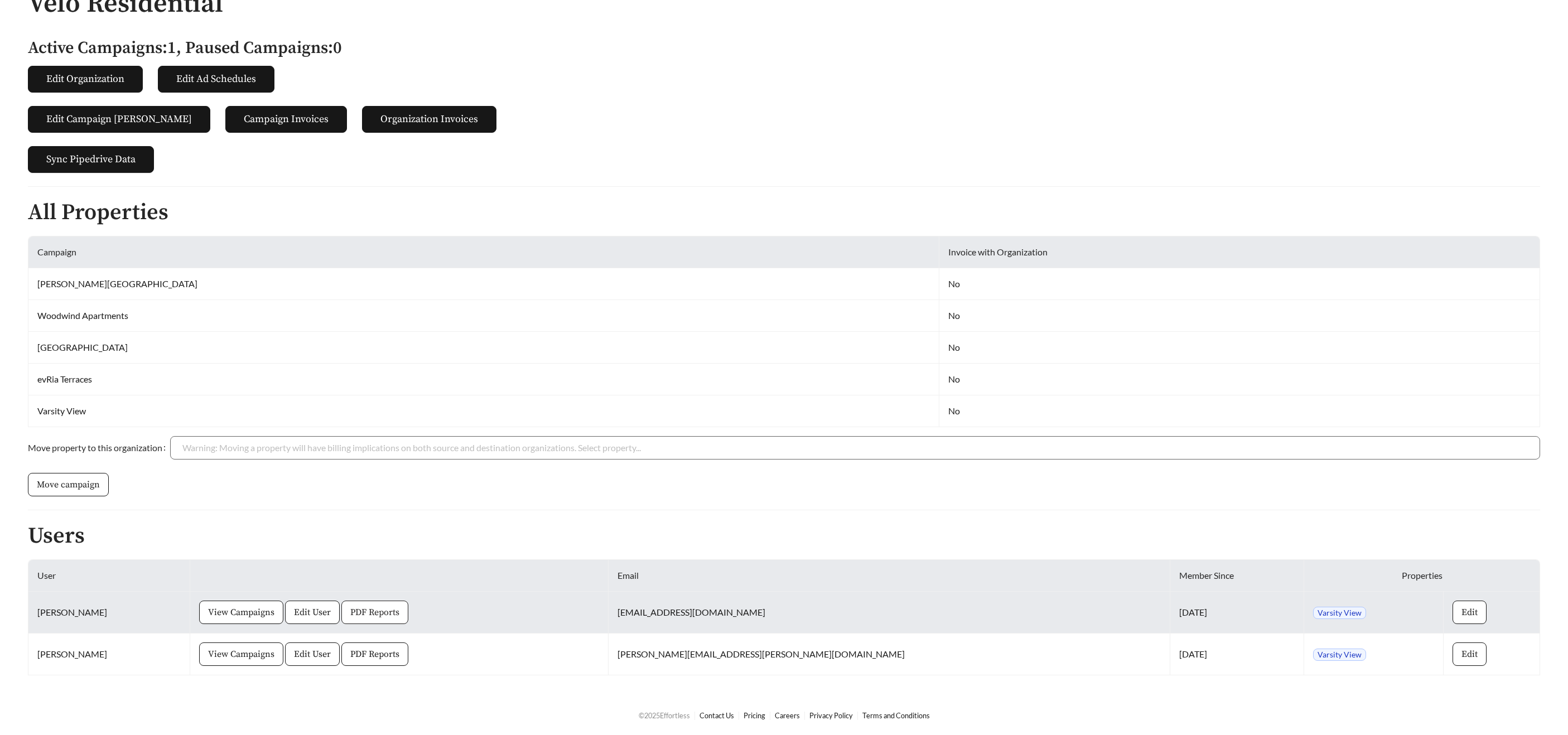
click at [399, 610] on span "PDF Reports" at bounding box center [374, 612] width 49 height 13
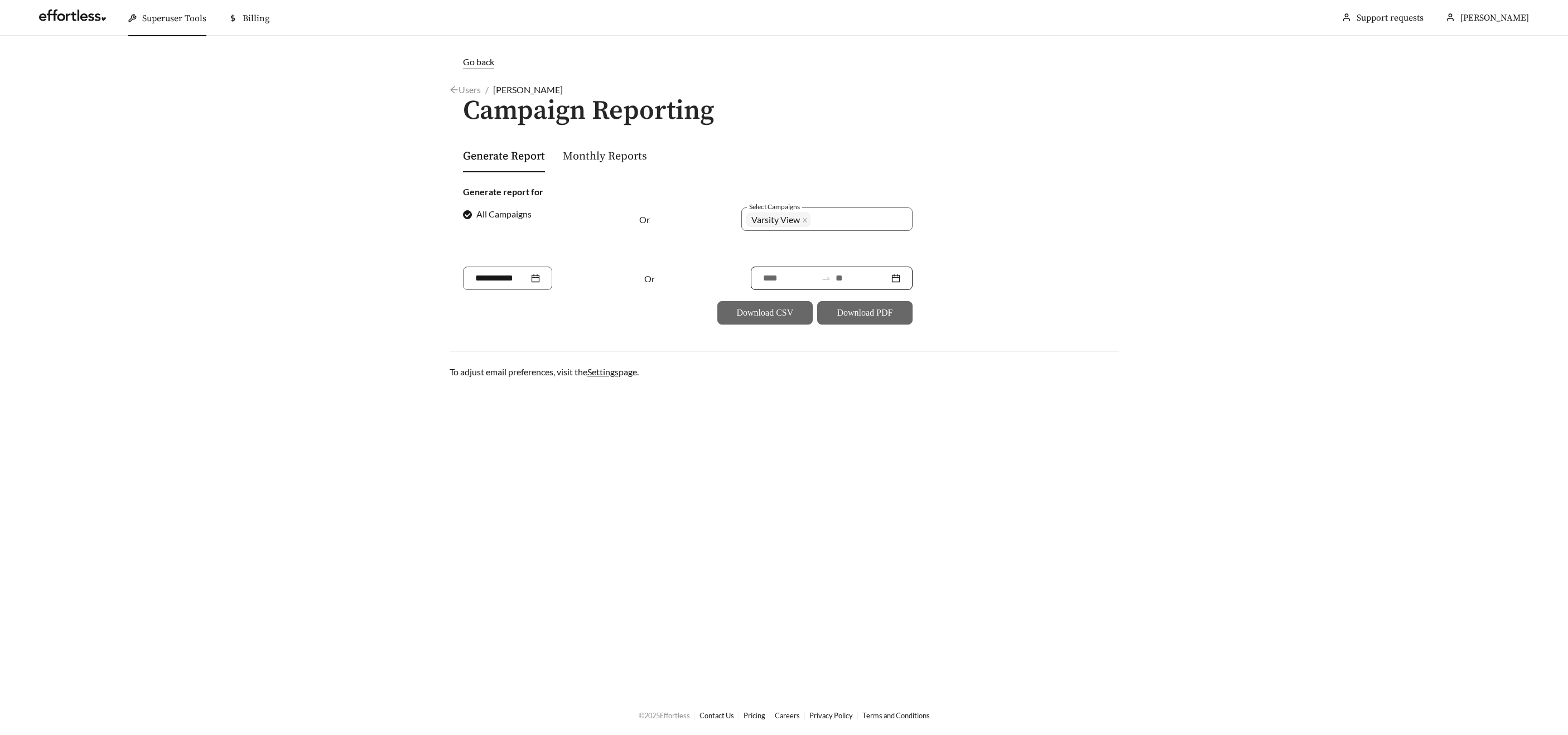
drag, startPoint x: 849, startPoint y: 271, endPoint x: 847, endPoint y: 281, distance: 10.2
click at [847, 274] on input at bounding box center [863, 278] width 54 height 13
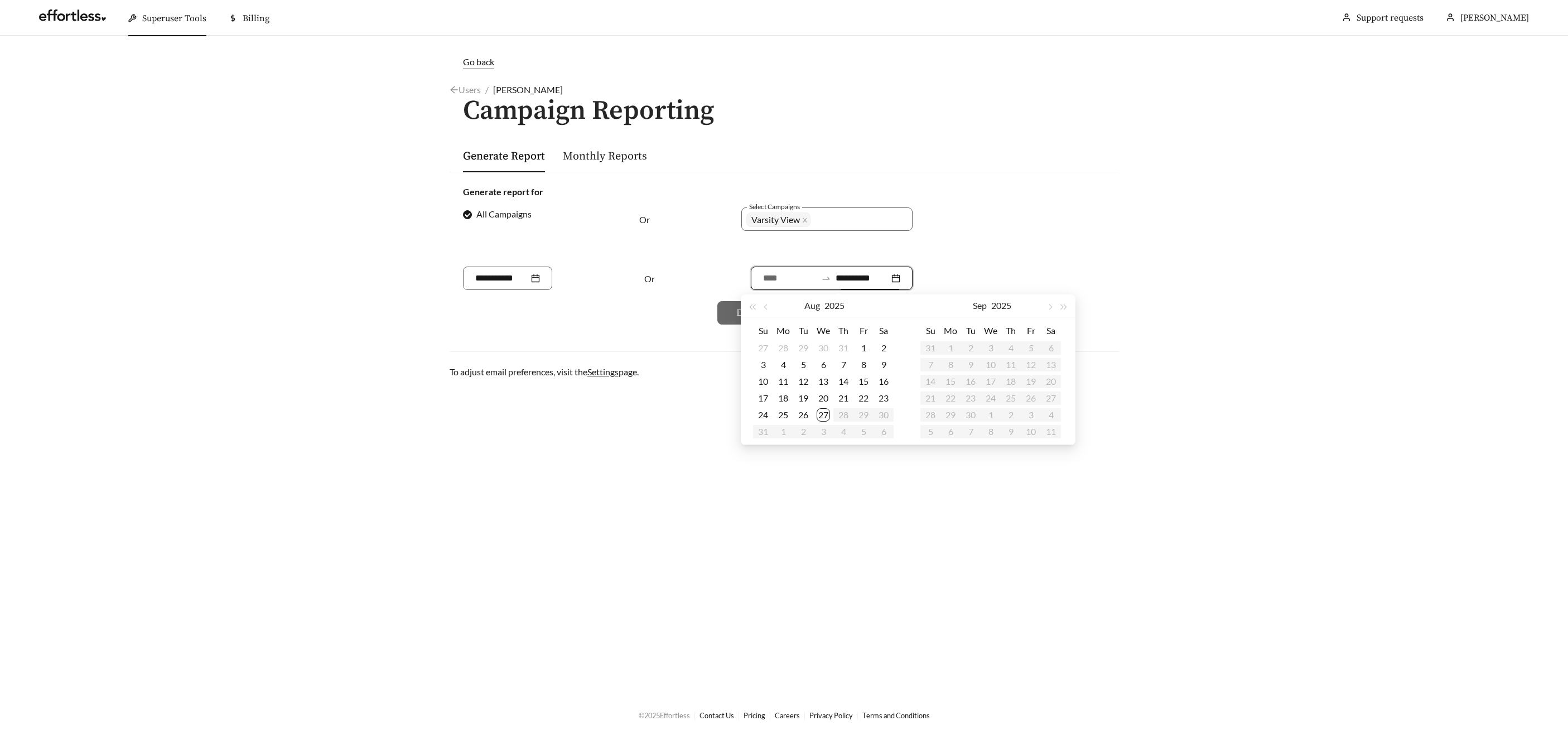
type input "**********"
drag, startPoint x: 824, startPoint y: 416, endPoint x: 829, endPoint y: 410, distance: 7.8
click at [824, 415] on div "27" at bounding box center [824, 415] width 13 height 13
type input "**********"
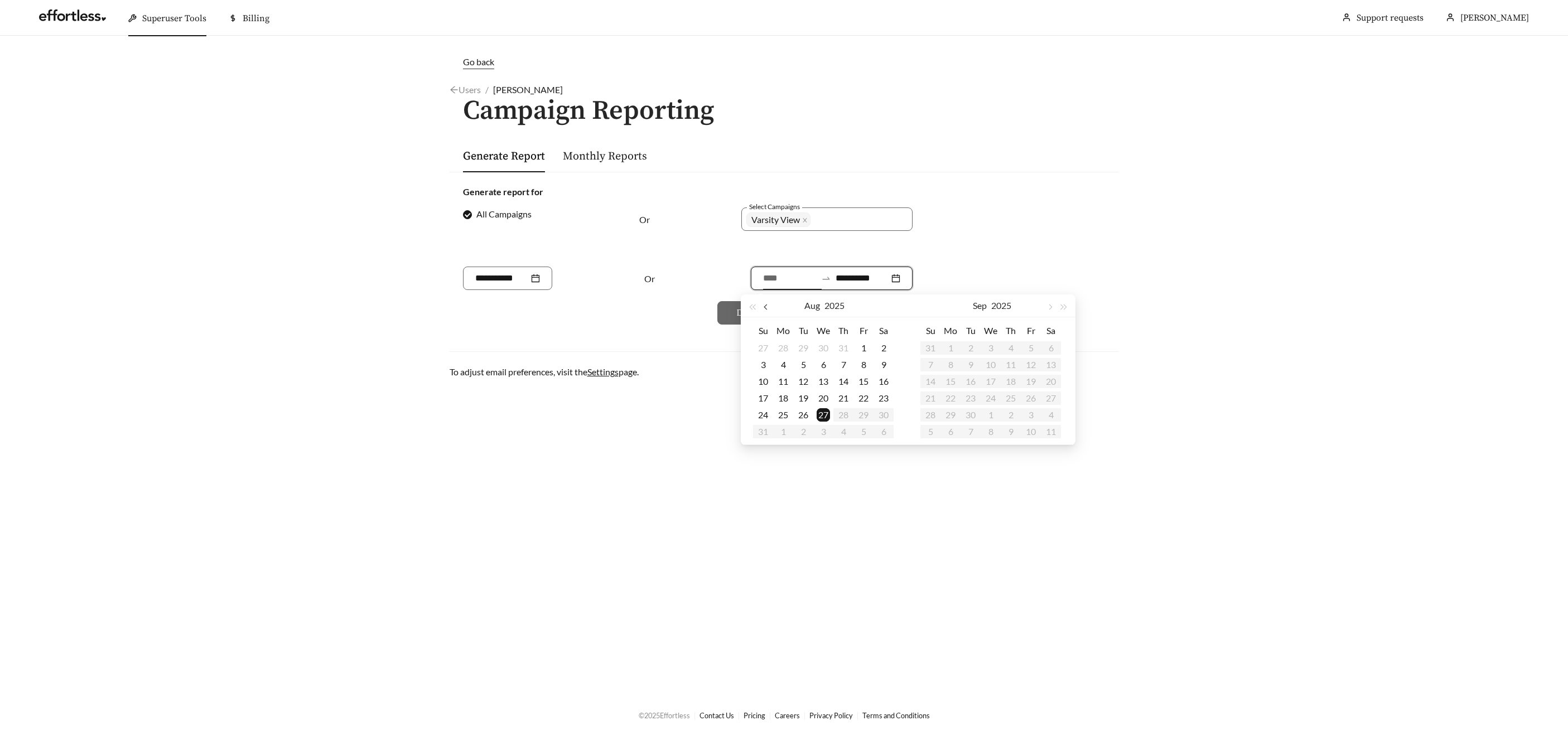
click at [771, 310] on button "button" at bounding box center [767, 305] width 15 height 23
type input "**********"
click at [884, 398] on div "26" at bounding box center [884, 398] width 13 height 13
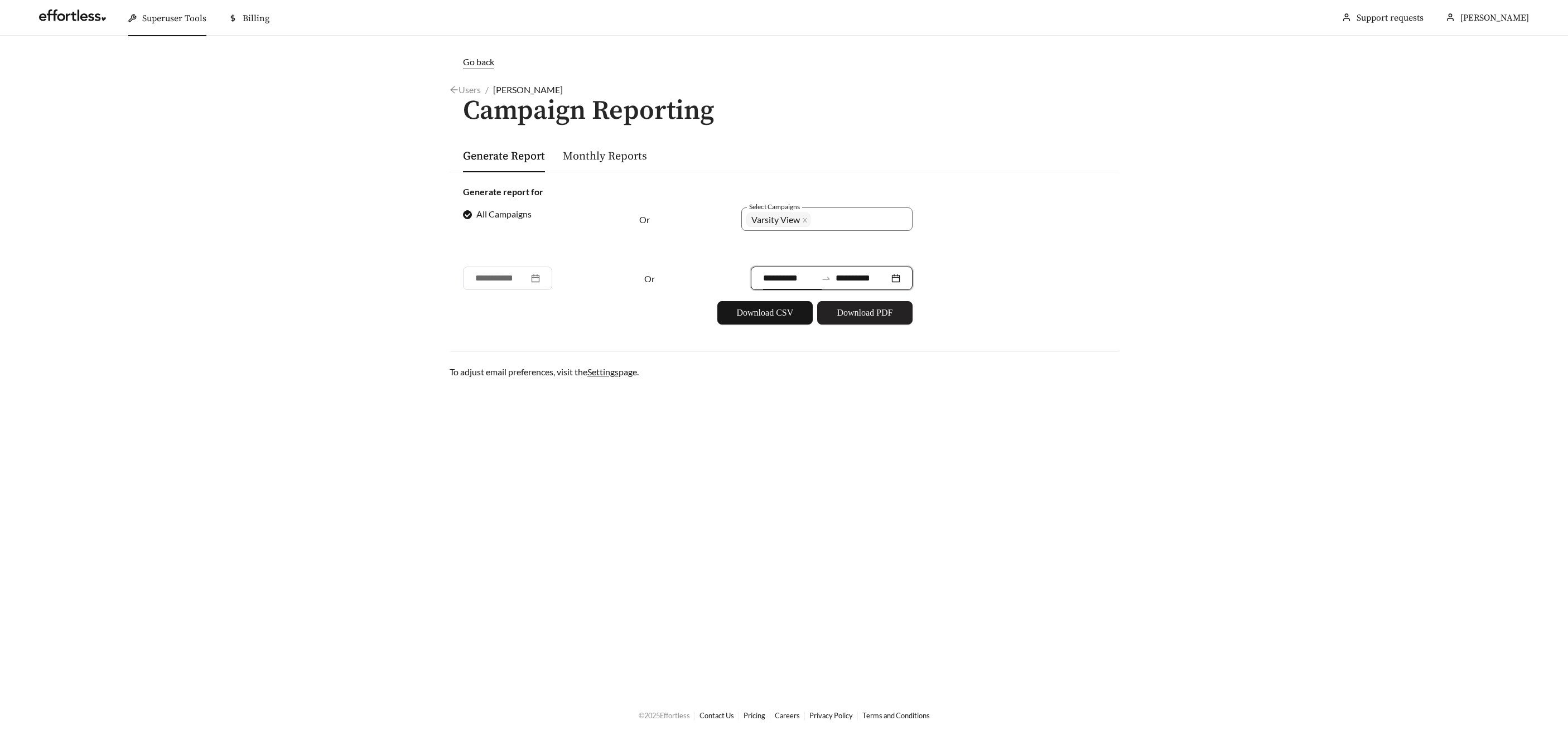
click at [887, 318] on span "Download PDF" at bounding box center [865, 313] width 56 height 13
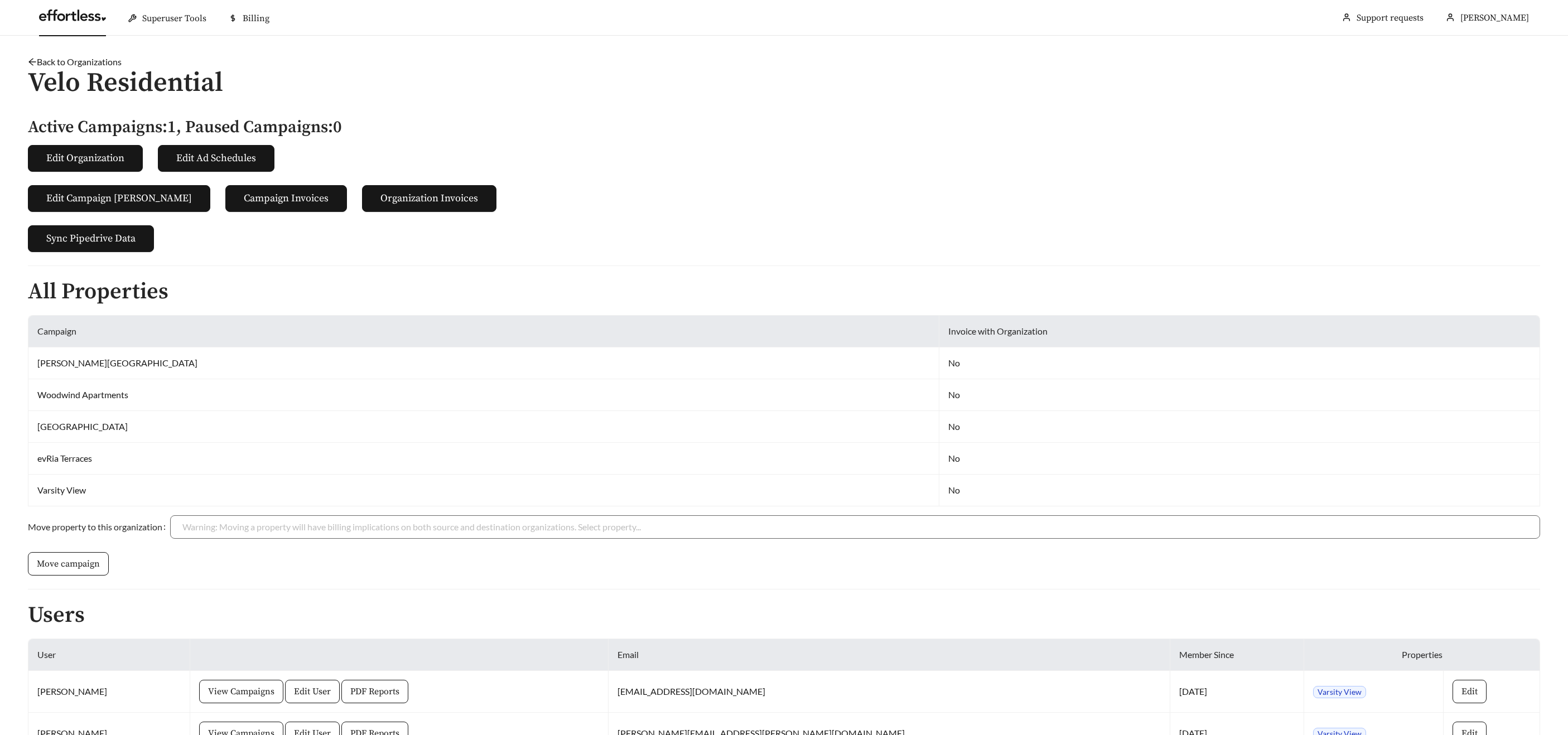
scroll to position [79, 0]
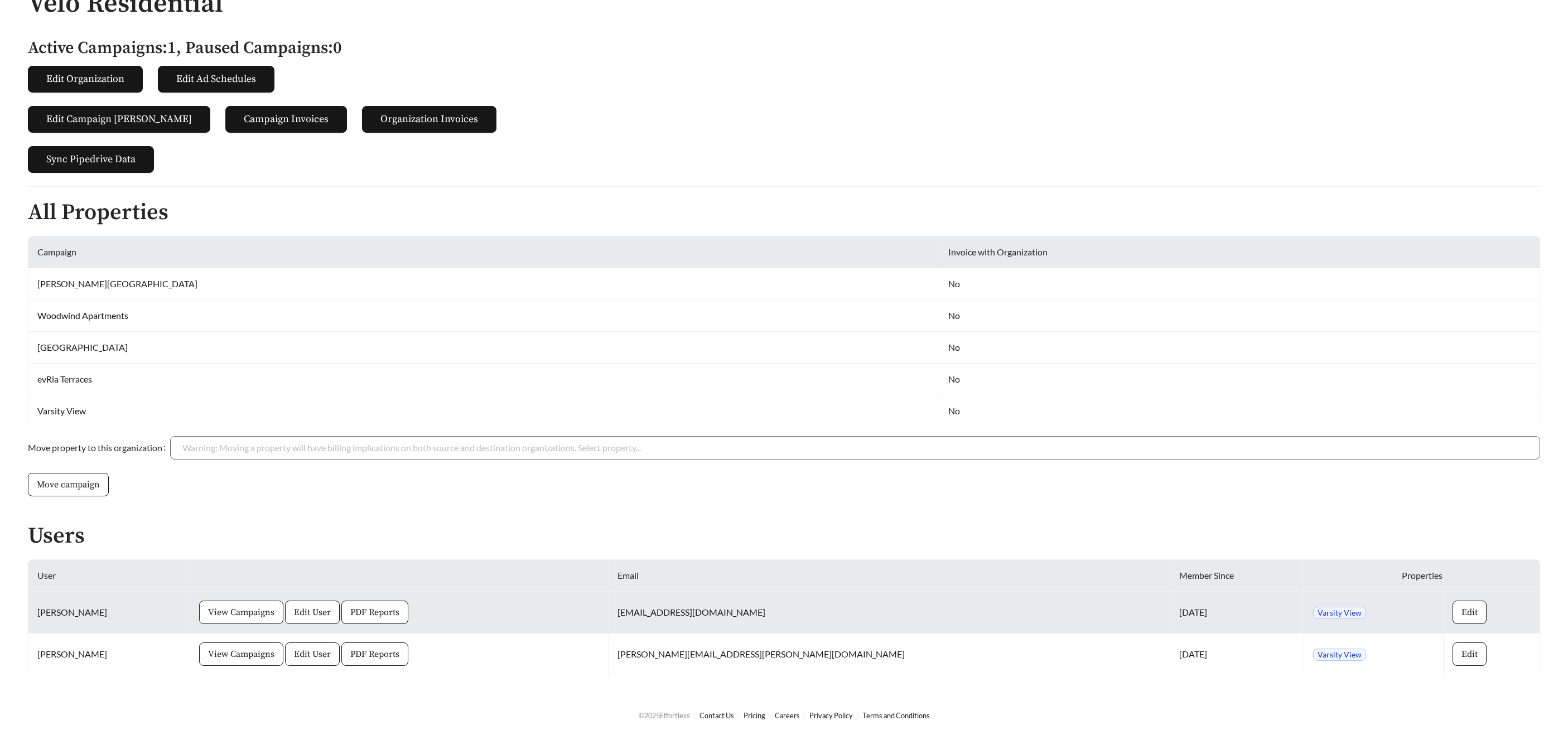
click at [275, 615] on span "View Campaigns" at bounding box center [241, 612] width 66 height 13
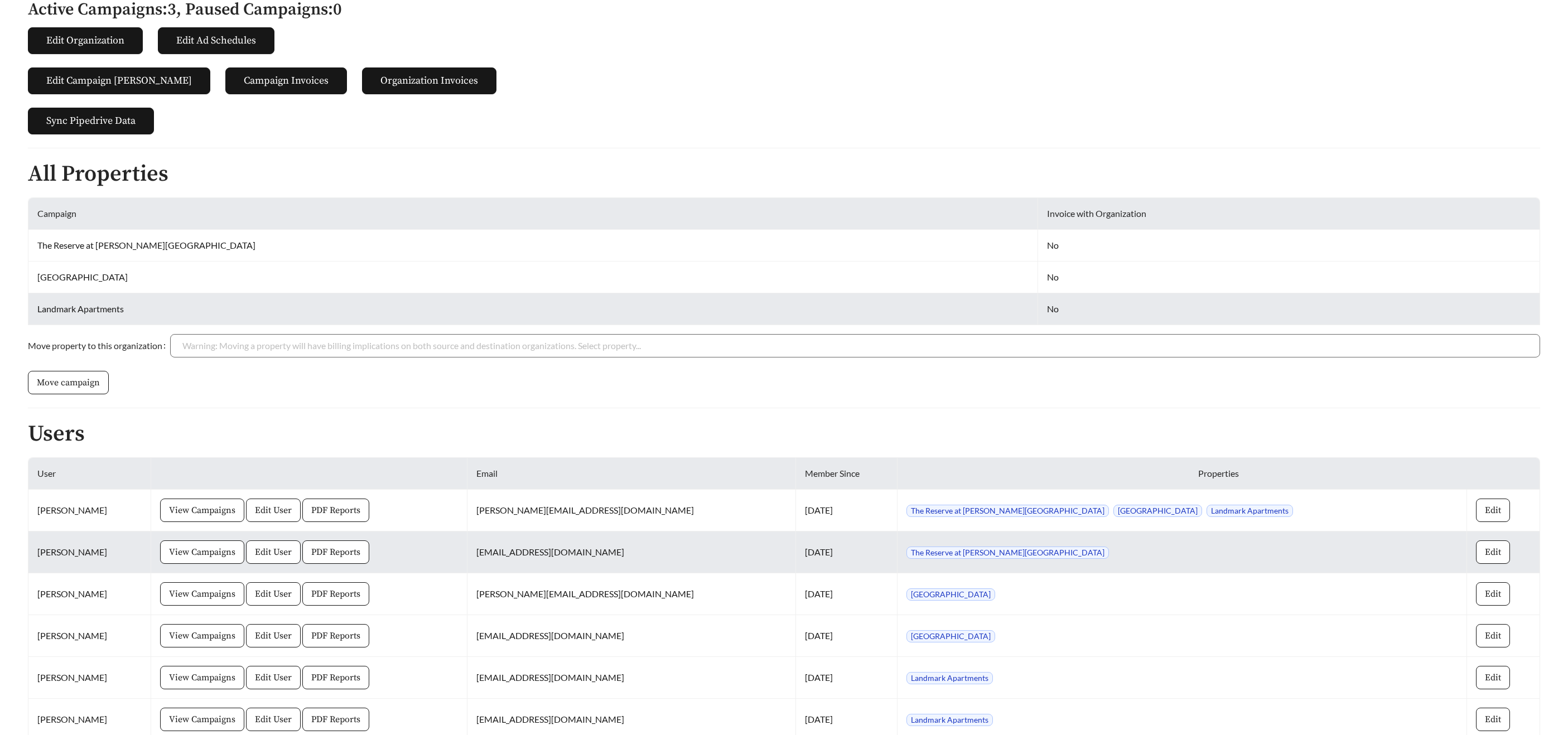
scroll to position [225, 0]
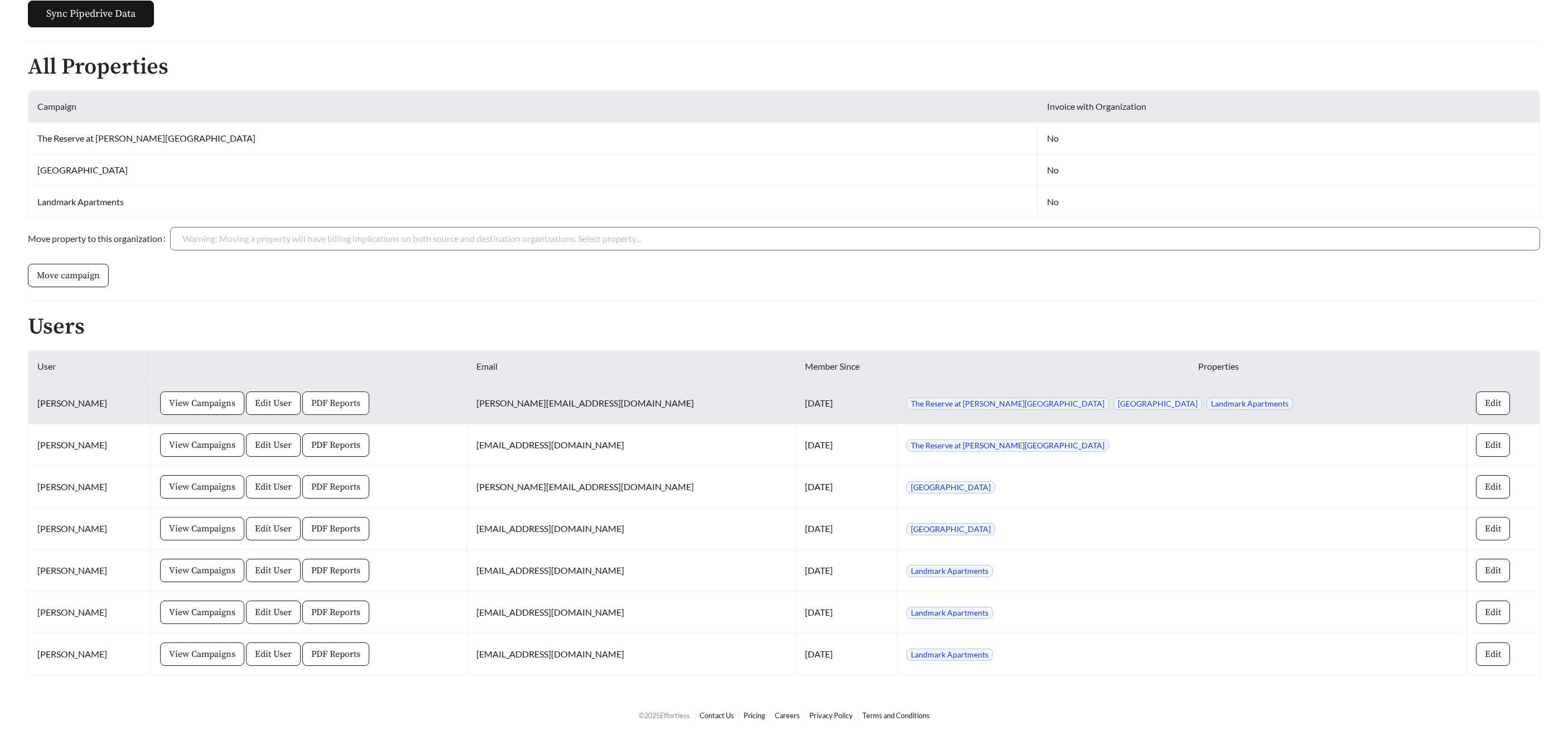
click at [356, 405] on span "PDF Reports" at bounding box center [335, 403] width 49 height 13
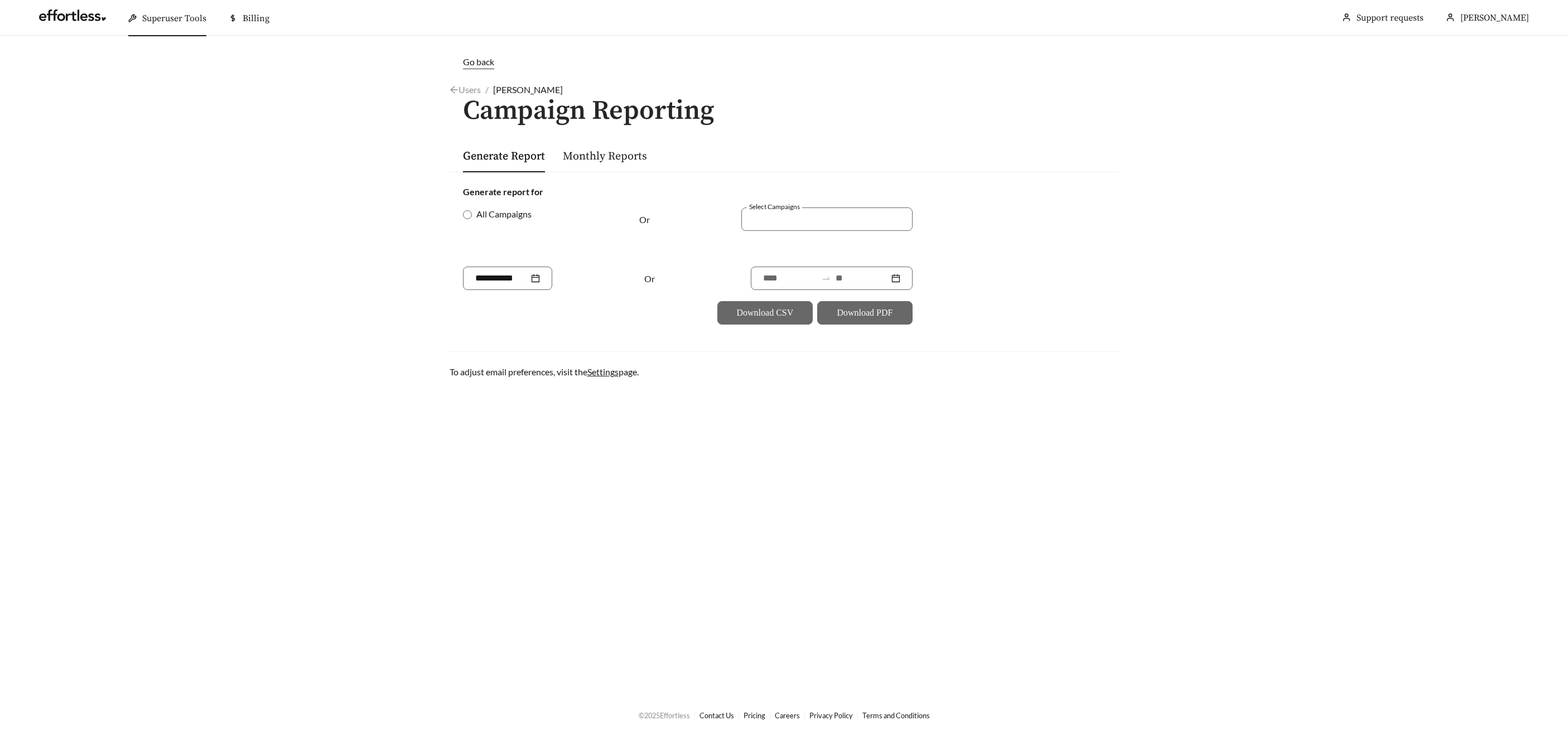
click at [472, 224] on div "All Campaigns" at bounding box center [538, 237] width 150 height 59
click at [473, 218] on span "All Campaigns" at bounding box center [503, 214] width 64 height 13
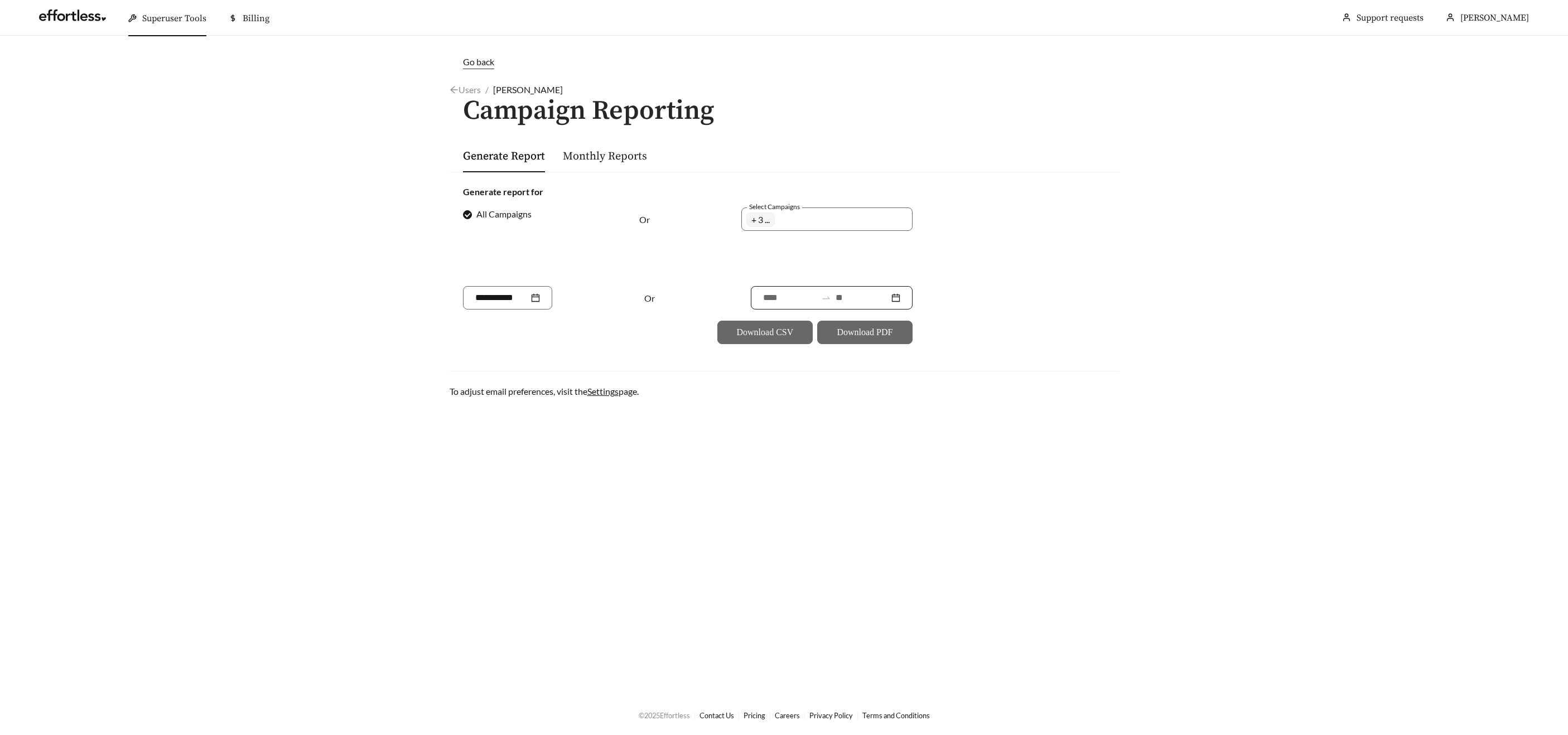
click at [848, 299] on input at bounding box center [863, 298] width 54 height 13
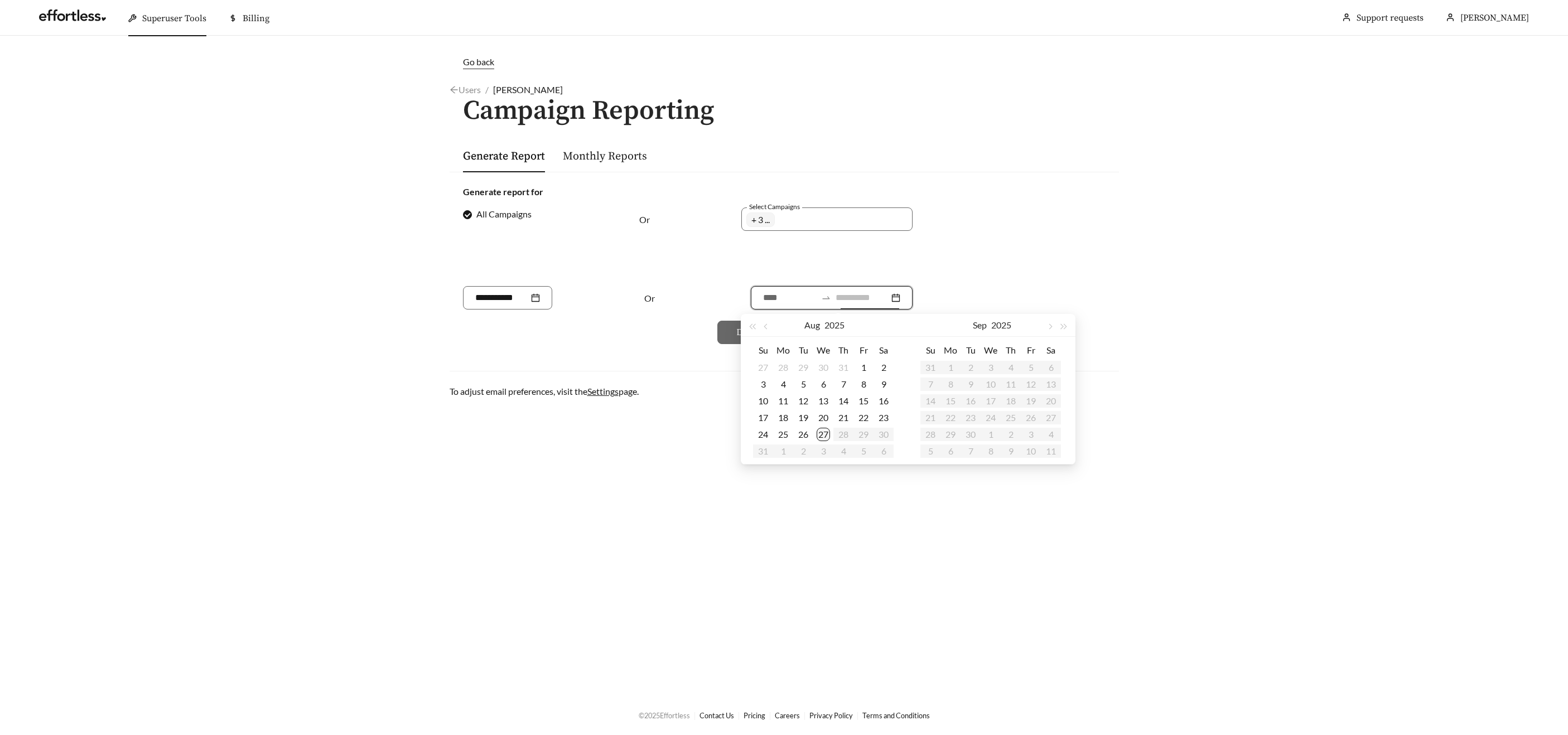
type input "**********"
click at [827, 431] on div "27" at bounding box center [824, 434] width 13 height 13
type input "**********"
click at [767, 327] on span "button" at bounding box center [766, 326] width 5 height 5
type input "**********"
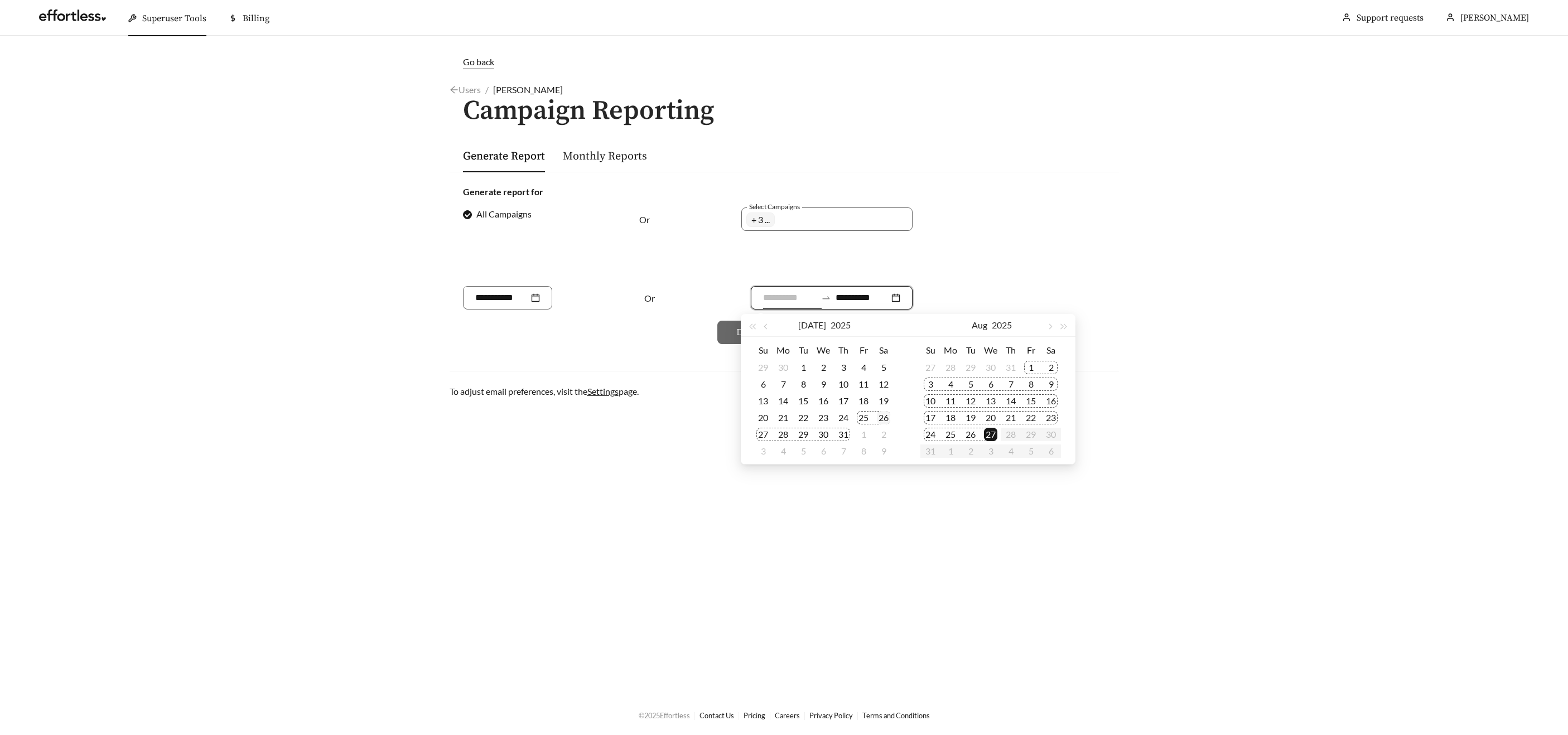
type input "**********"
click at [882, 415] on div "26" at bounding box center [884, 417] width 13 height 13
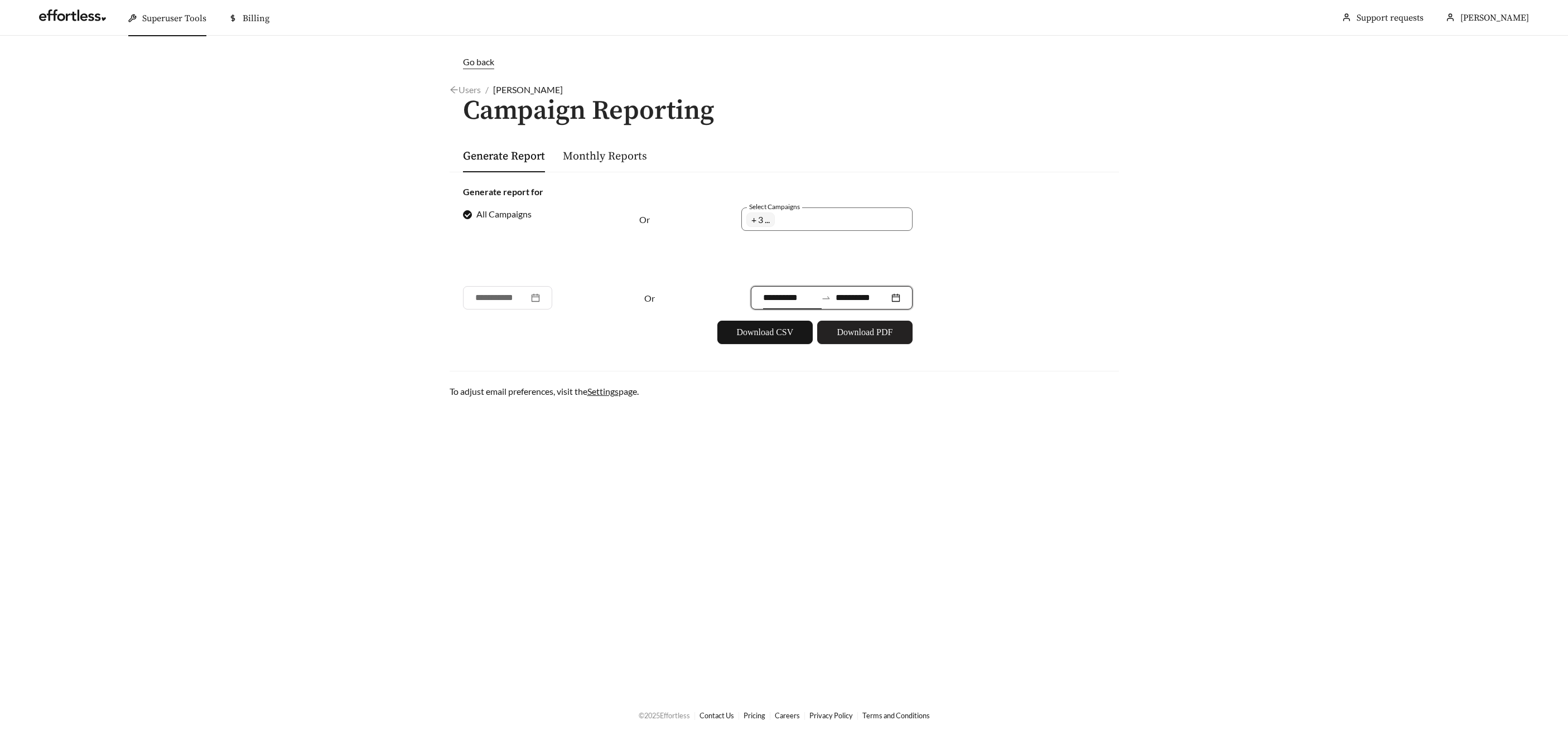
click at [856, 329] on span "Download PDF" at bounding box center [865, 332] width 56 height 13
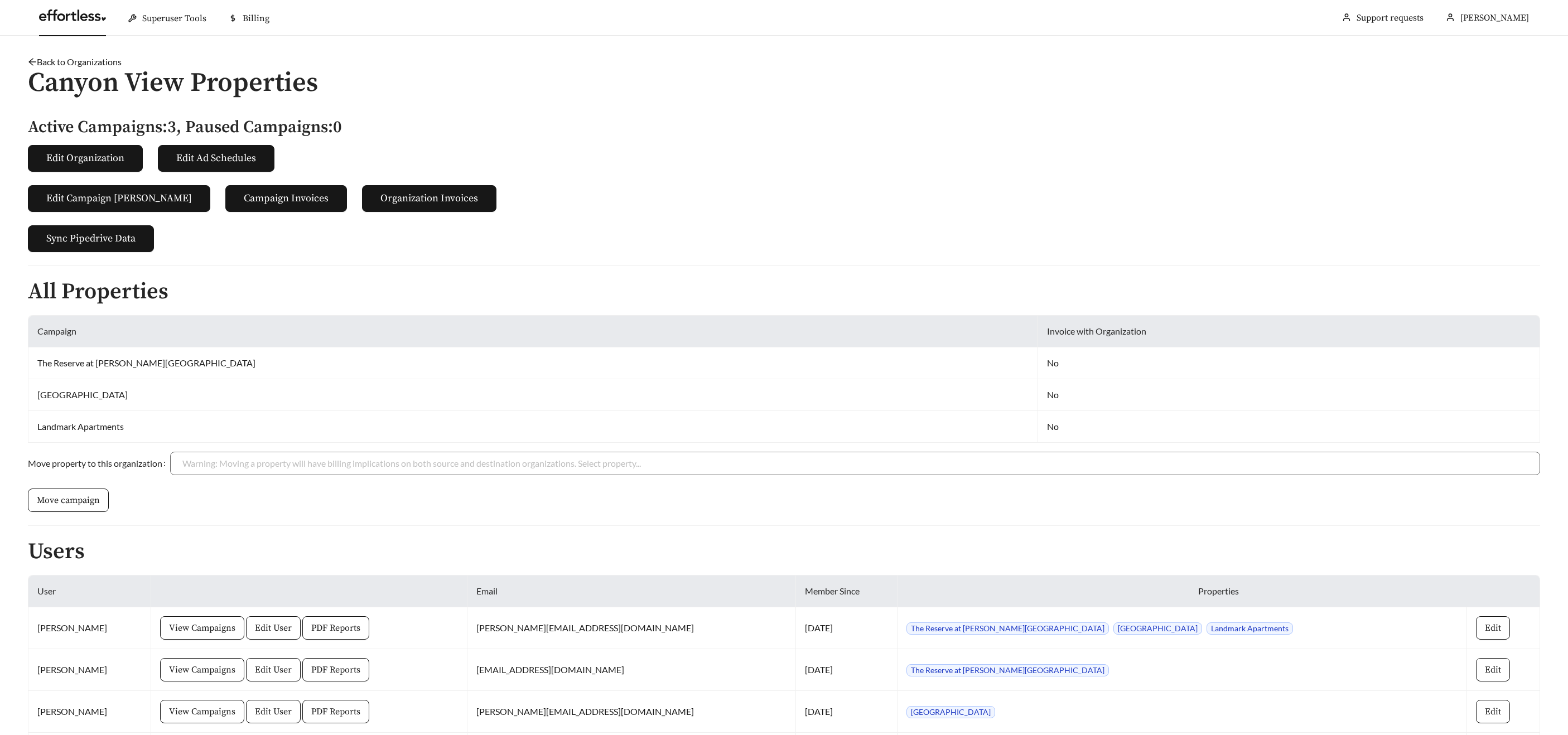
scroll to position [225, 0]
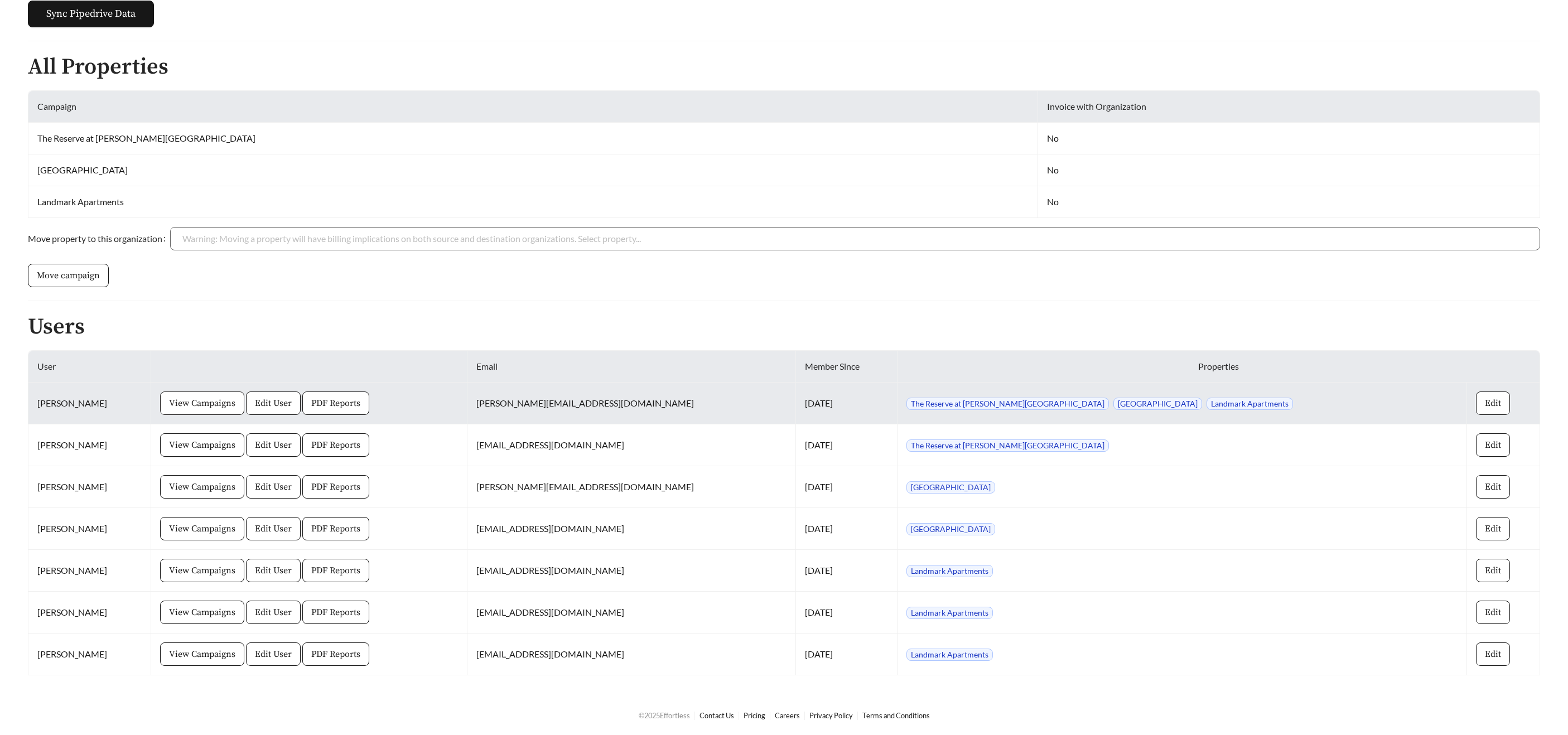
click at [222, 400] on span "View Campaigns" at bounding box center [202, 403] width 66 height 13
